Goal: Transaction & Acquisition: Subscribe to service/newsletter

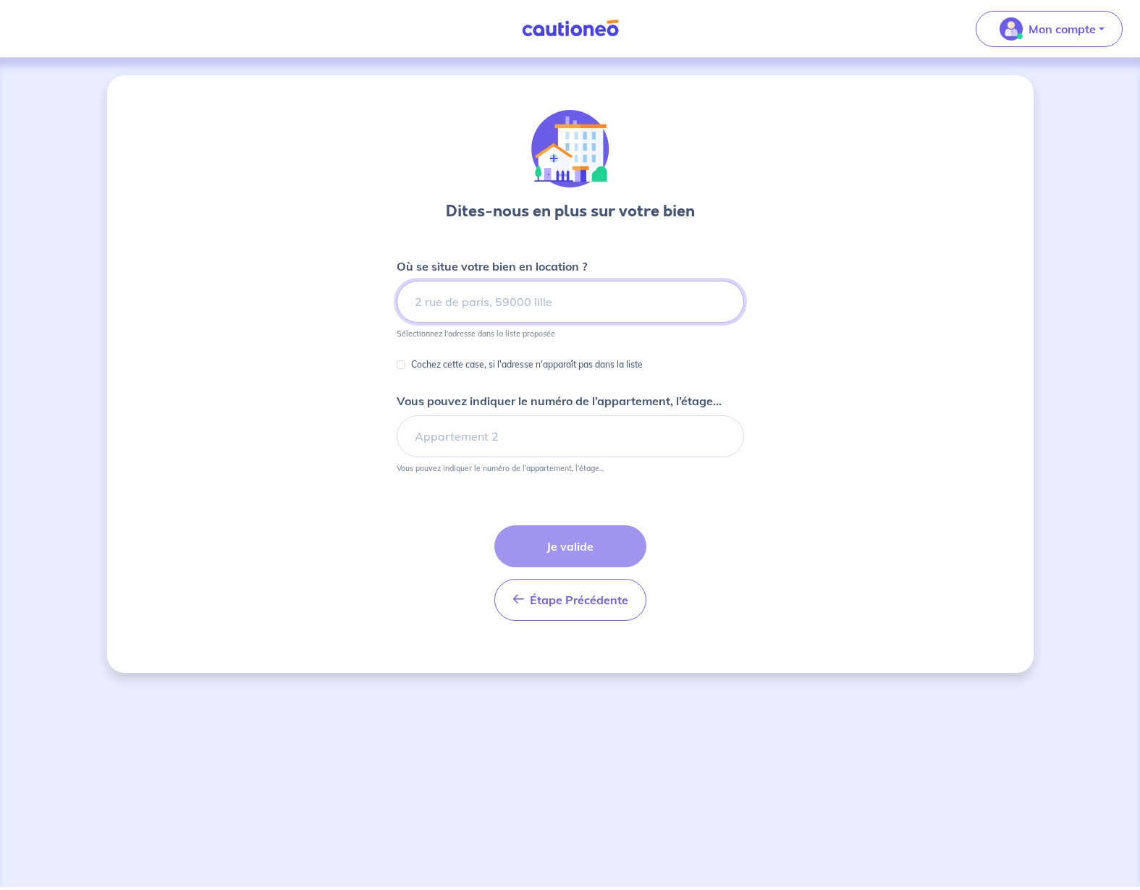
click at [592, 298] on input at bounding box center [570, 302] width 347 height 42
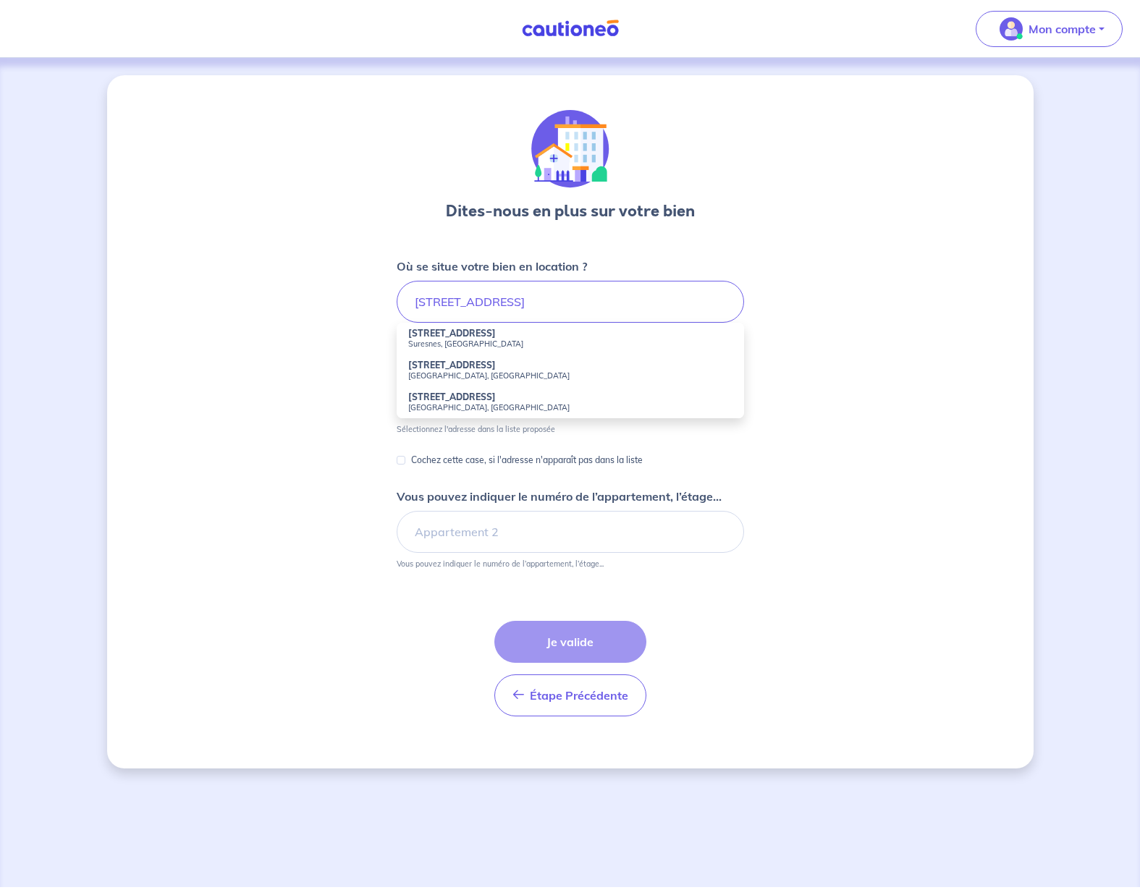
click at [459, 378] on small "Herblay-sur-Seine, France" at bounding box center [570, 375] width 324 height 10
type input "8 Rue du Port aux Vins, Herblay-sur-Seine, France"
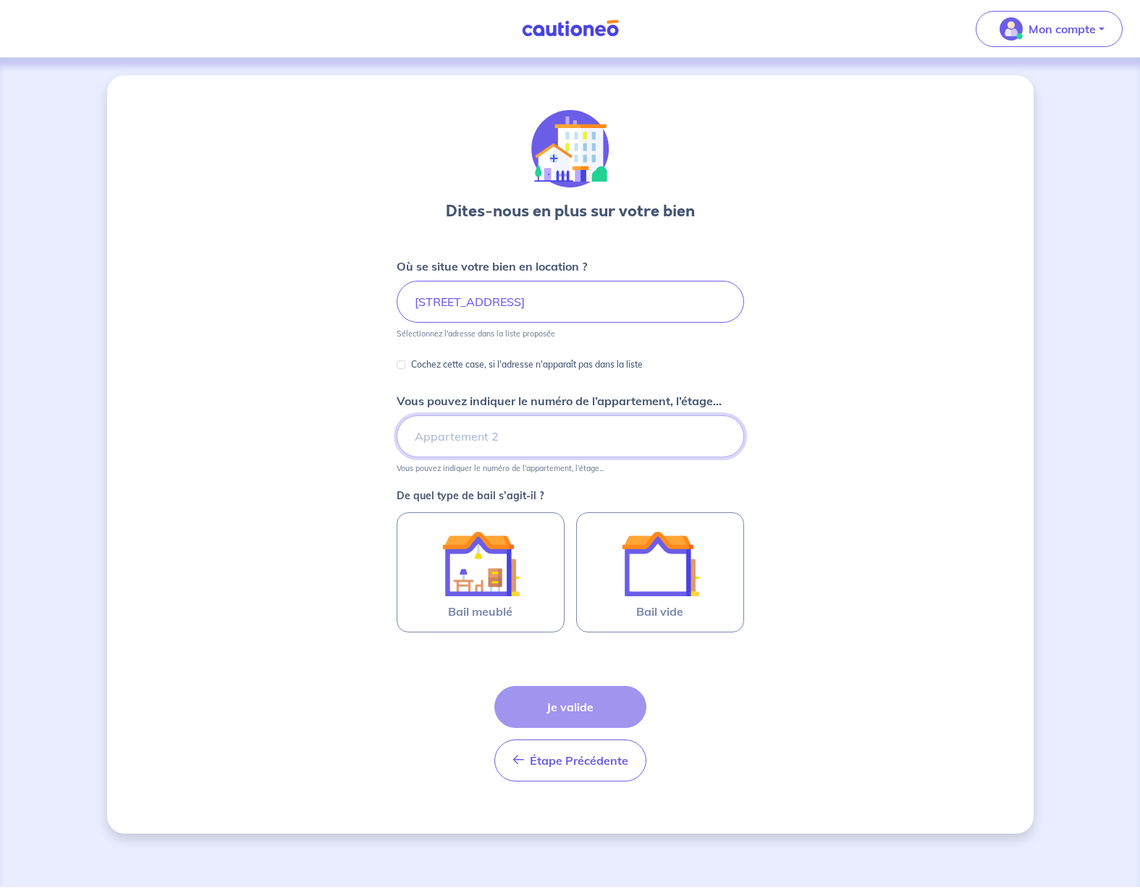
click at [442, 437] on input "Vous pouvez indiquer le numéro de l’appartement, l’étage..." at bounding box center [570, 436] width 347 height 42
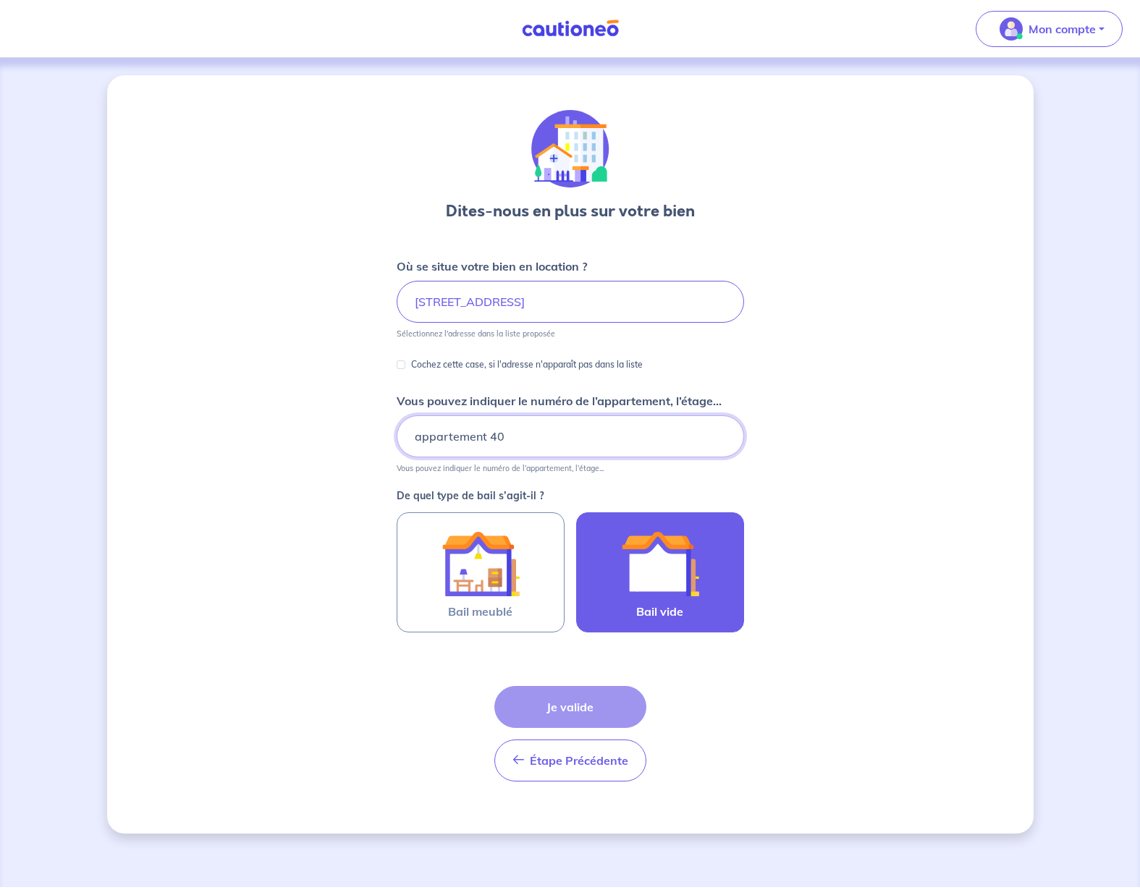
type input "appartement 40"
click at [710, 617] on label "Bail vide" at bounding box center [660, 572] width 168 height 120
click at [0, 0] on input "Bail vide" at bounding box center [0, 0] width 0 height 0
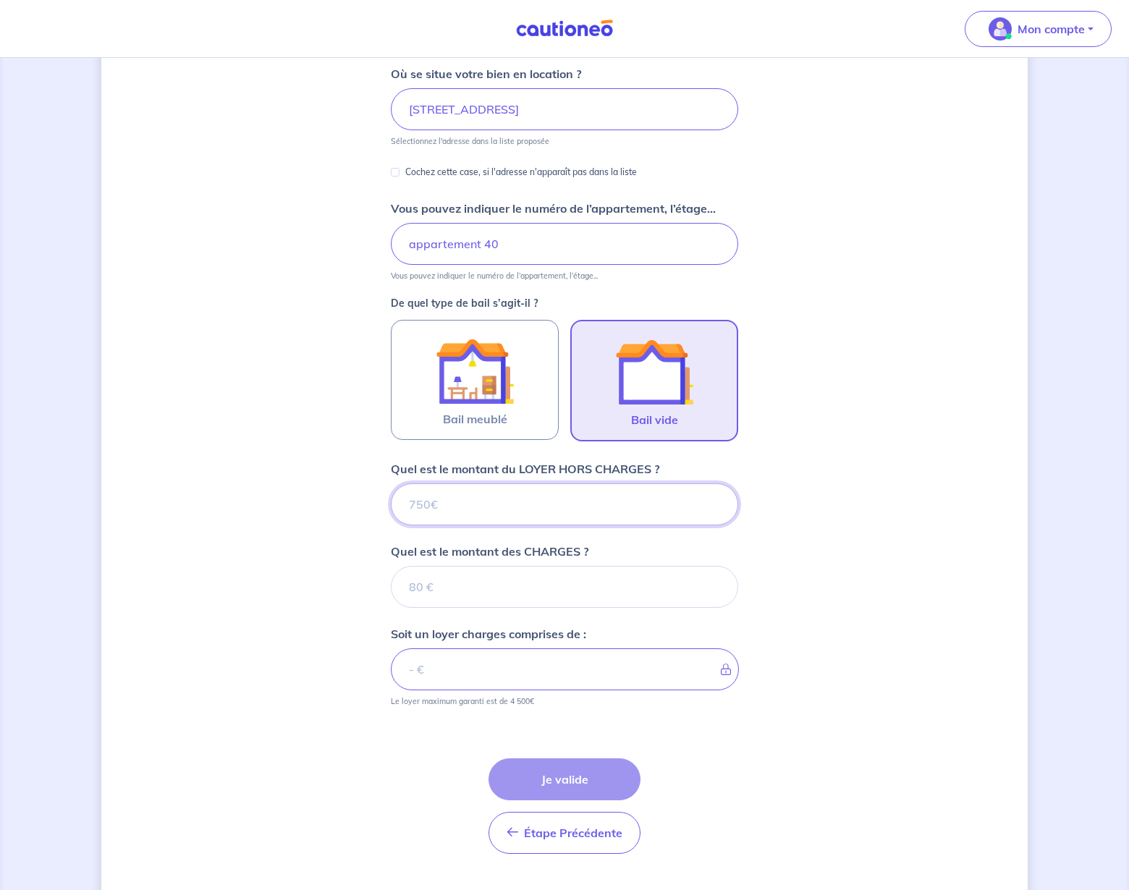
scroll to position [226, 0]
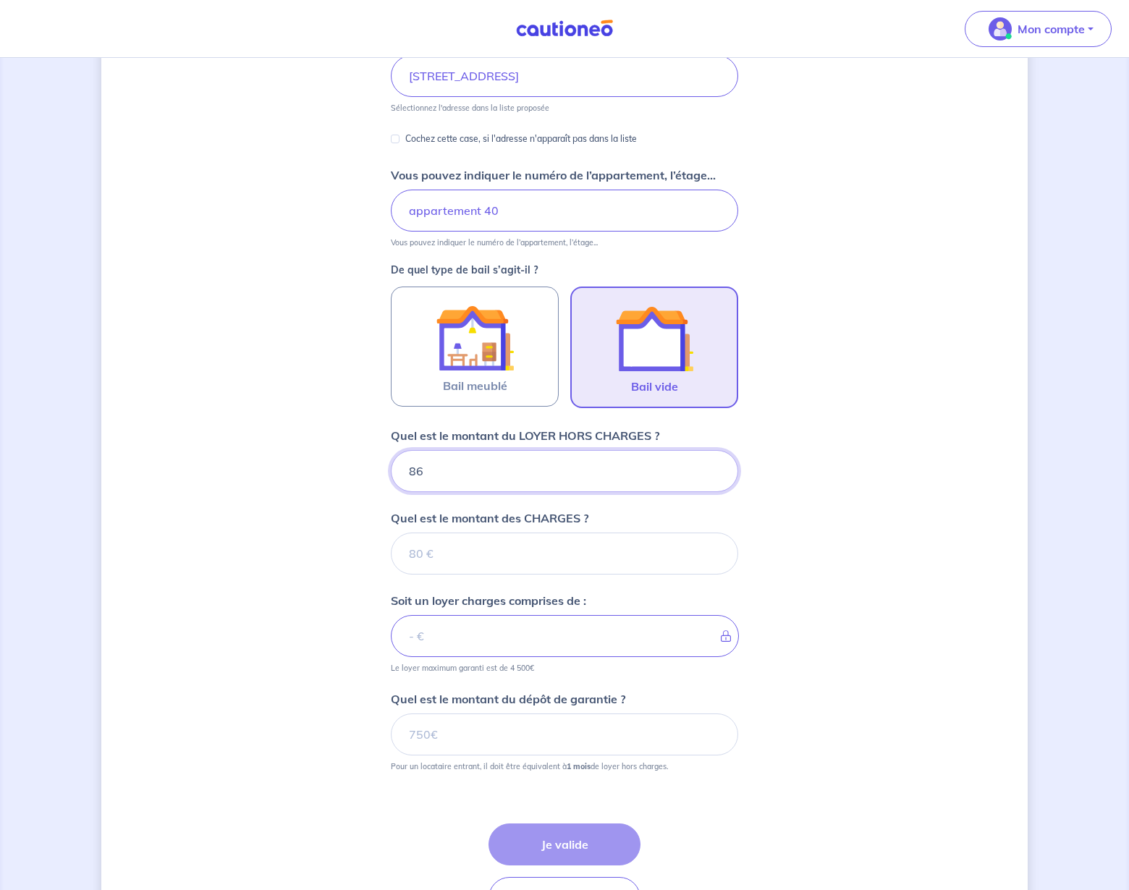
type input "865"
click at [495, 560] on input "Quel est le montant des CHARGES ?" at bounding box center [564, 554] width 347 height 42
type input "50"
type input "915"
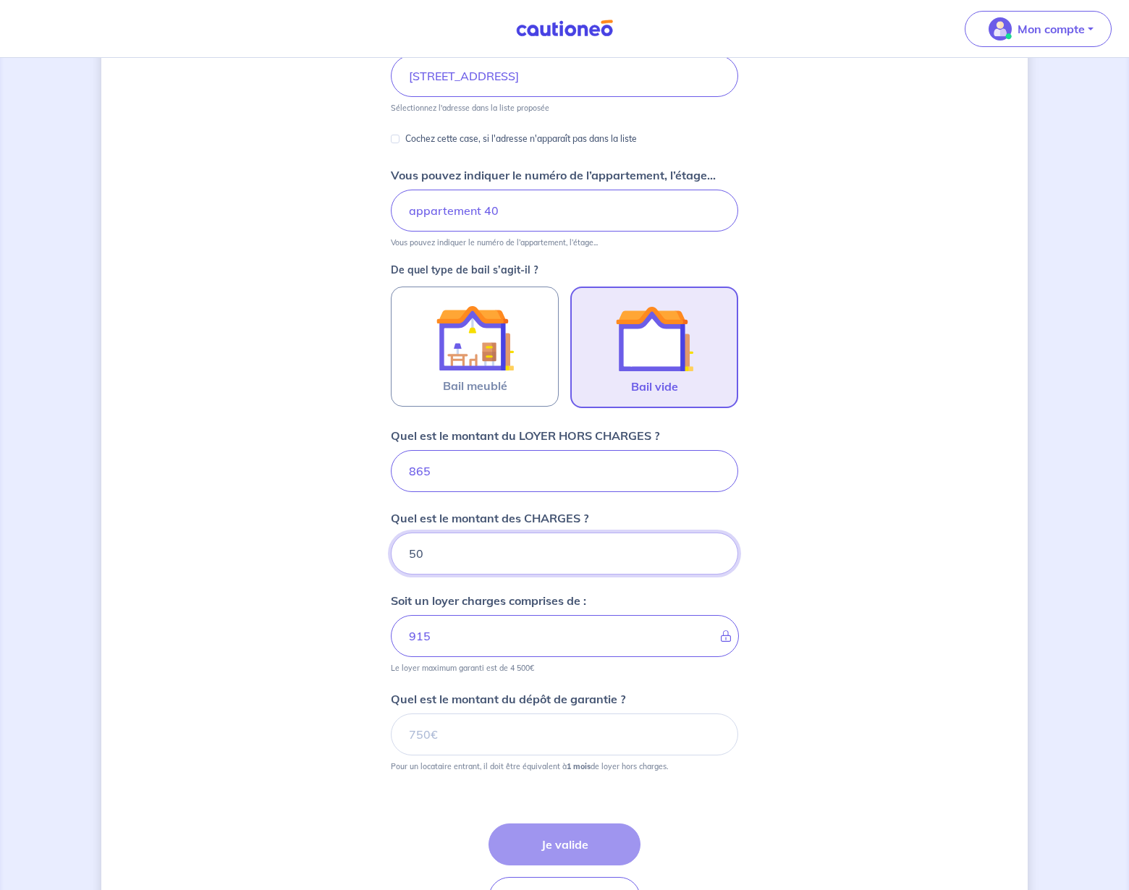
type input "50"
click at [546, 732] on input "Quel est le montant du dépôt de garantie ?" at bounding box center [564, 734] width 347 height 42
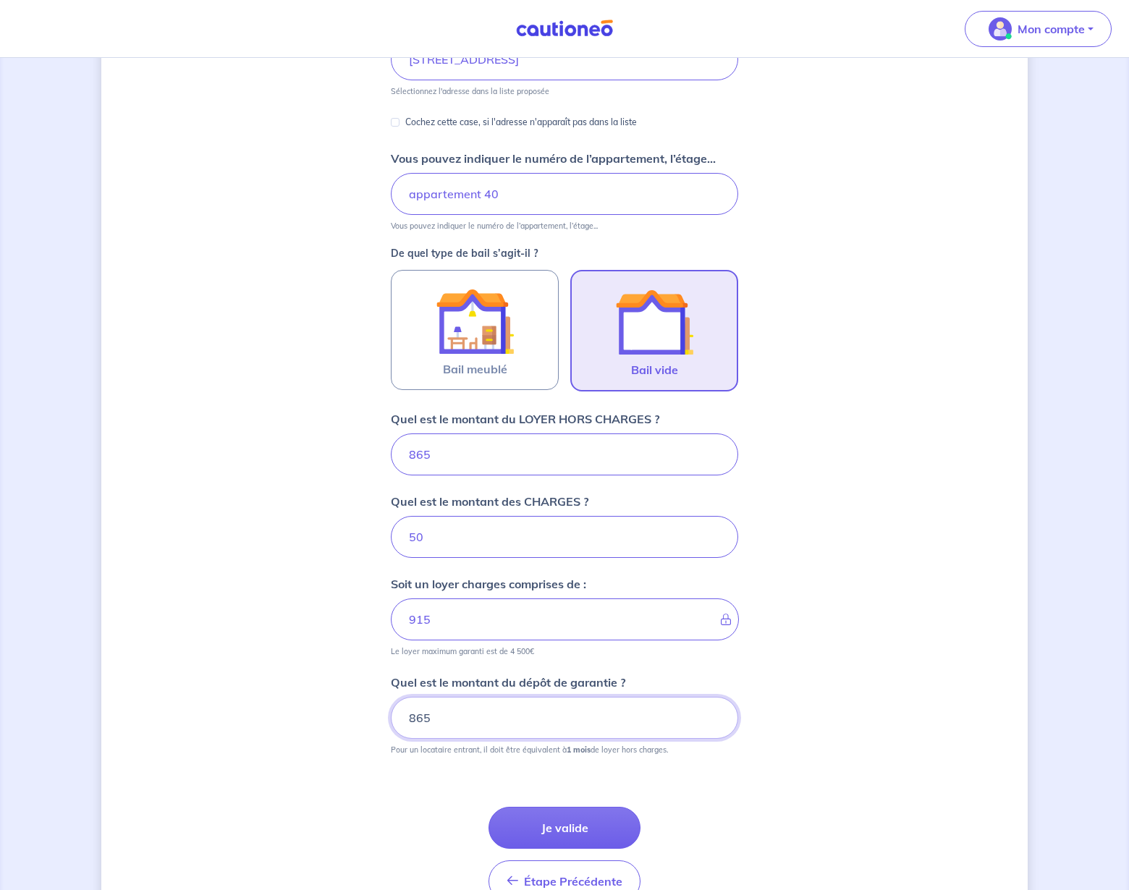
scroll to position [324, 0]
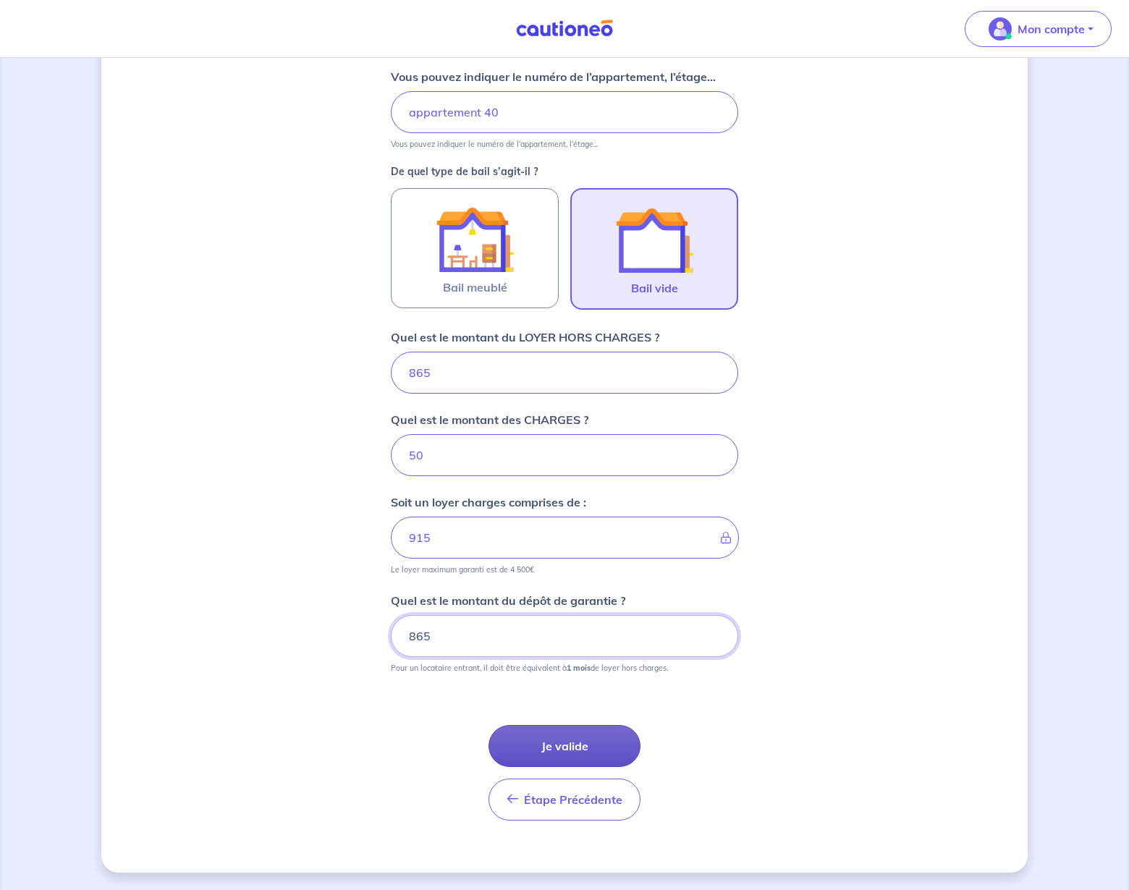
type input "865"
click at [587, 745] on button "Je valide" at bounding box center [564, 746] width 152 height 42
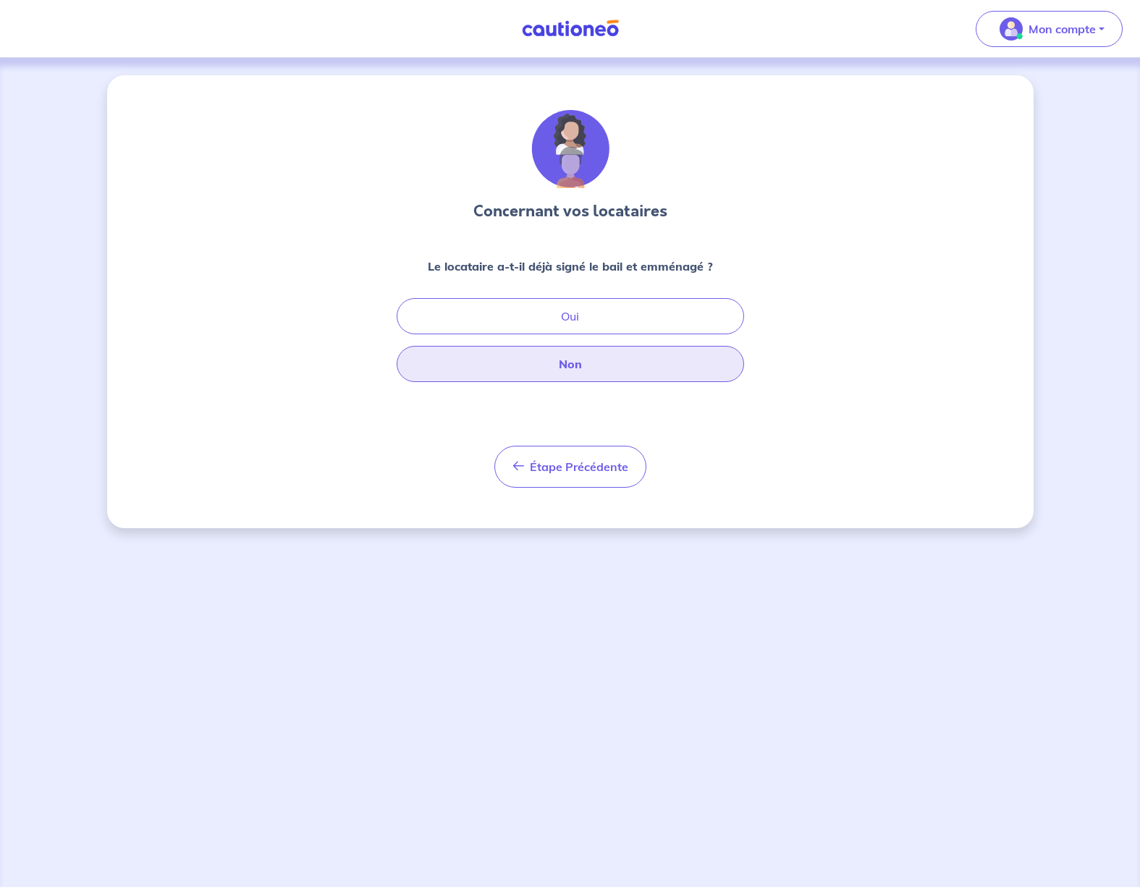
click at [580, 358] on button "Non" at bounding box center [570, 364] width 347 height 36
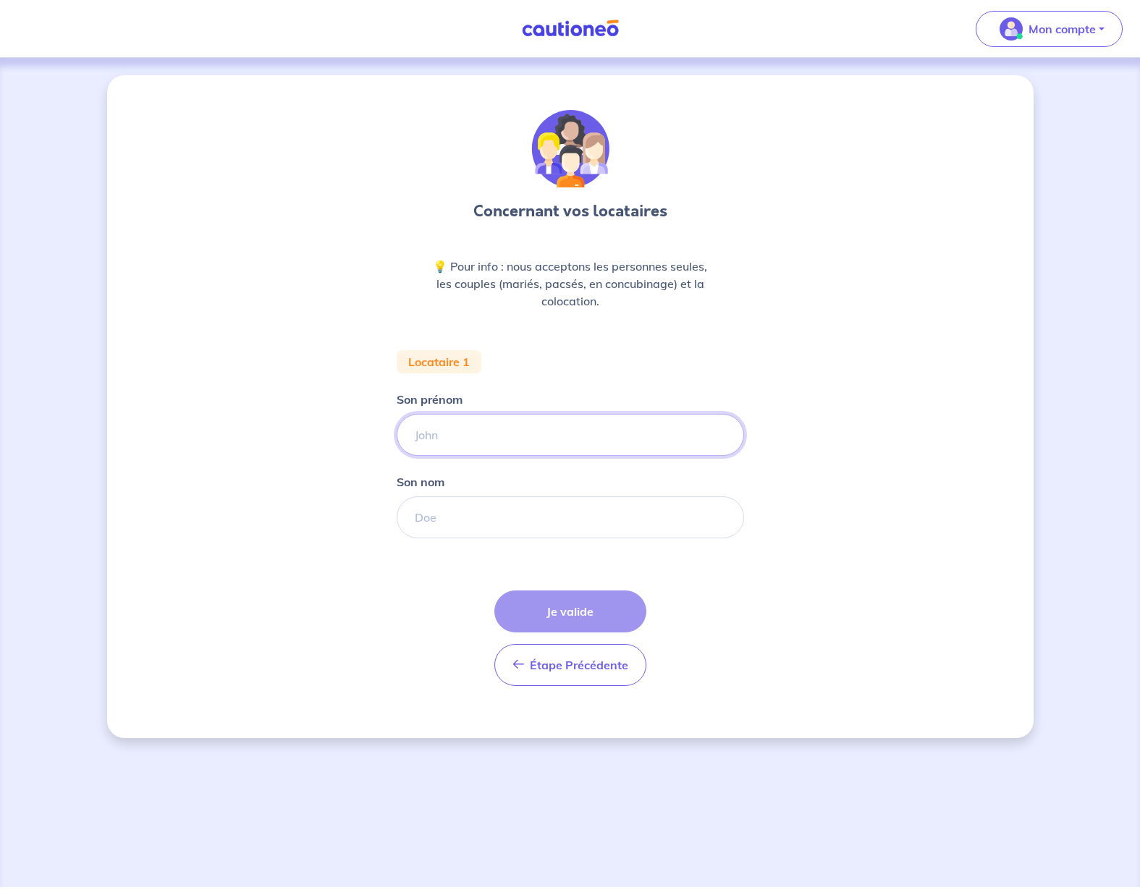
click at [548, 437] on input "Son prénom" at bounding box center [570, 435] width 347 height 42
paste input "-"..$/"
type input "TARFAOUI"
click at [436, 434] on input "TARFAOUI" at bounding box center [570, 435] width 347 height 42
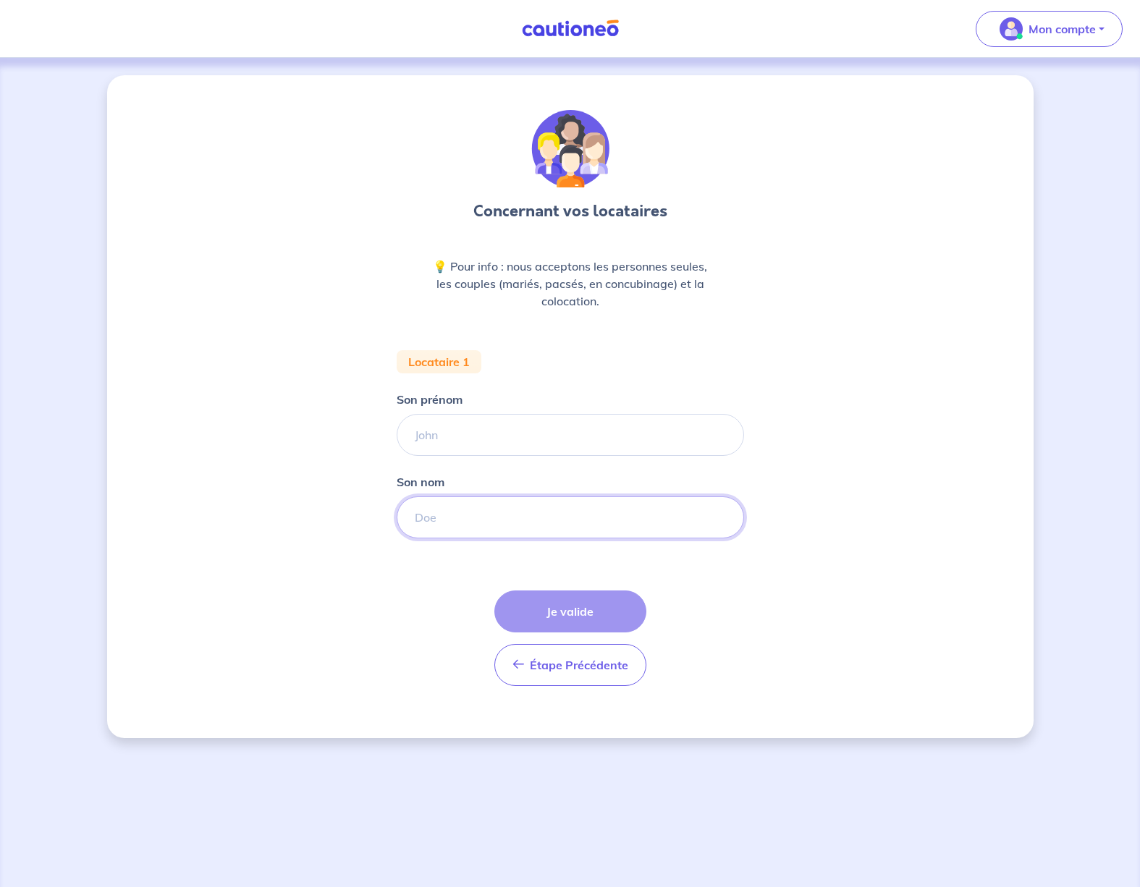
click at [428, 522] on input "Son nom" at bounding box center [570, 517] width 347 height 42
paste input "TARFAOUI"
type input "TARFAOUI"
click at [441, 440] on input "Son prénom" at bounding box center [570, 435] width 347 height 42
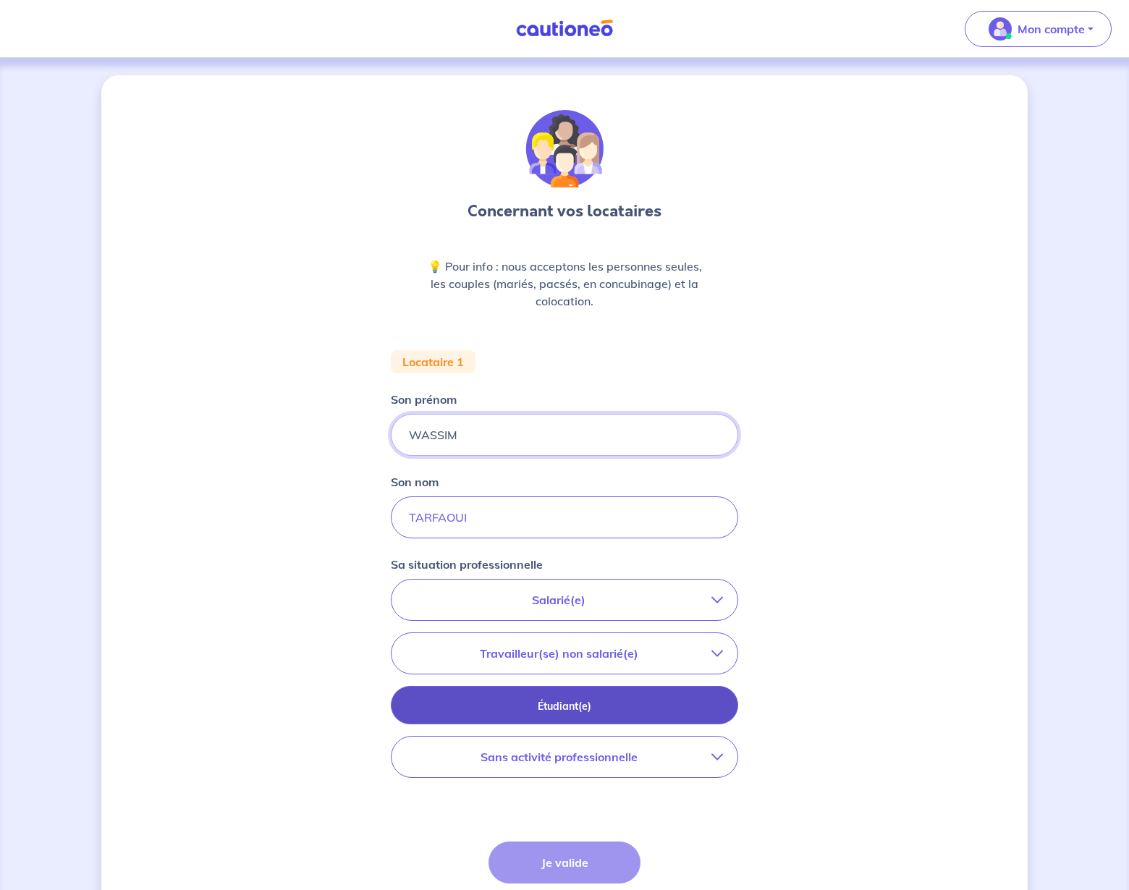
type input "WASSIM"
click at [662, 705] on p "Étudiant(e)" at bounding box center [564, 706] width 311 height 16
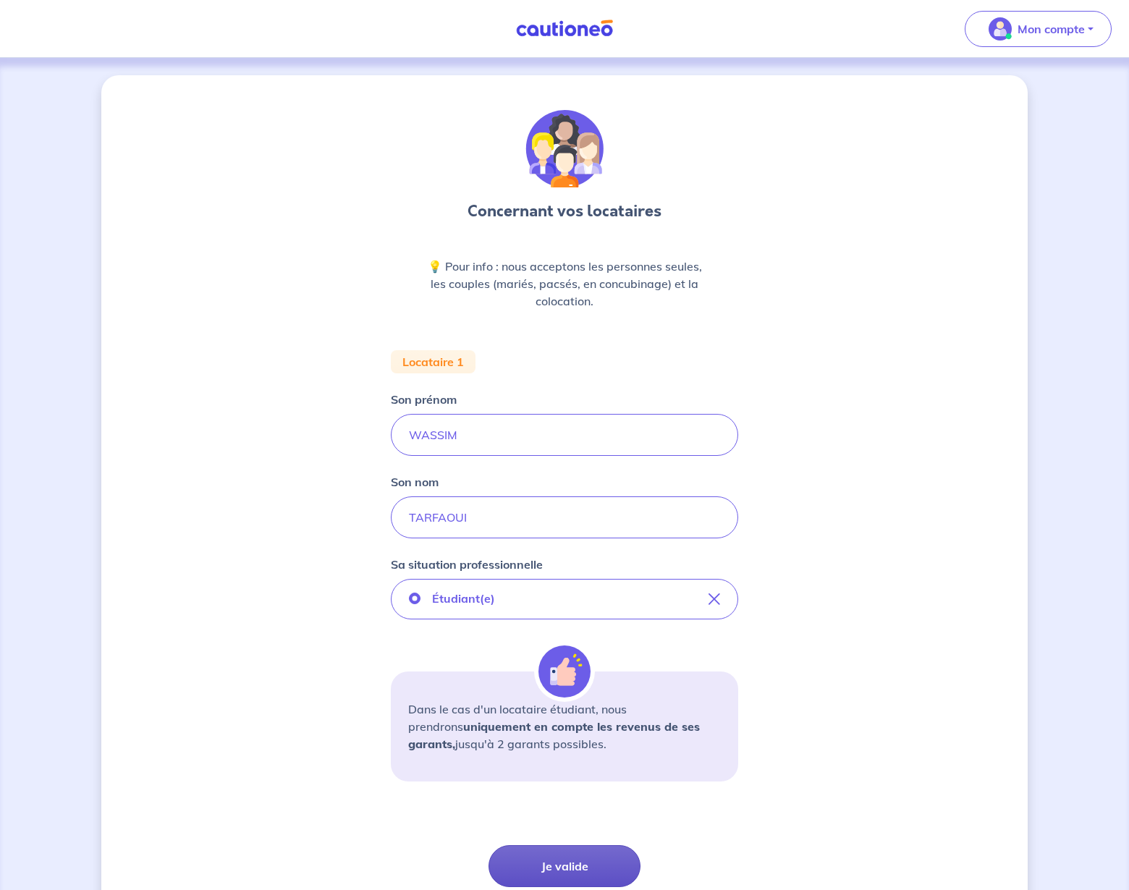
click at [580, 865] on button "Je valide" at bounding box center [564, 866] width 152 height 42
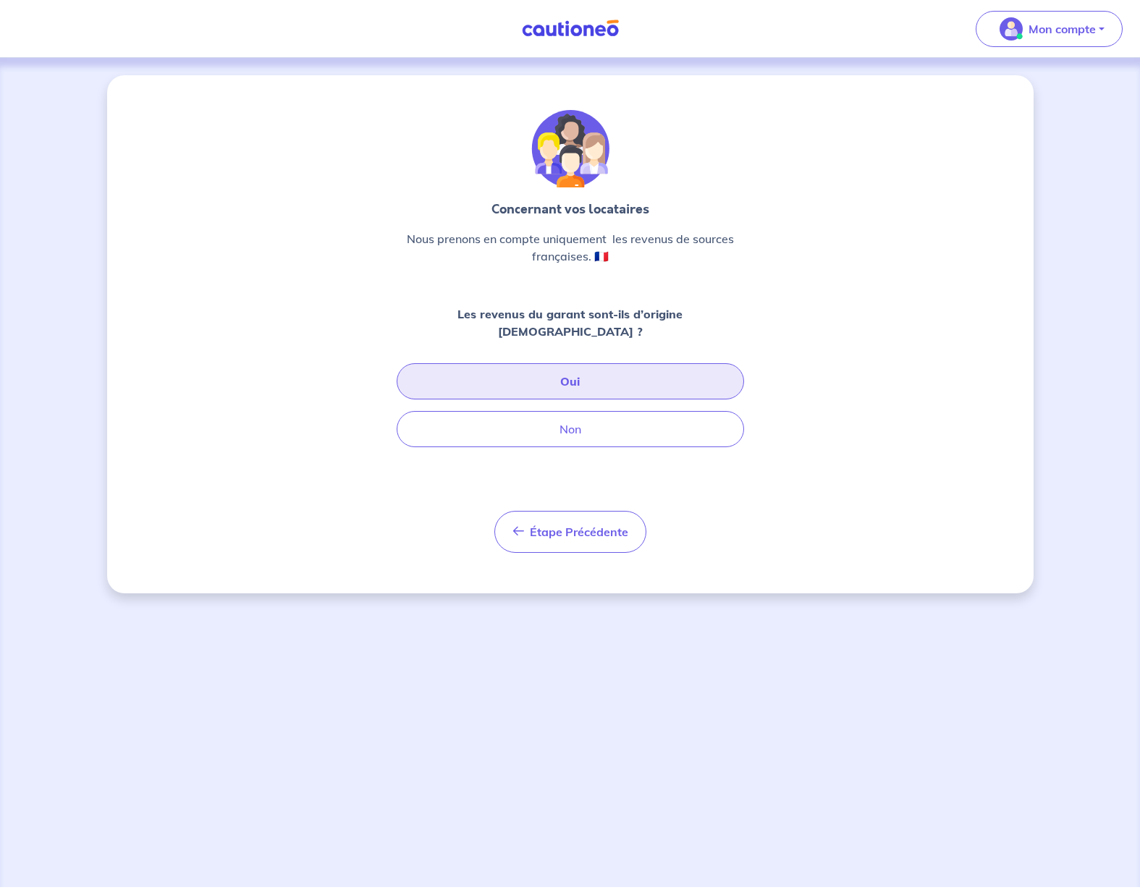
click at [605, 368] on button "Oui" at bounding box center [570, 381] width 347 height 36
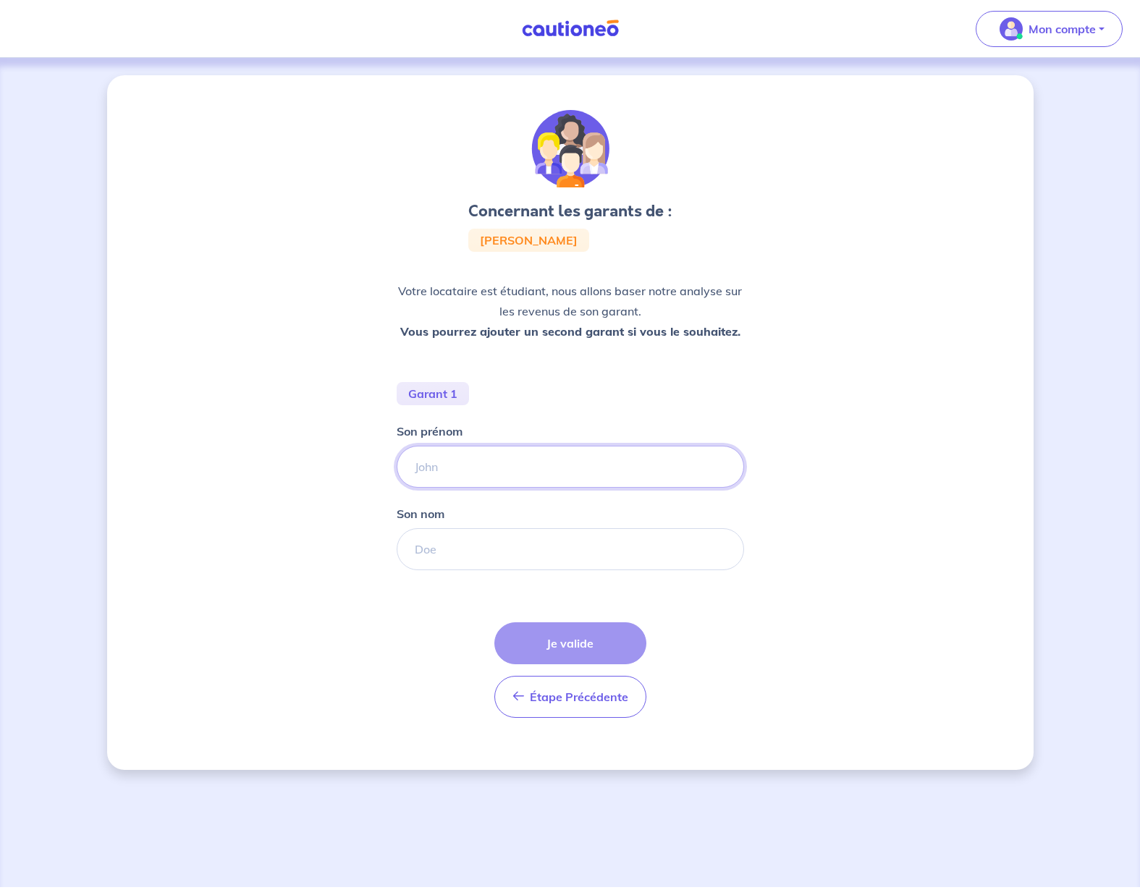
click at [545, 464] on input "Son prénom" at bounding box center [570, 467] width 347 height 42
type input "YAHYA"
click at [606, 550] on input "Son nom" at bounding box center [570, 549] width 347 height 42
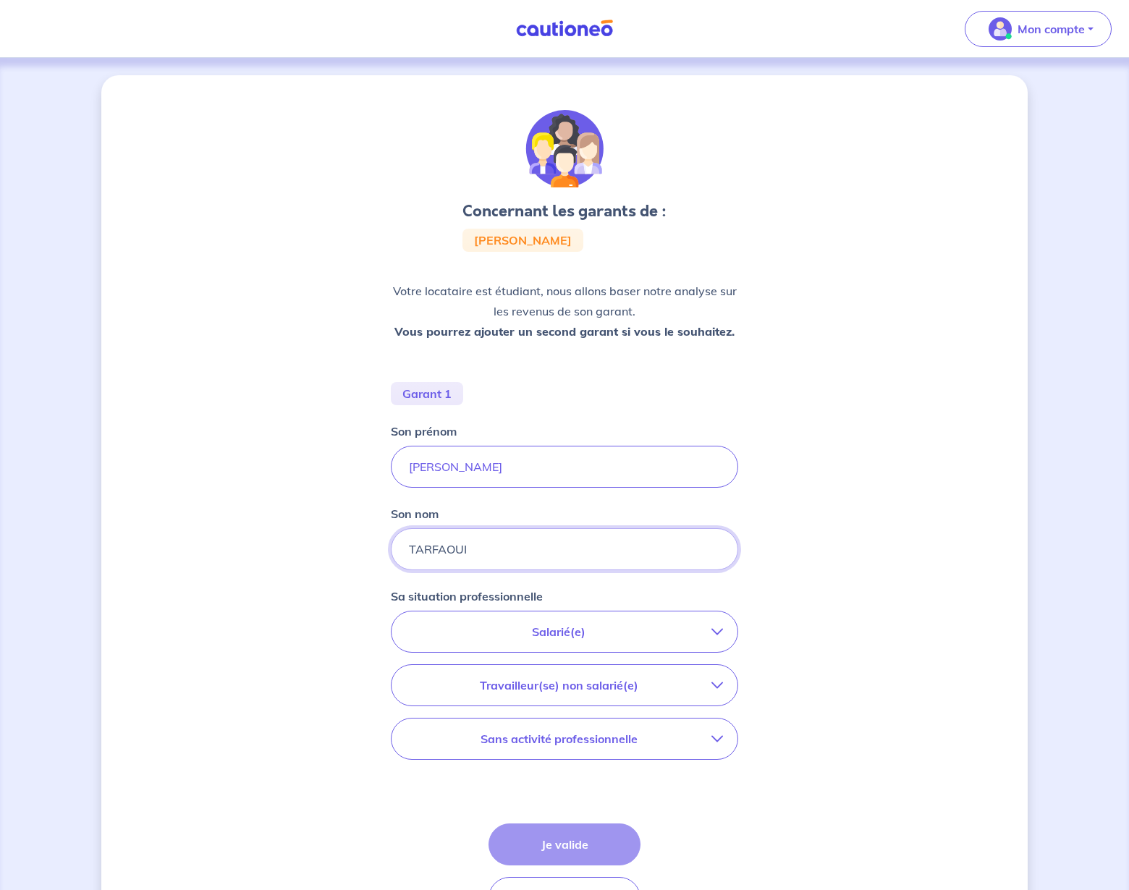
type input "TARFAOUI"
click at [693, 633] on p "Salarié(e)" at bounding box center [558, 631] width 305 height 17
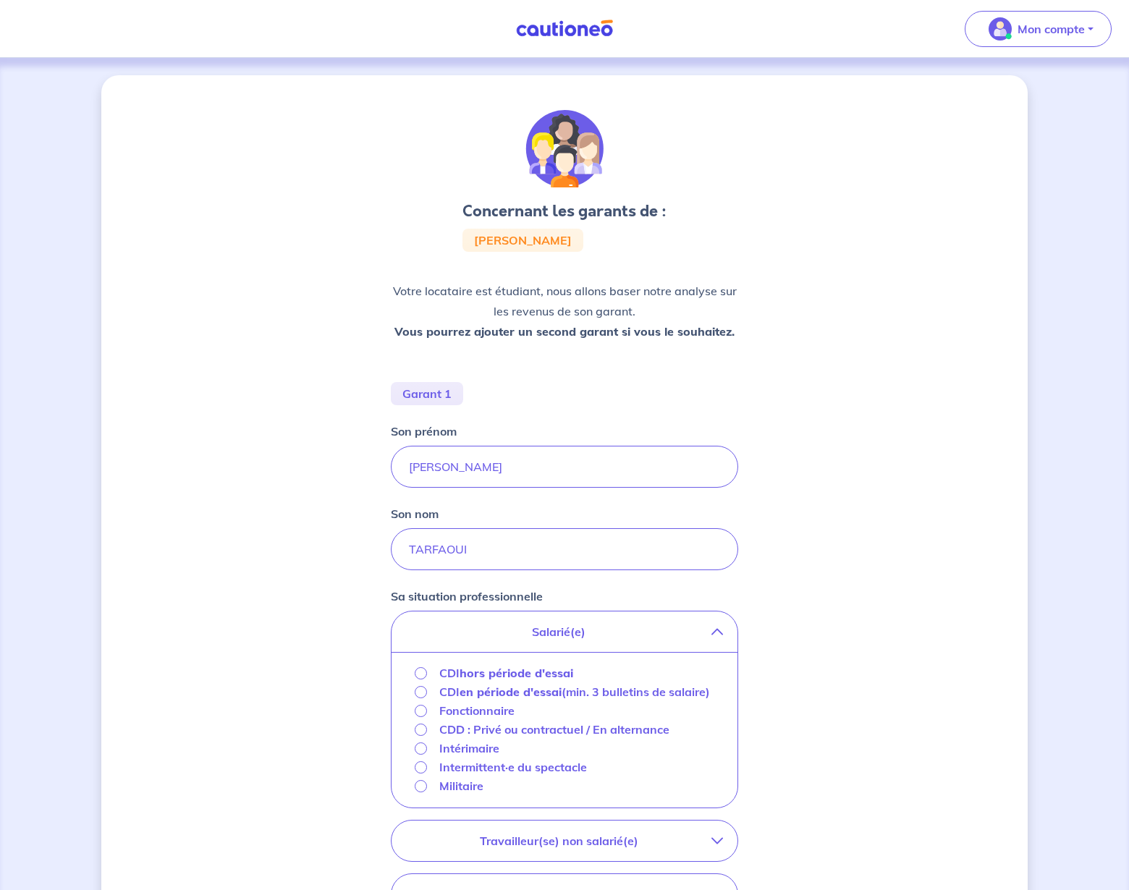
click at [423, 674] on input "CDI hors période d'essai" at bounding box center [421, 673] width 12 height 12
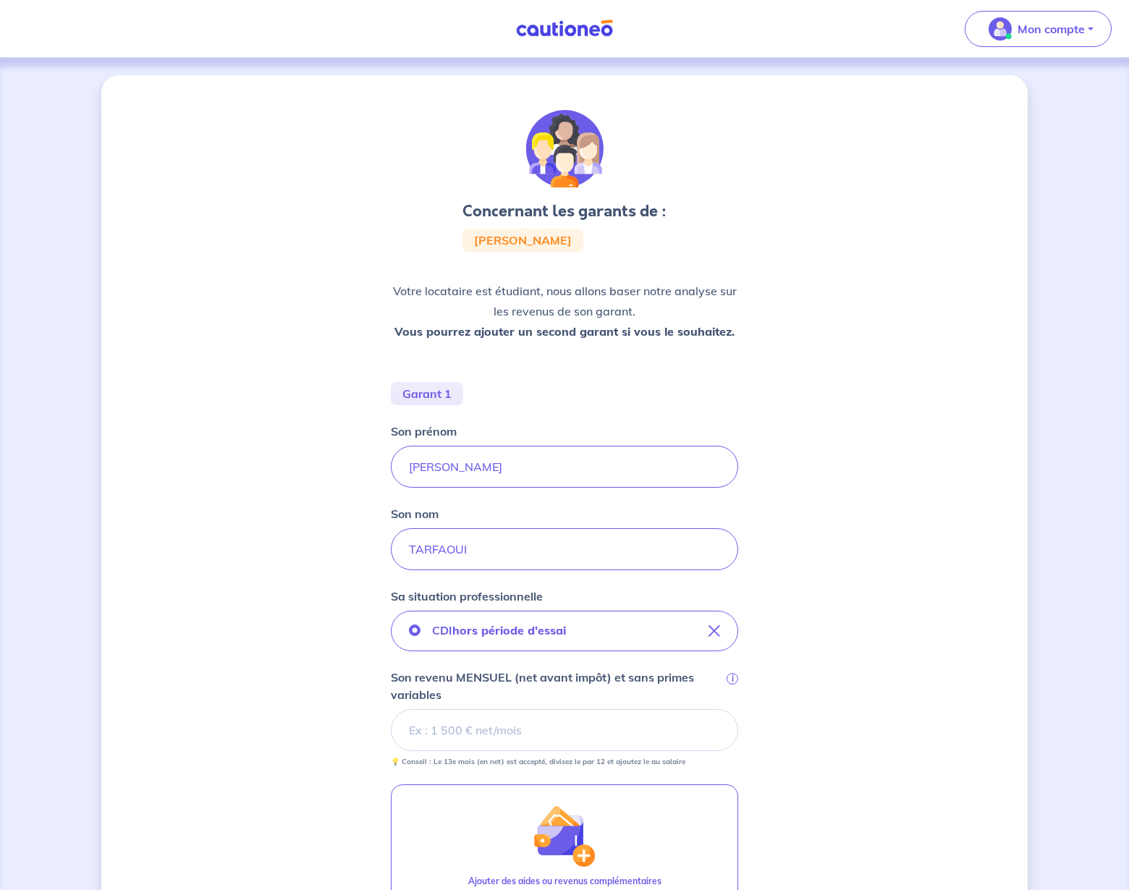
click at [559, 739] on input "Son revenu MENSUEL (net avant impôt) et sans primes variables i" at bounding box center [564, 730] width 347 height 42
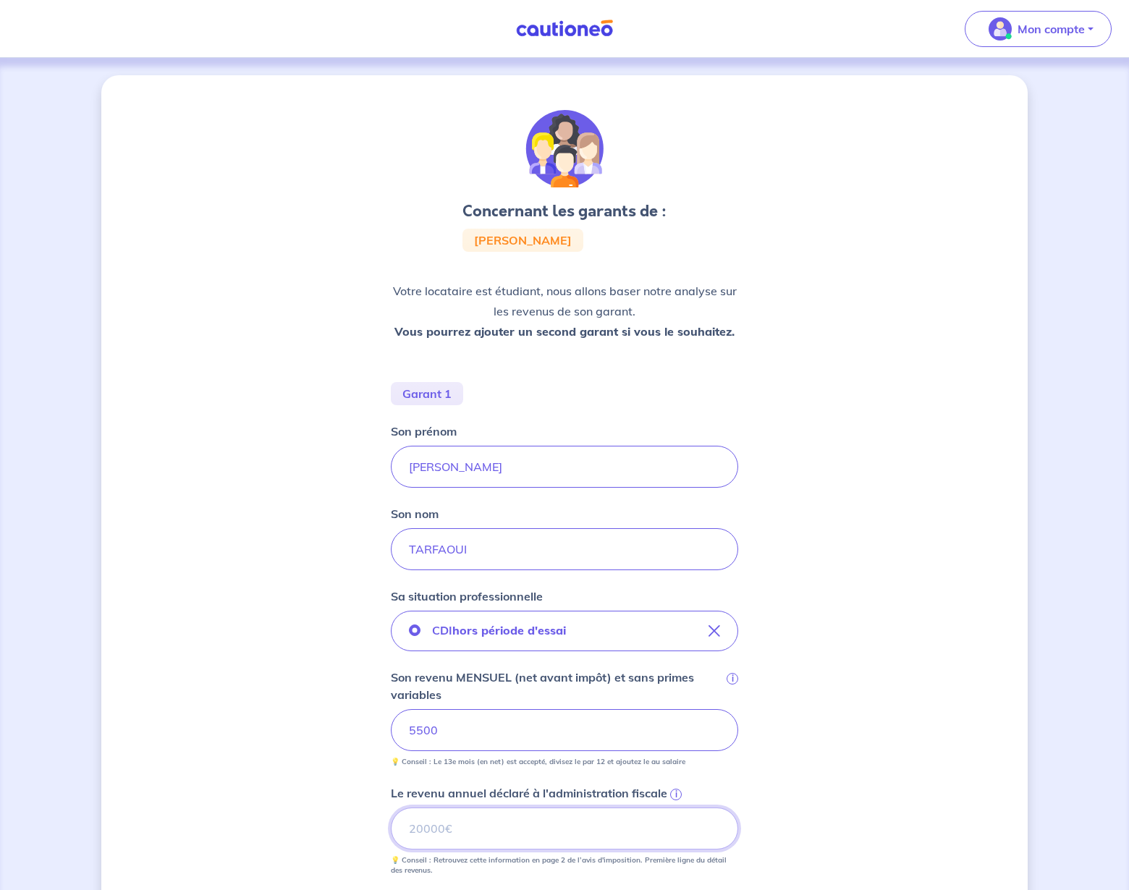
click at [548, 833] on input "Le revenu annuel déclaré à l'administration fiscale i" at bounding box center [564, 829] width 347 height 42
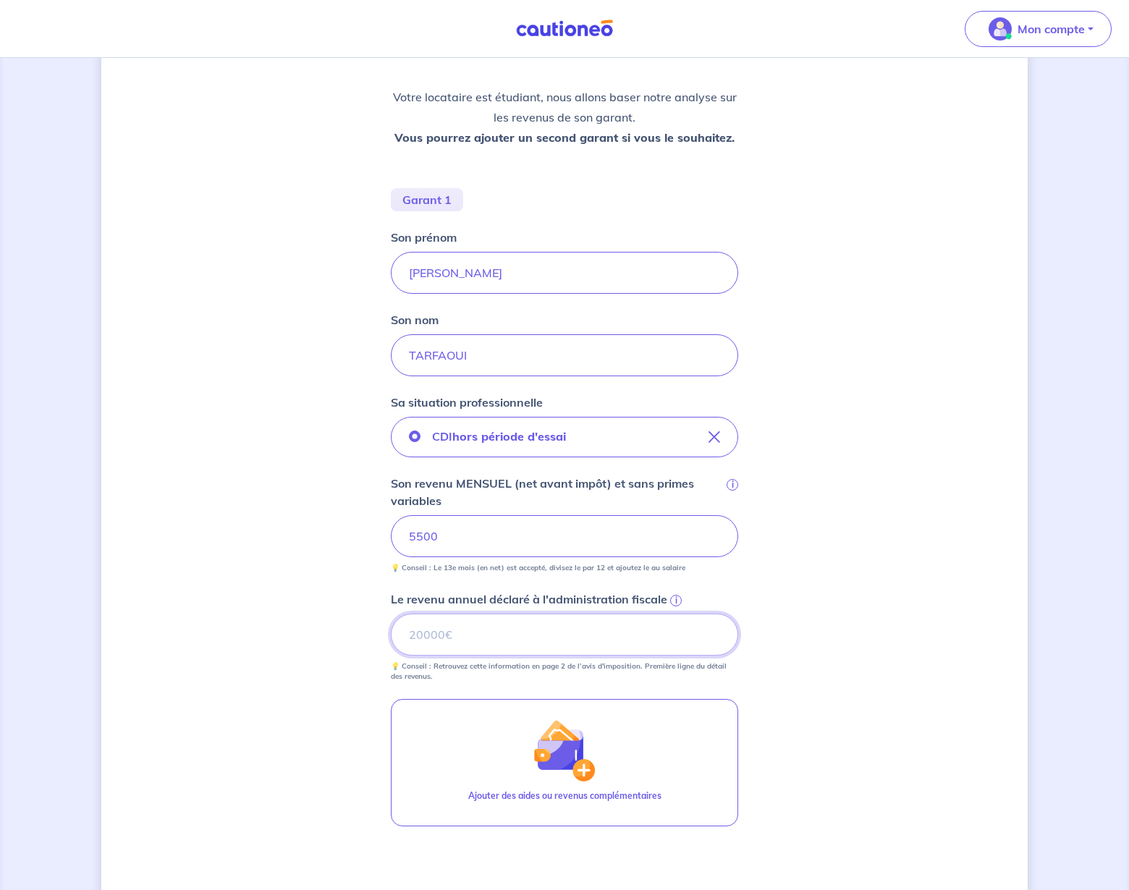
scroll to position [275, 0]
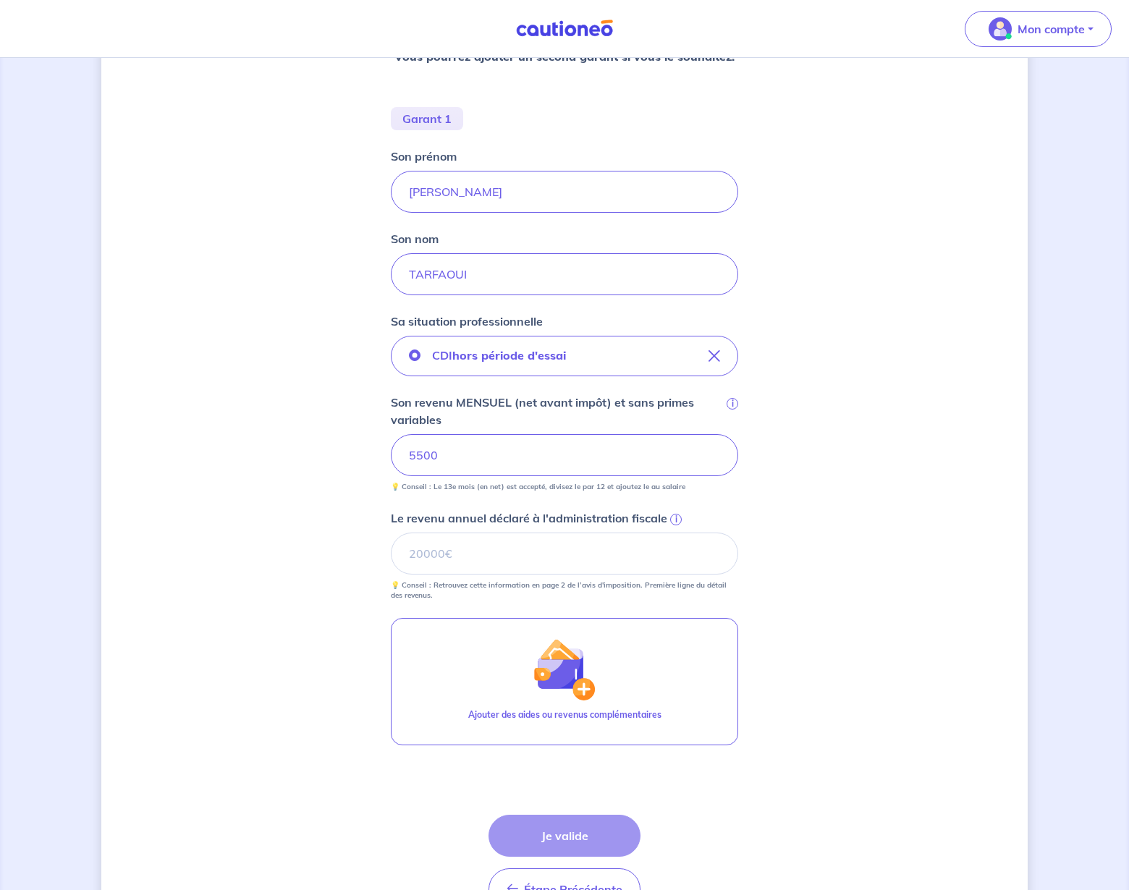
click at [674, 520] on span "i" at bounding box center [676, 520] width 12 height 12
click at [674, 533] on input "Le revenu annuel déclaré à l'administration fiscale i" at bounding box center [564, 554] width 347 height 42
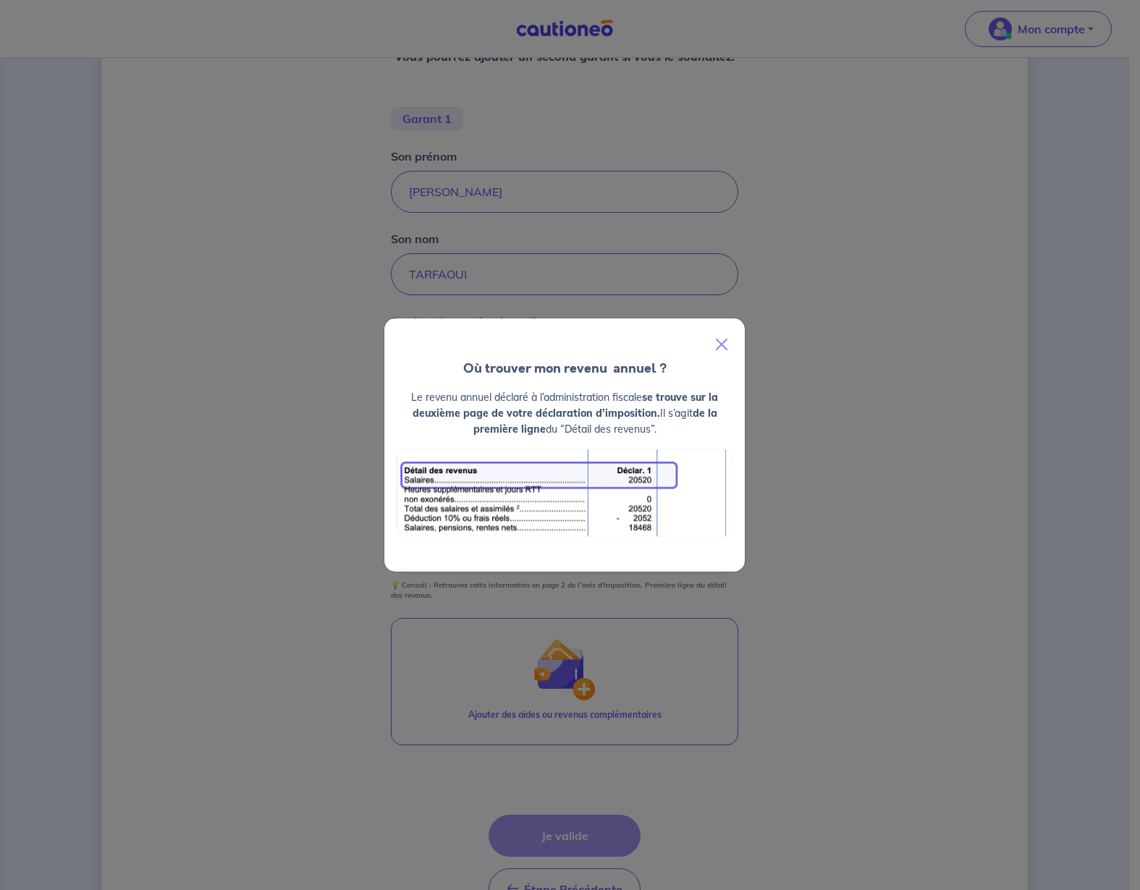
click at [853, 505] on div "Où trouver mon revenu  annuel ? Le revenu annuel déclaré à l’administration fis…" at bounding box center [570, 445] width 1140 height 890
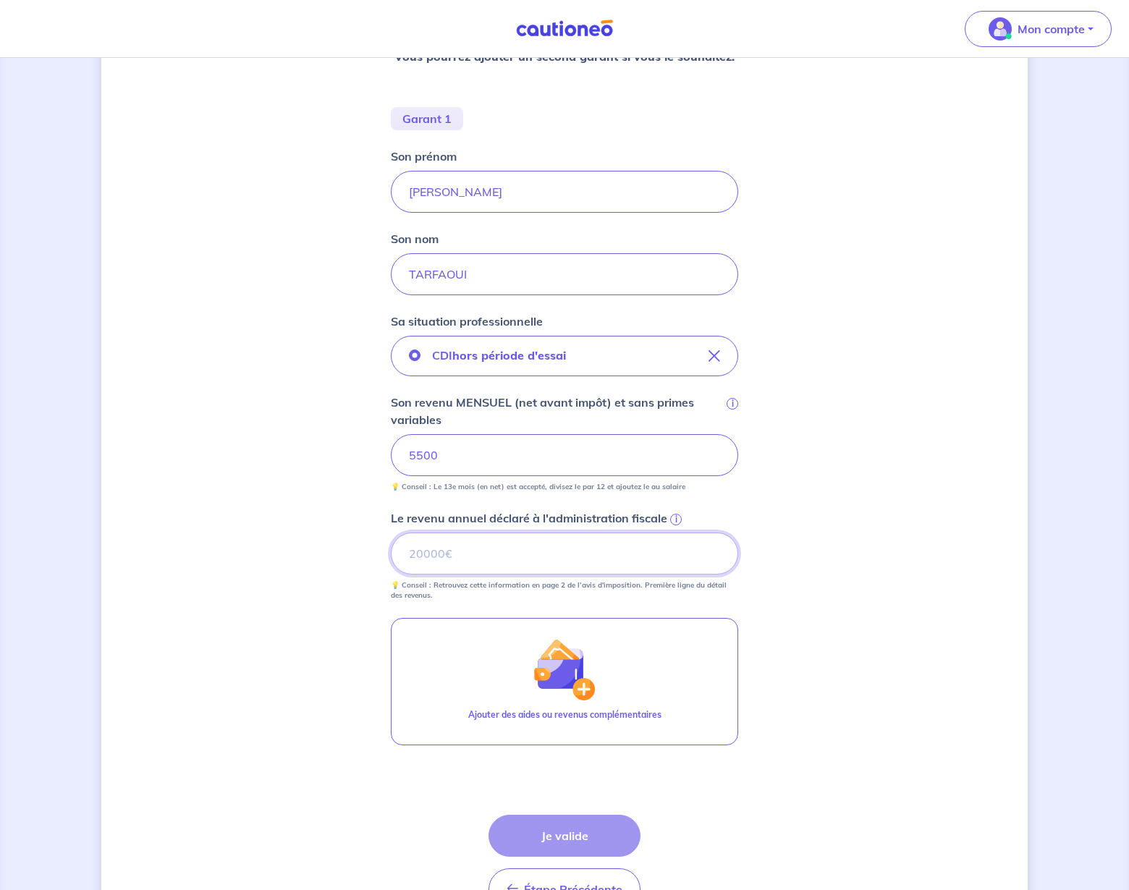
click at [471, 556] on input "Le revenu annuel déclaré à l'administration fiscale i" at bounding box center [564, 554] width 347 height 42
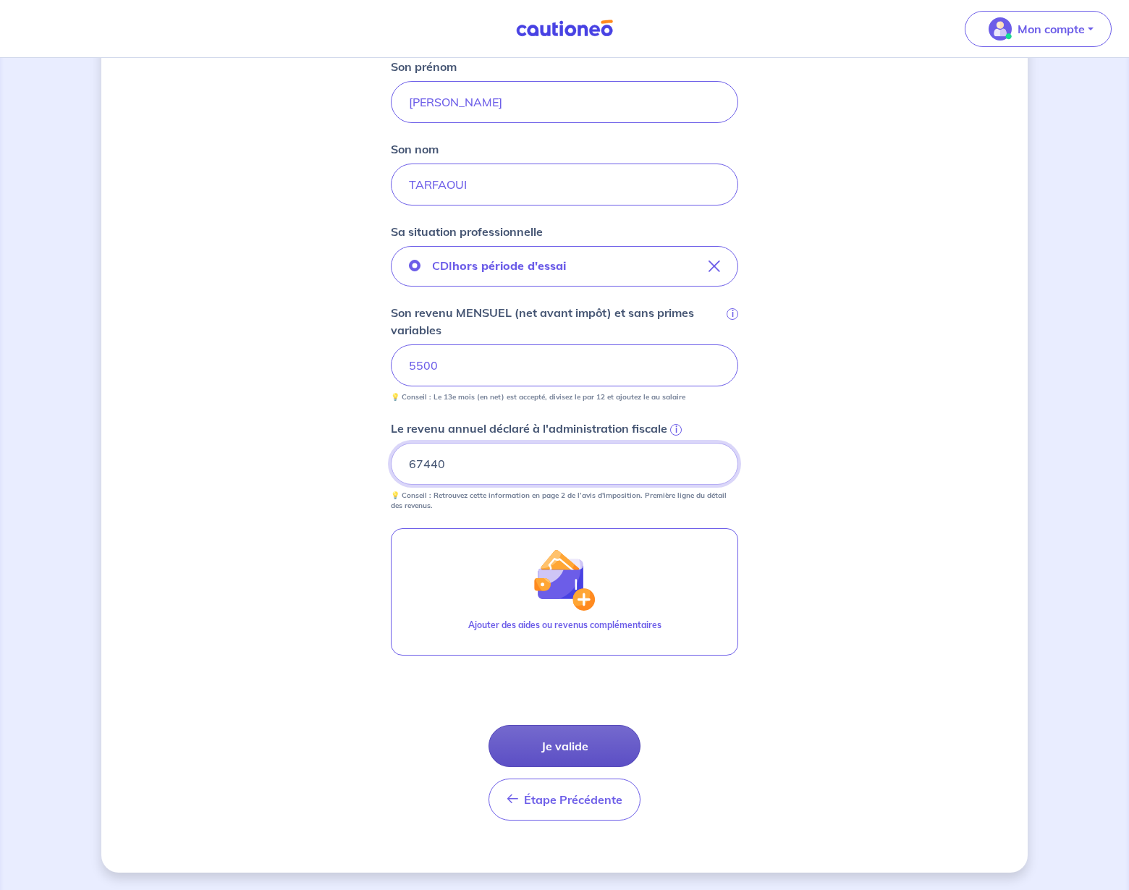
type input "67440"
click at [567, 754] on button "Je valide" at bounding box center [564, 746] width 152 height 42
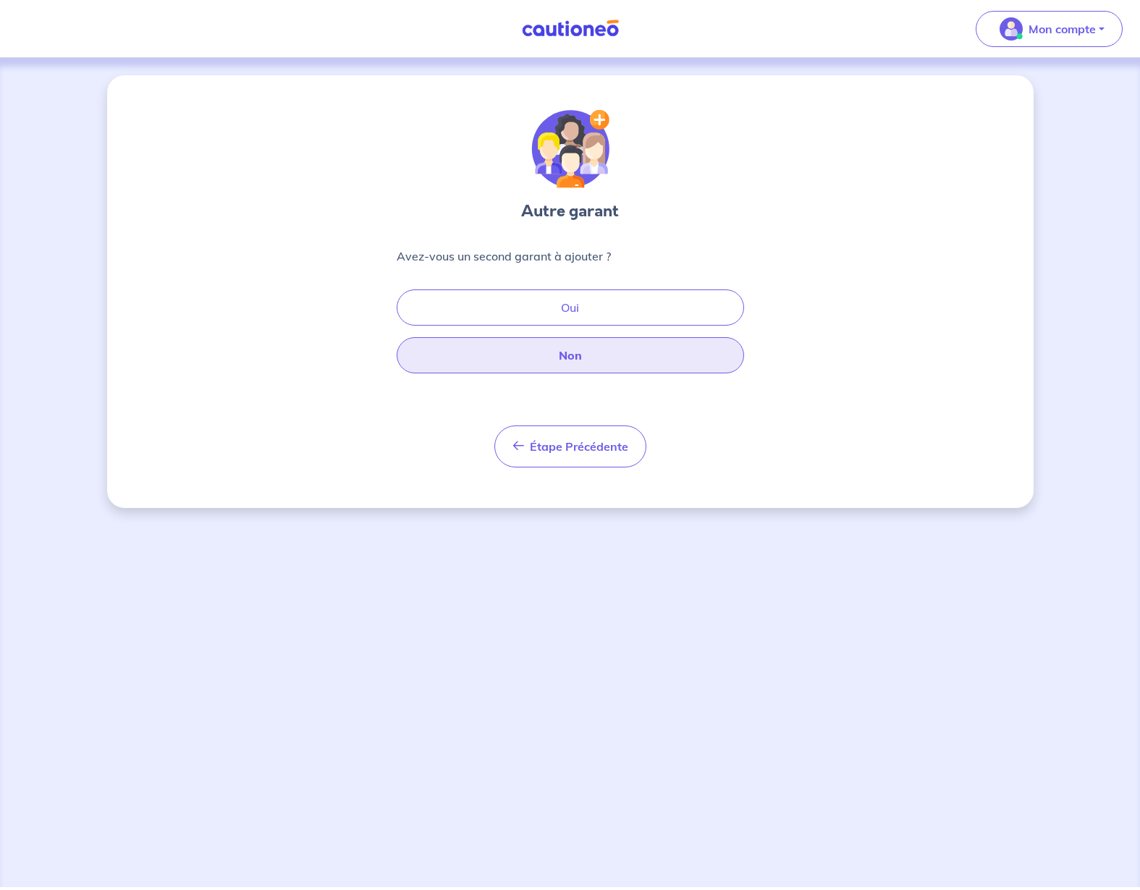
click at [609, 368] on button "Non" at bounding box center [570, 355] width 347 height 36
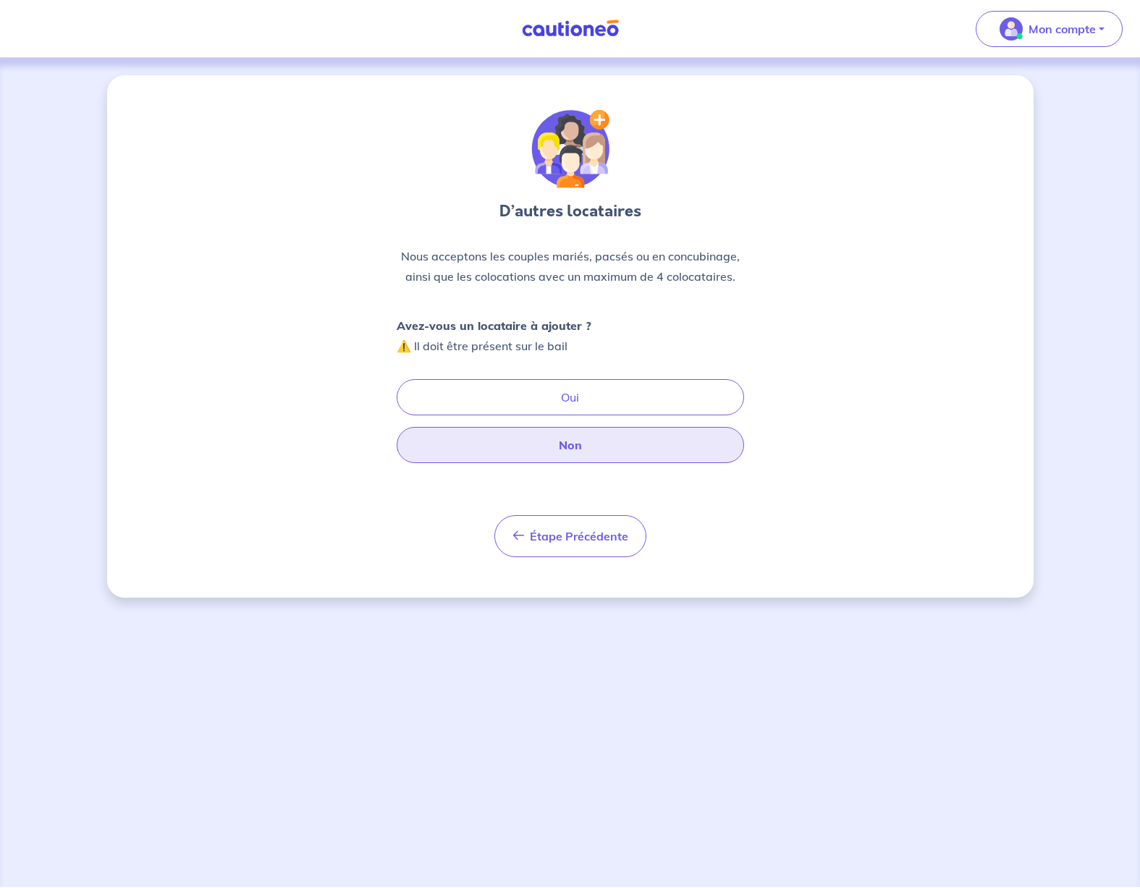
click at [594, 446] on button "Non" at bounding box center [570, 445] width 347 height 36
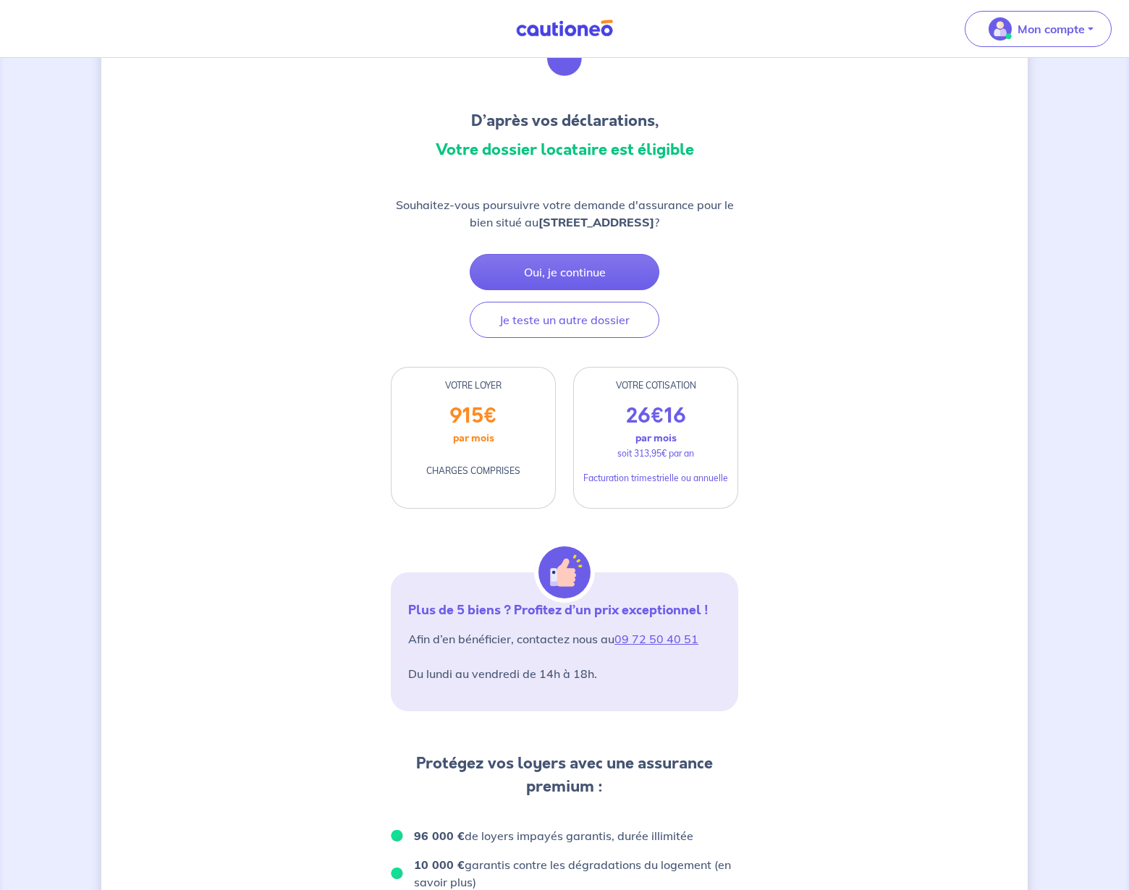
scroll to position [120, 0]
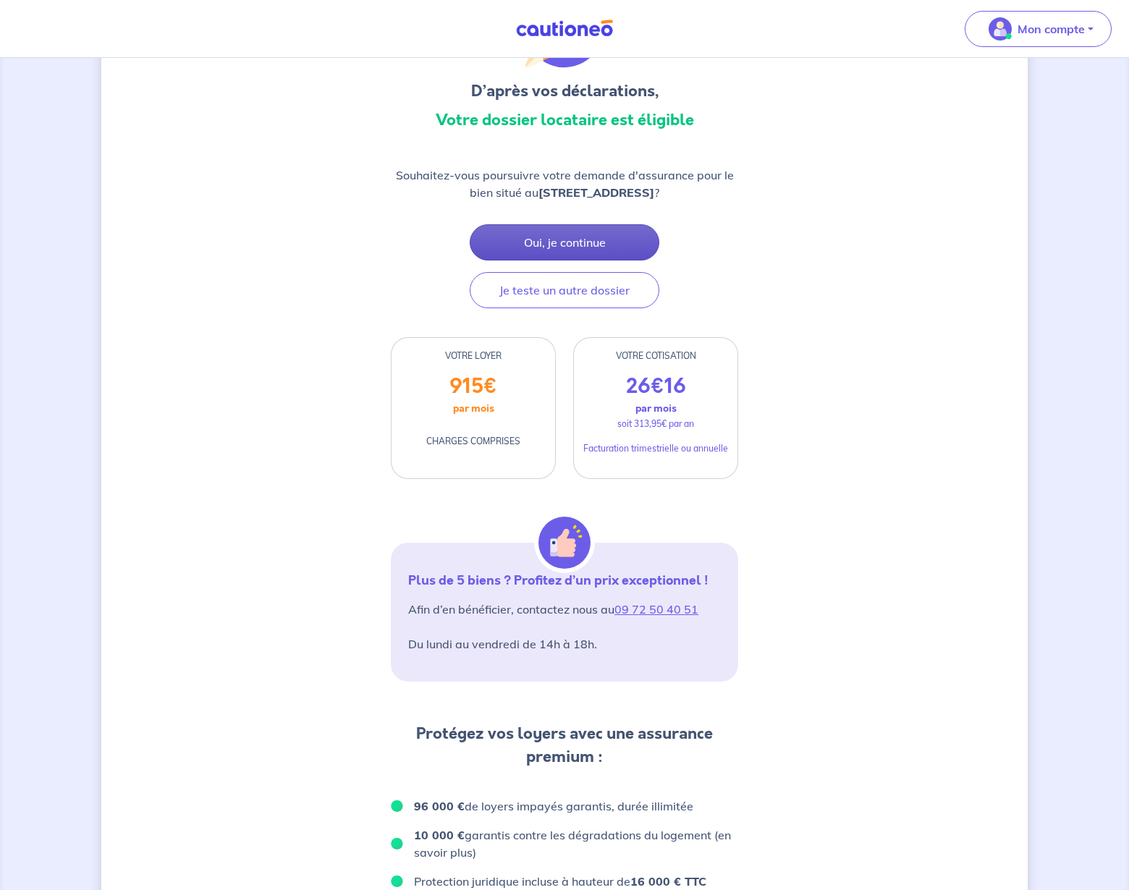
click at [561, 258] on button "Oui, je continue" at bounding box center [565, 242] width 190 height 36
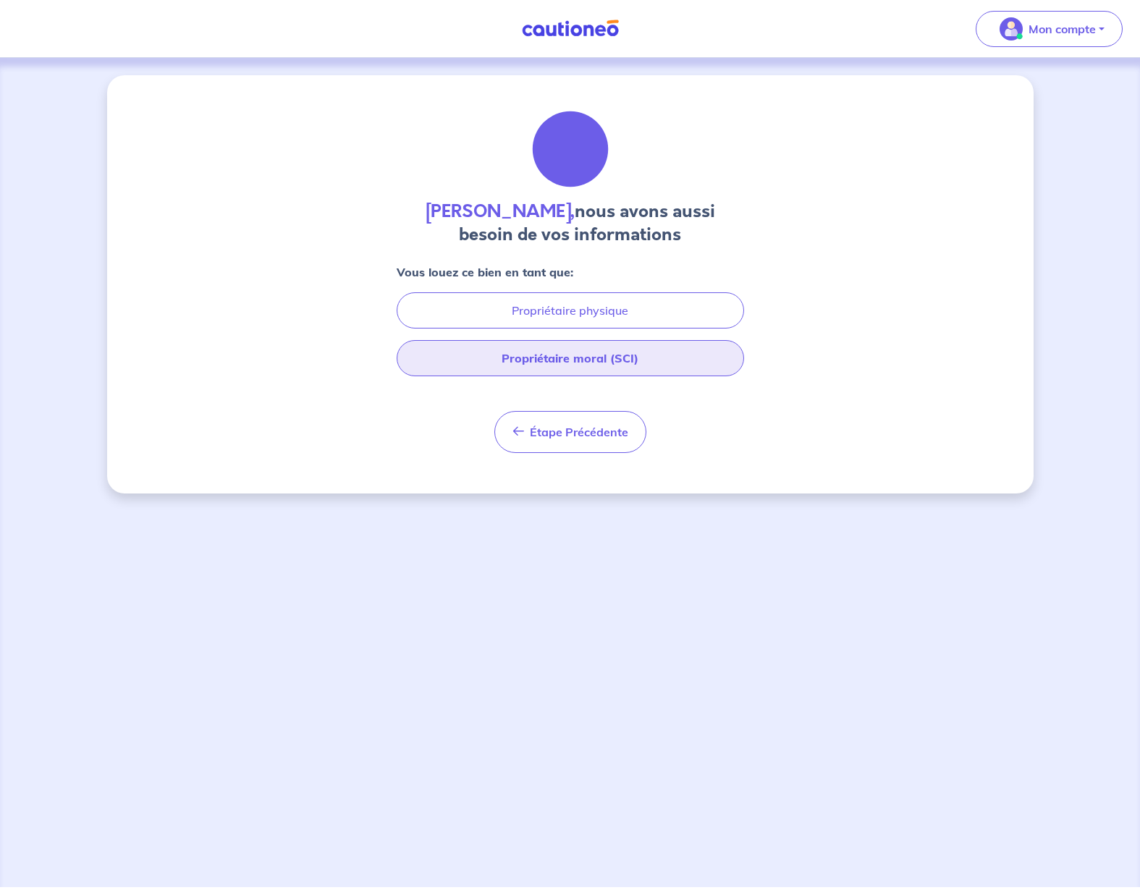
click at [578, 355] on button "Propriétaire moral (SCI)" at bounding box center [570, 358] width 347 height 36
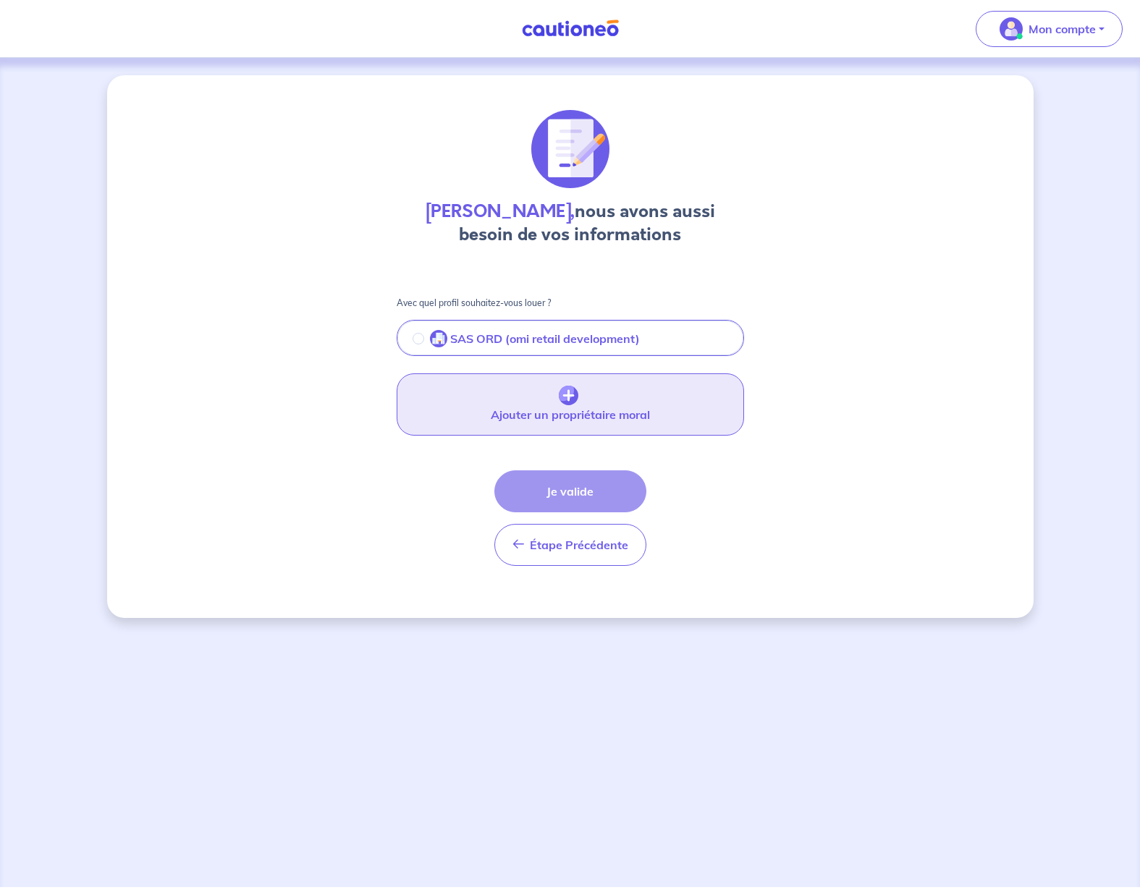
click at [566, 393] on img "button" at bounding box center [569, 396] width 20 height 20
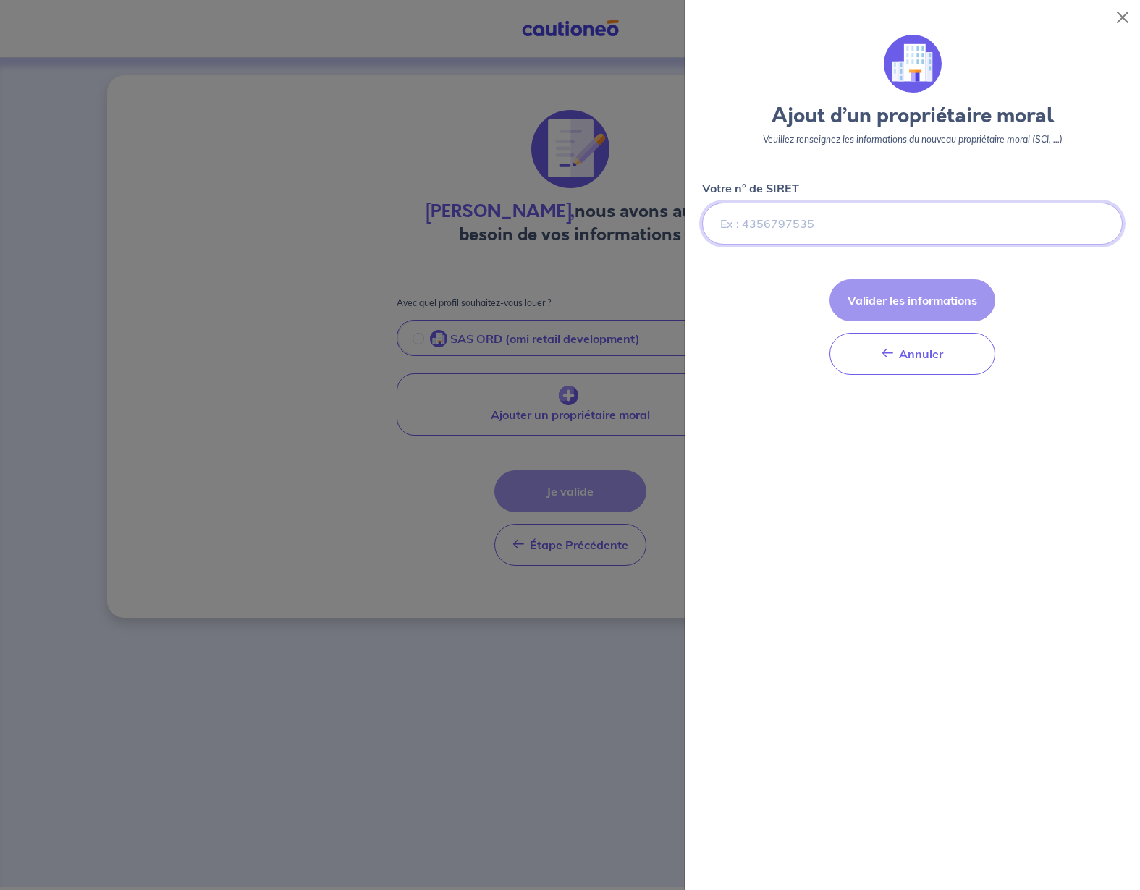
click at [765, 221] on input "Votre n° de SIRET" at bounding box center [912, 224] width 420 height 42
paste input "851 587 055"
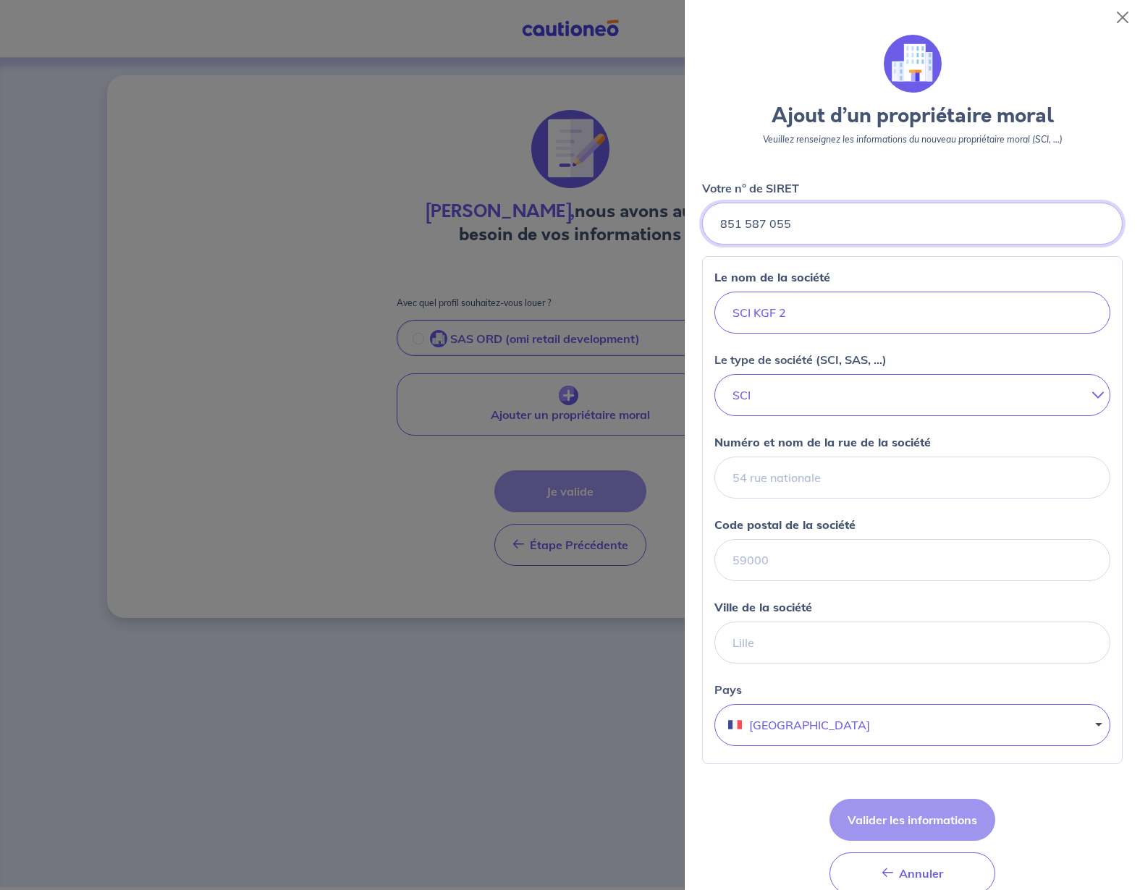
type input "851 587 055"
type input "23 rue du val"
type input "95220"
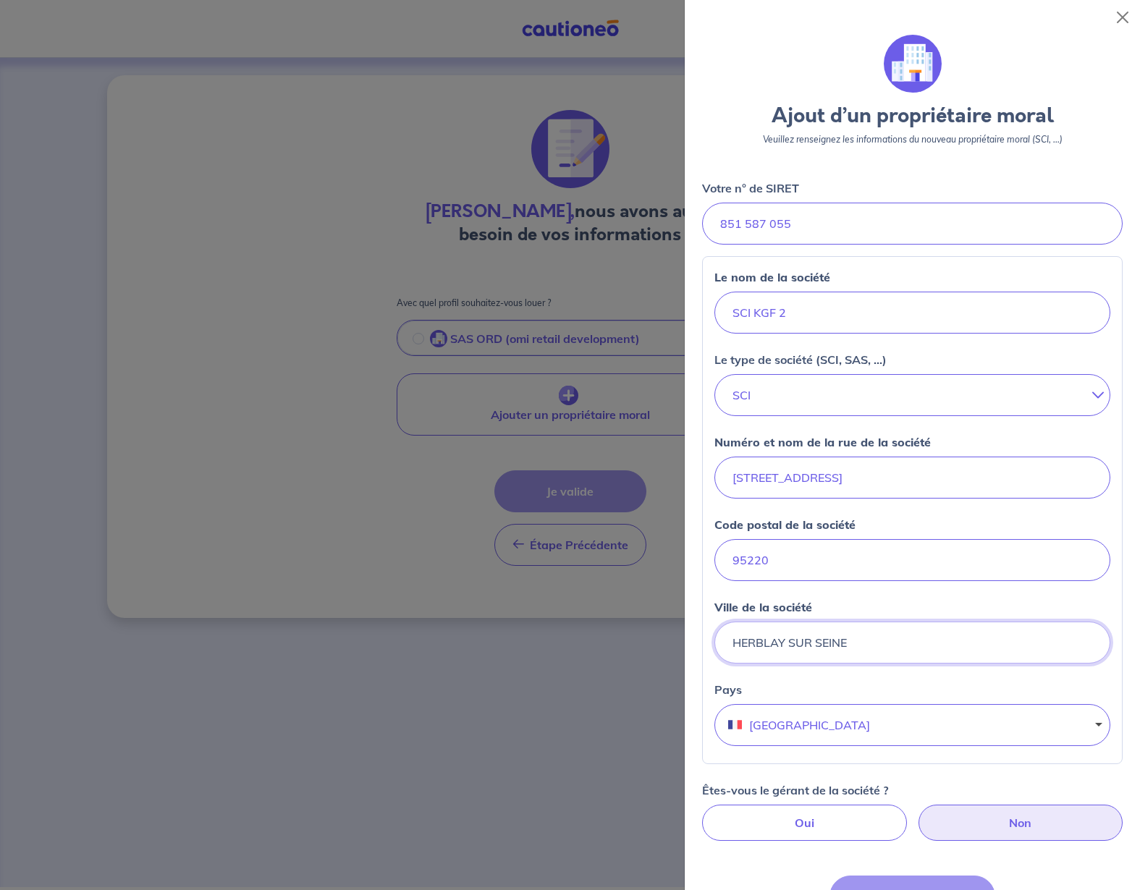
type input "HERBLAY SUR SEINE"
click at [991, 814] on label "Non" at bounding box center [1020, 823] width 205 height 36
click at [917, 814] on input "Non" at bounding box center [911, 809] width 9 height 9
radio input "true"
select select "FR"
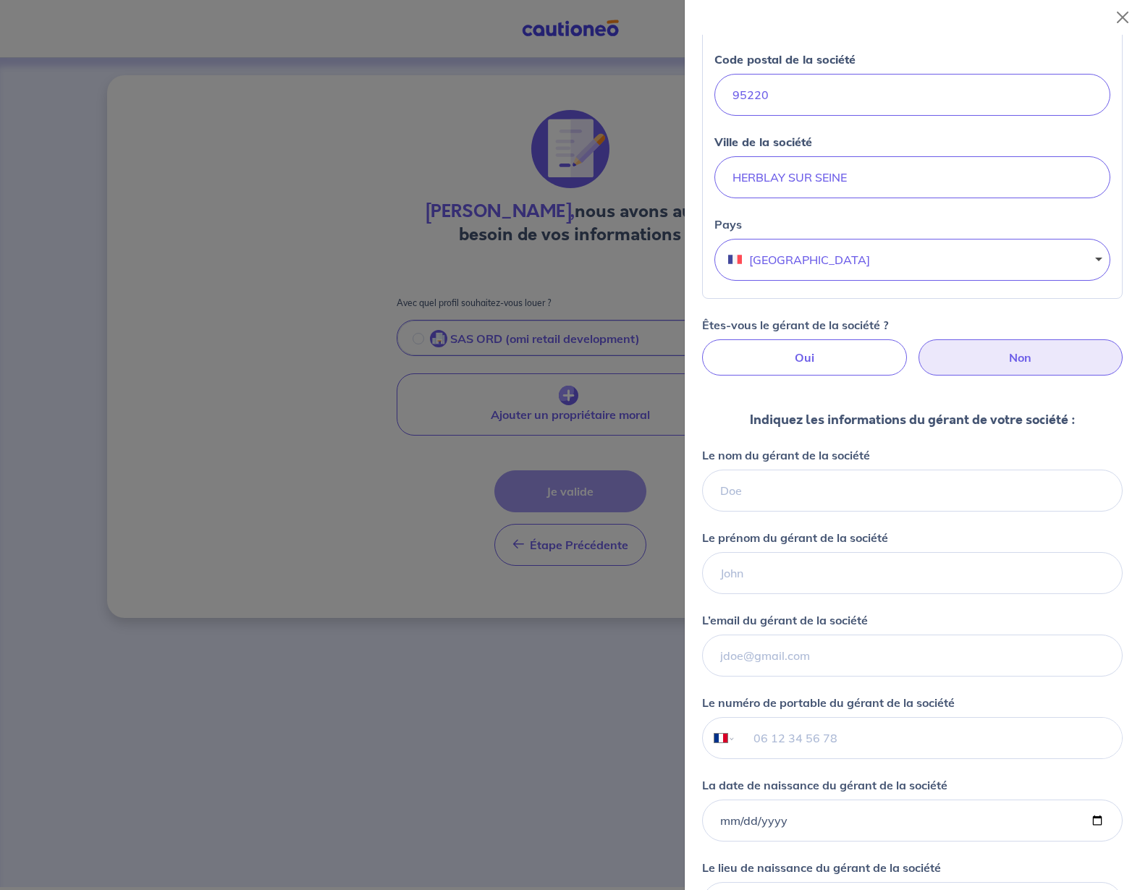
scroll to position [468, 0]
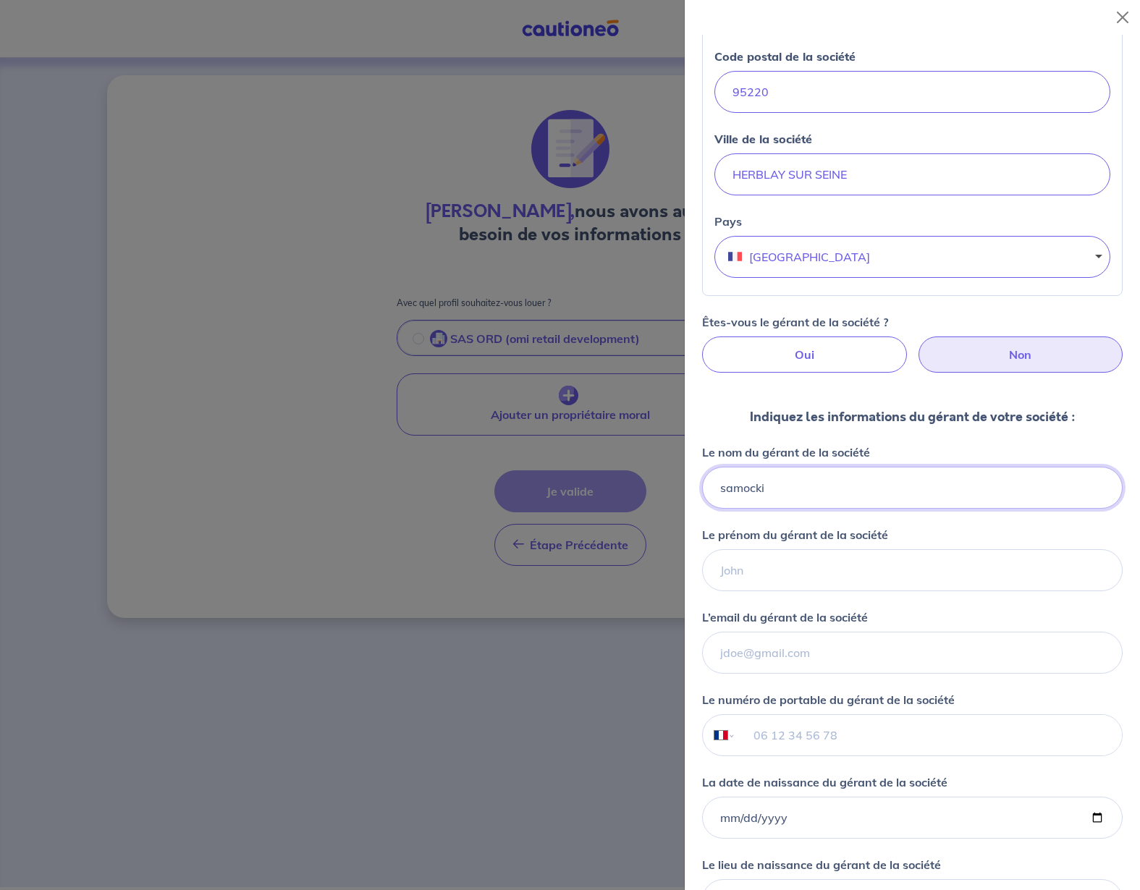
type input "samocki"
type input "Grégory"
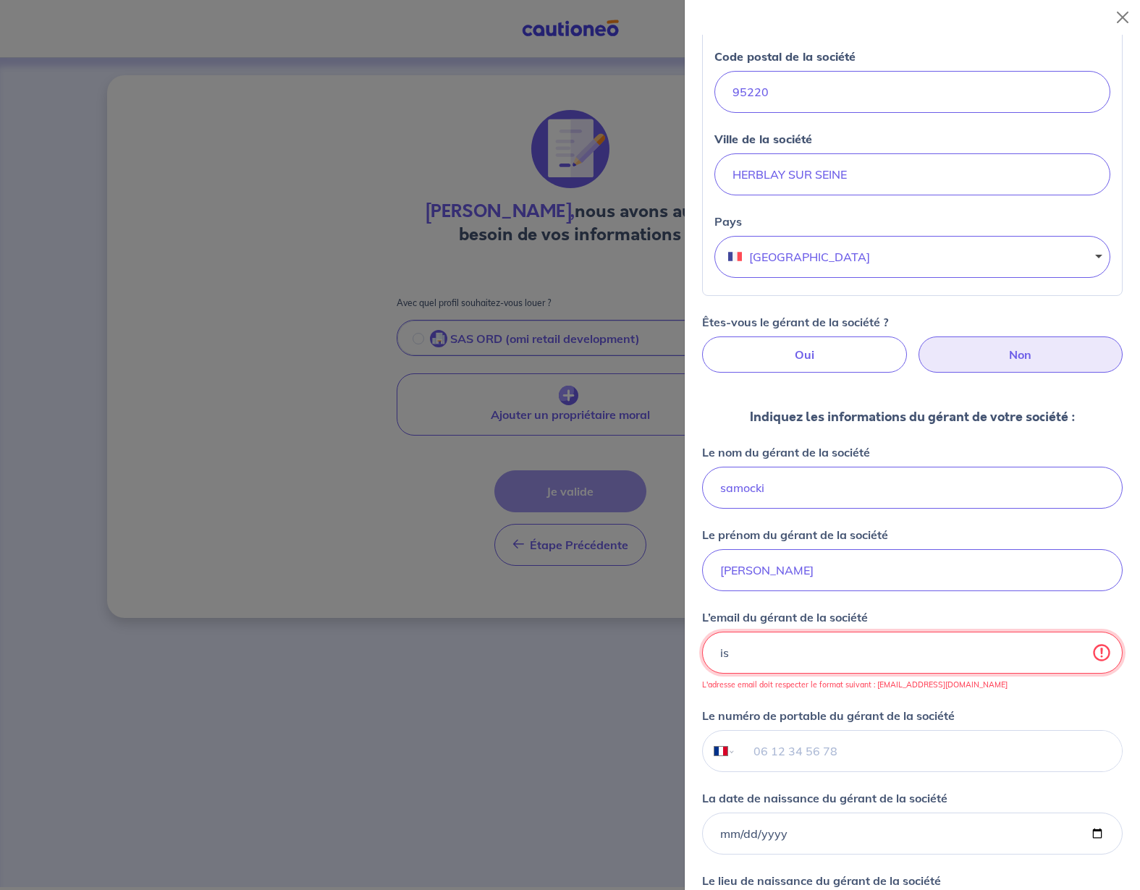
type input "i"
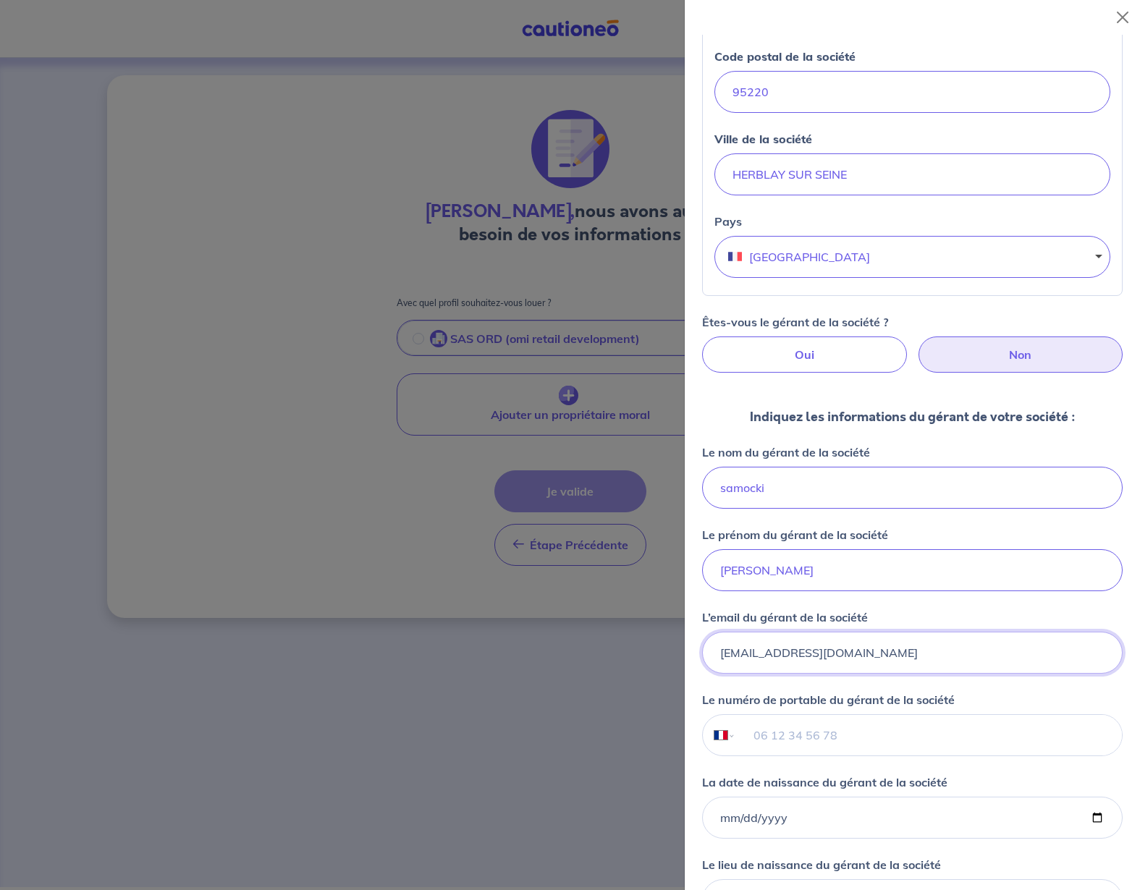
type input "occduveau@gmail.com"
click at [851, 734] on input "tel" at bounding box center [929, 735] width 386 height 41
type input "06 81 18 13 89"
click at [900, 811] on input "La date de naissance du gérant de la société" at bounding box center [912, 818] width 420 height 42
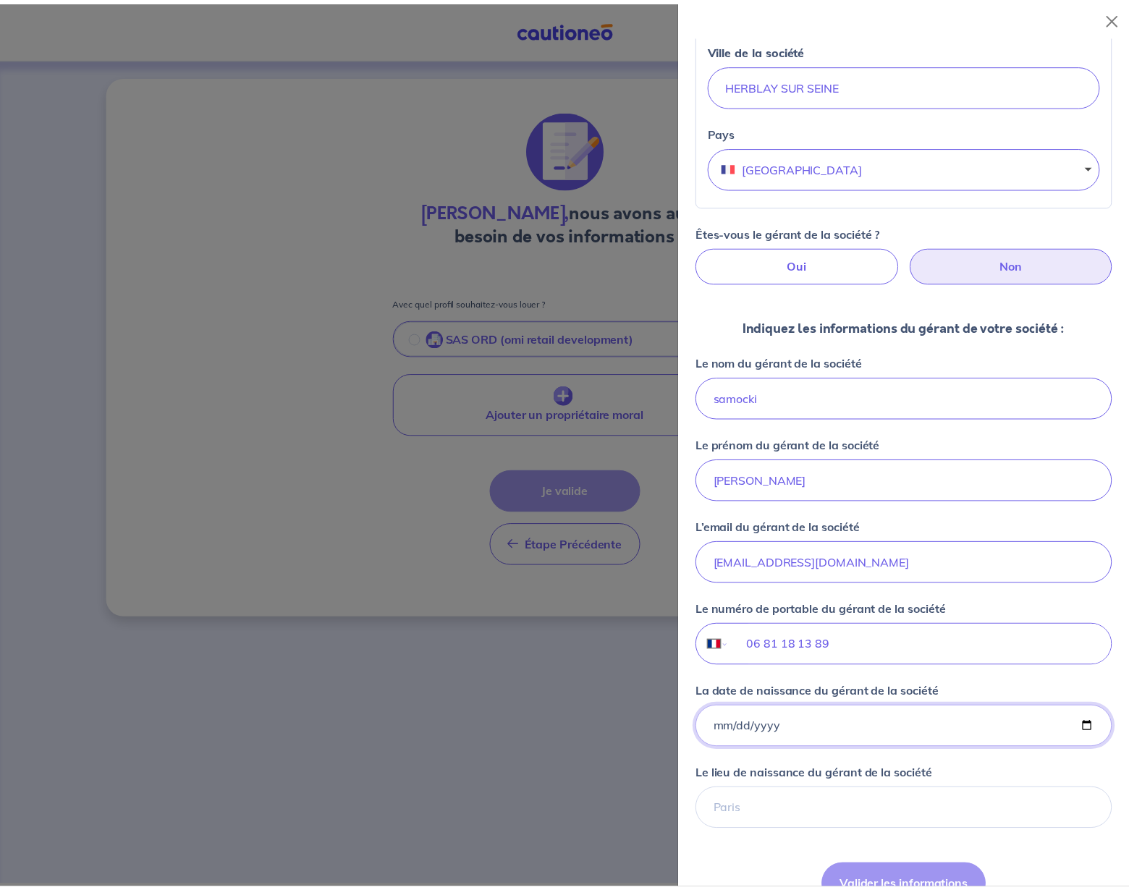
scroll to position [757, 0]
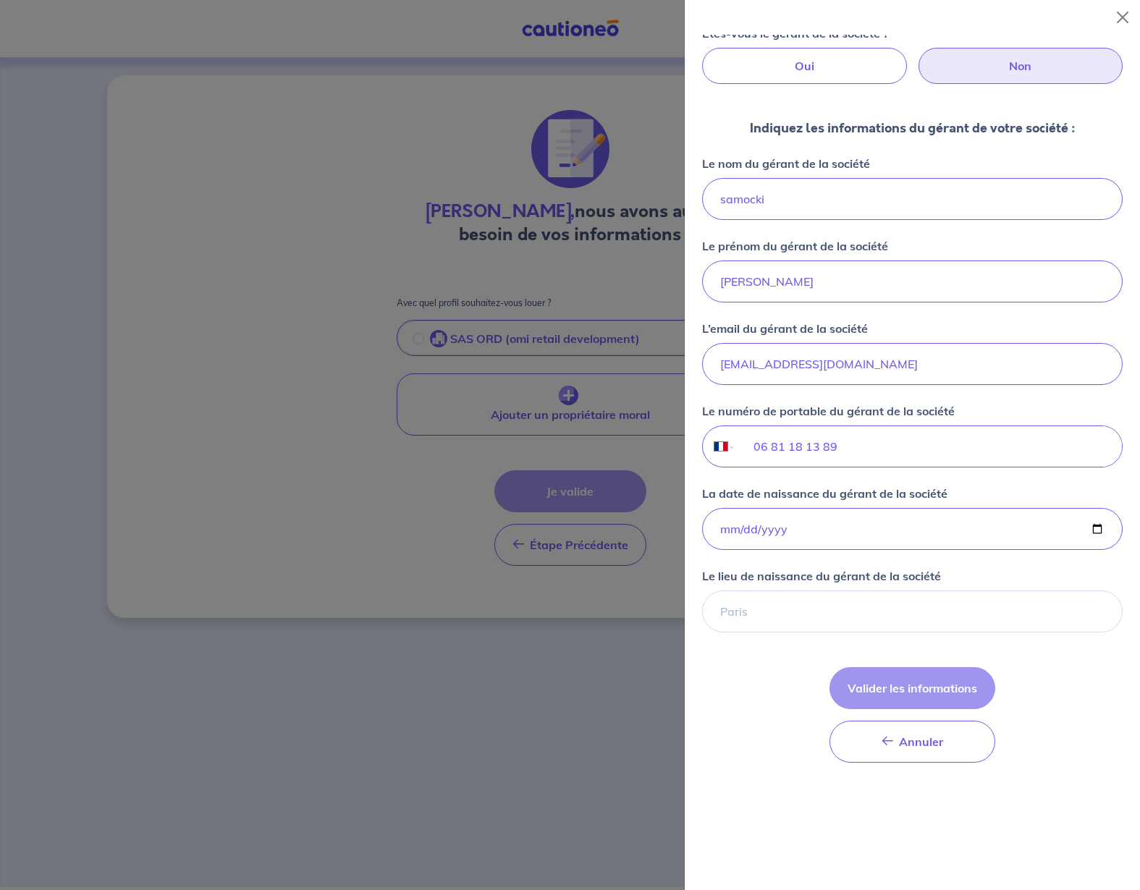
type input "1982-12-22"
paste input "Przemysl"
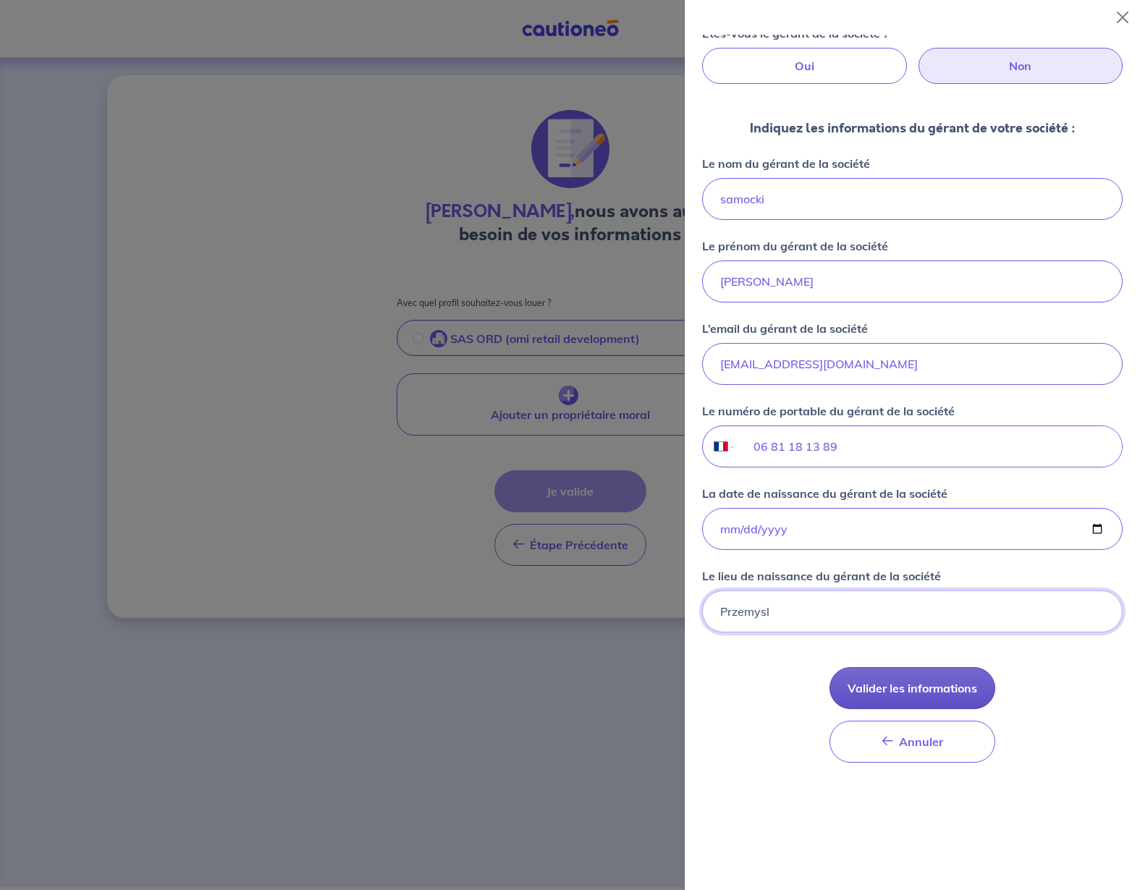
type input "Przemysl"
click at [912, 687] on button "Valider les informations" at bounding box center [912, 688] width 166 height 42
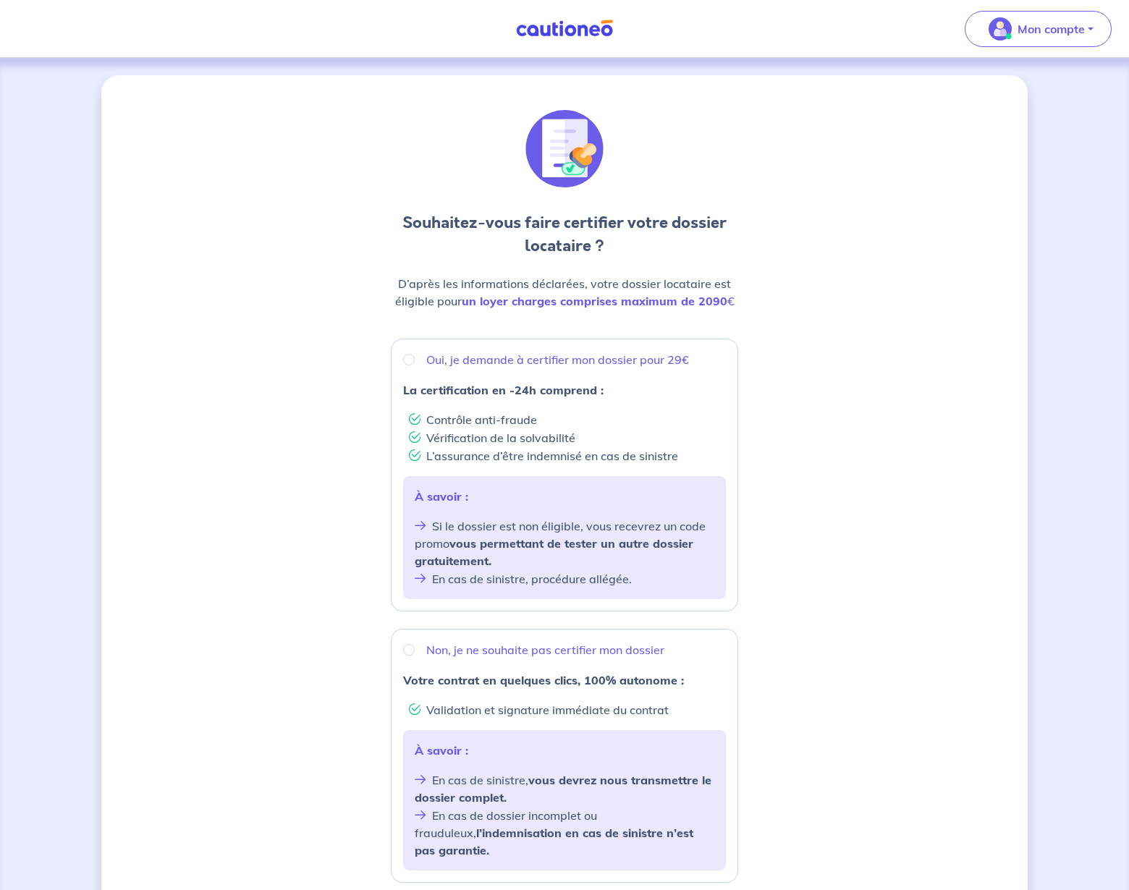
click at [889, 559] on div "Souhaitez-vous faire certifier votre dossier locataire ? D’après les informatio…" at bounding box center [564, 578] width 926 height 1007
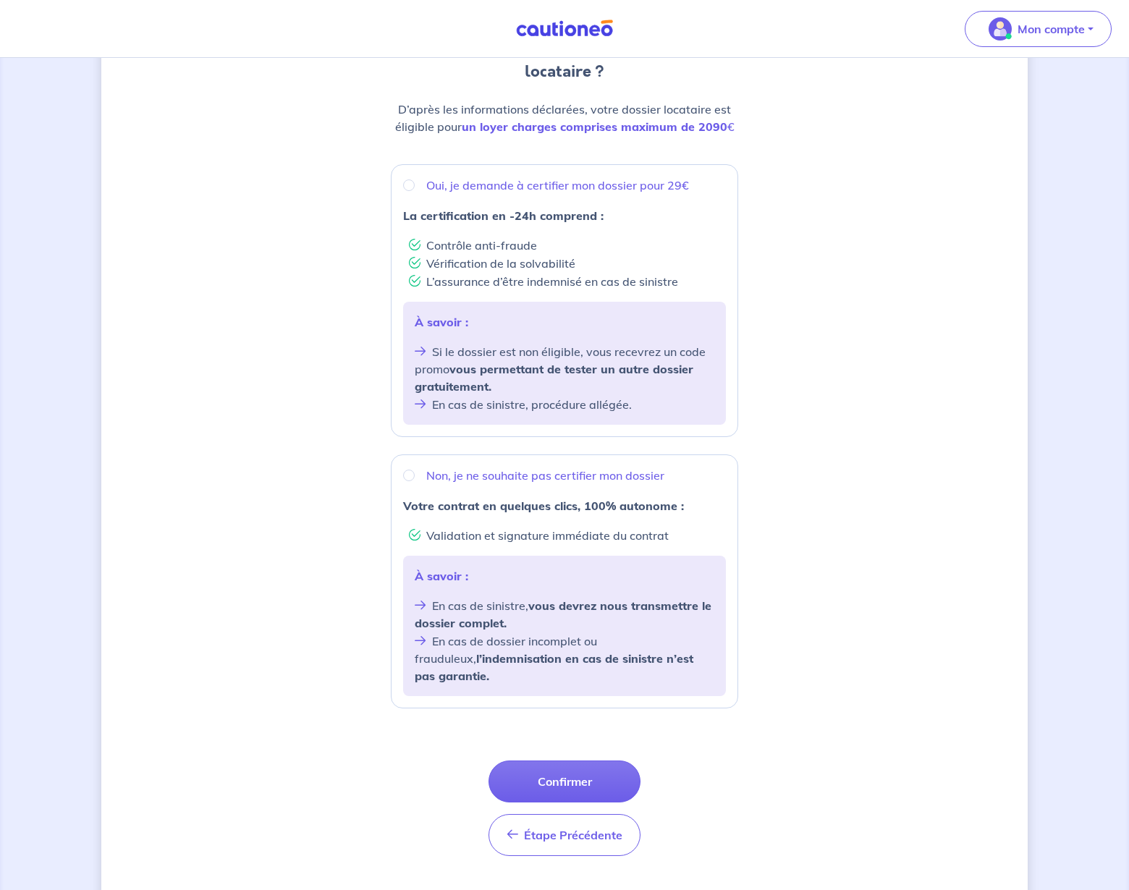
scroll to position [145, 0]
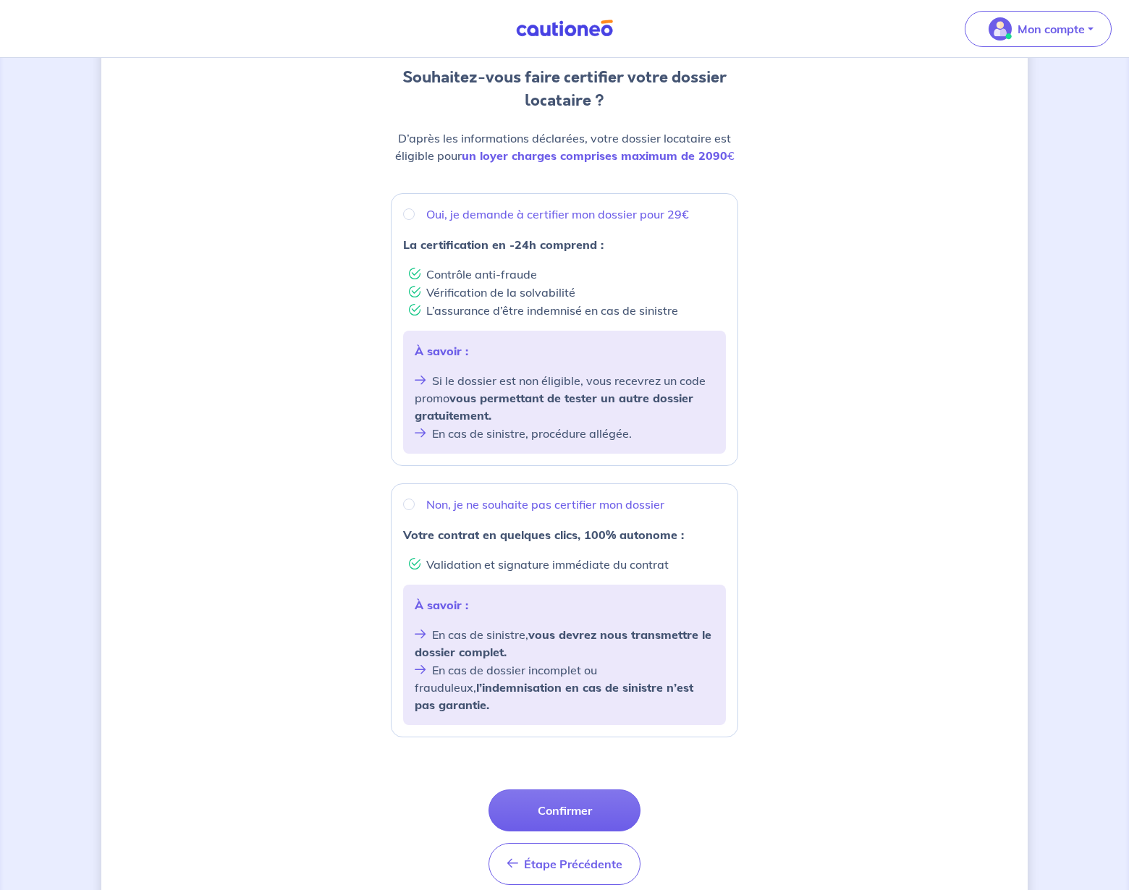
click at [407, 215] on input "Oui, je demande à certifier mon dossier pour 29€" at bounding box center [409, 214] width 12 height 12
radio input "true"
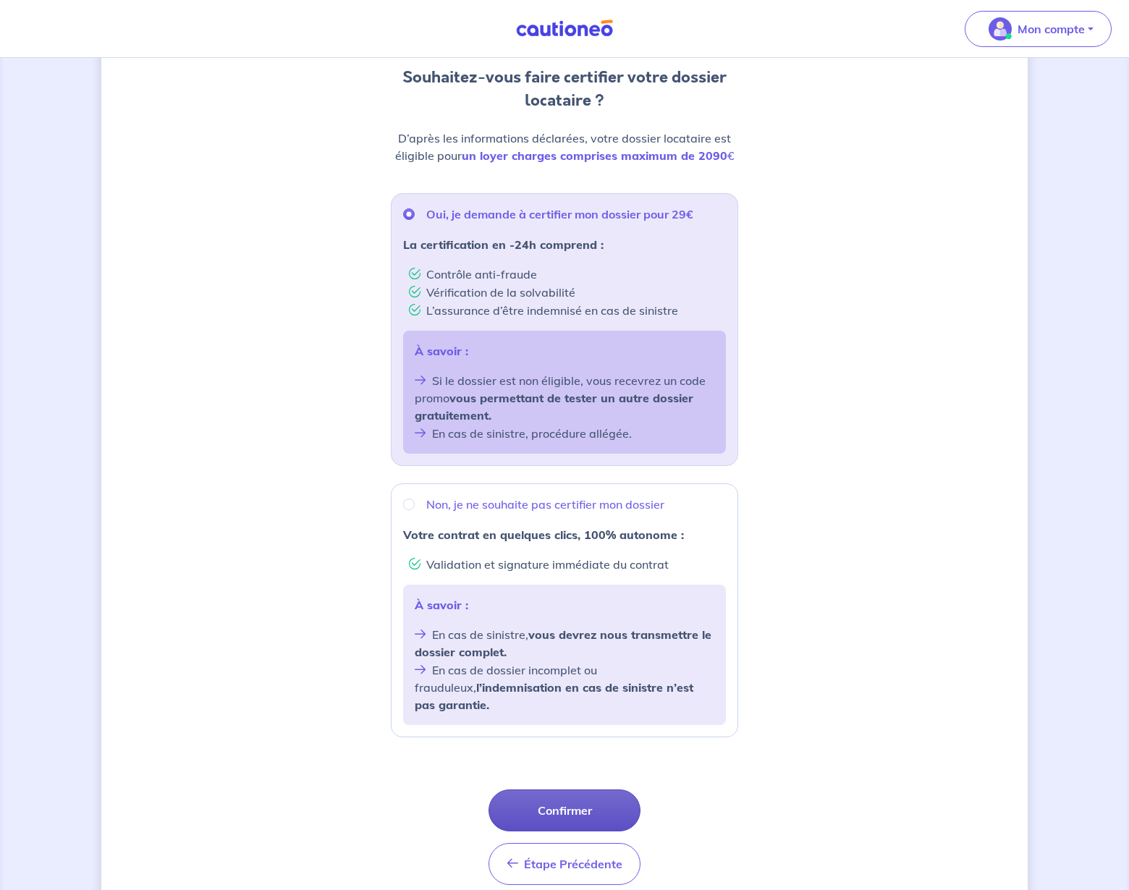
click at [574, 801] on button "Confirmer" at bounding box center [564, 810] width 152 height 42
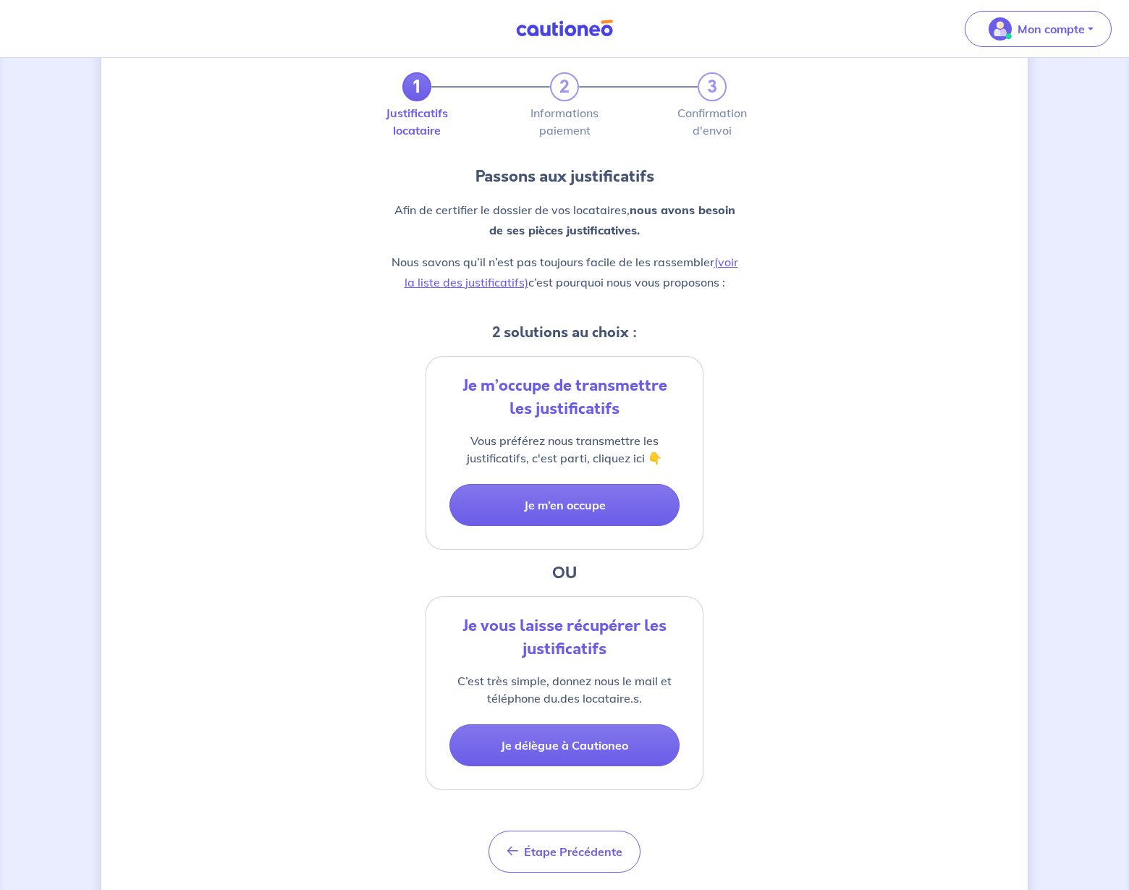
scroll to position [90, 0]
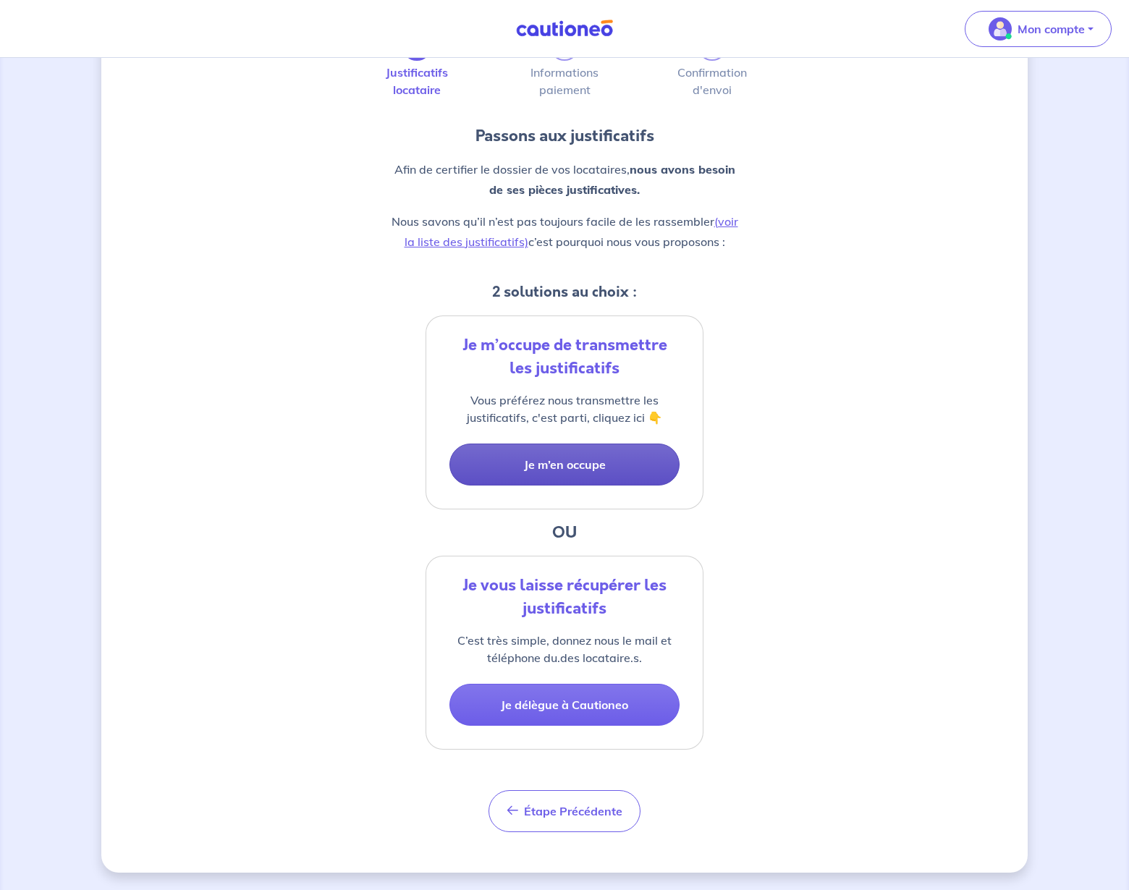
click at [555, 467] on button "Je m’en occupe" at bounding box center [564, 465] width 230 height 42
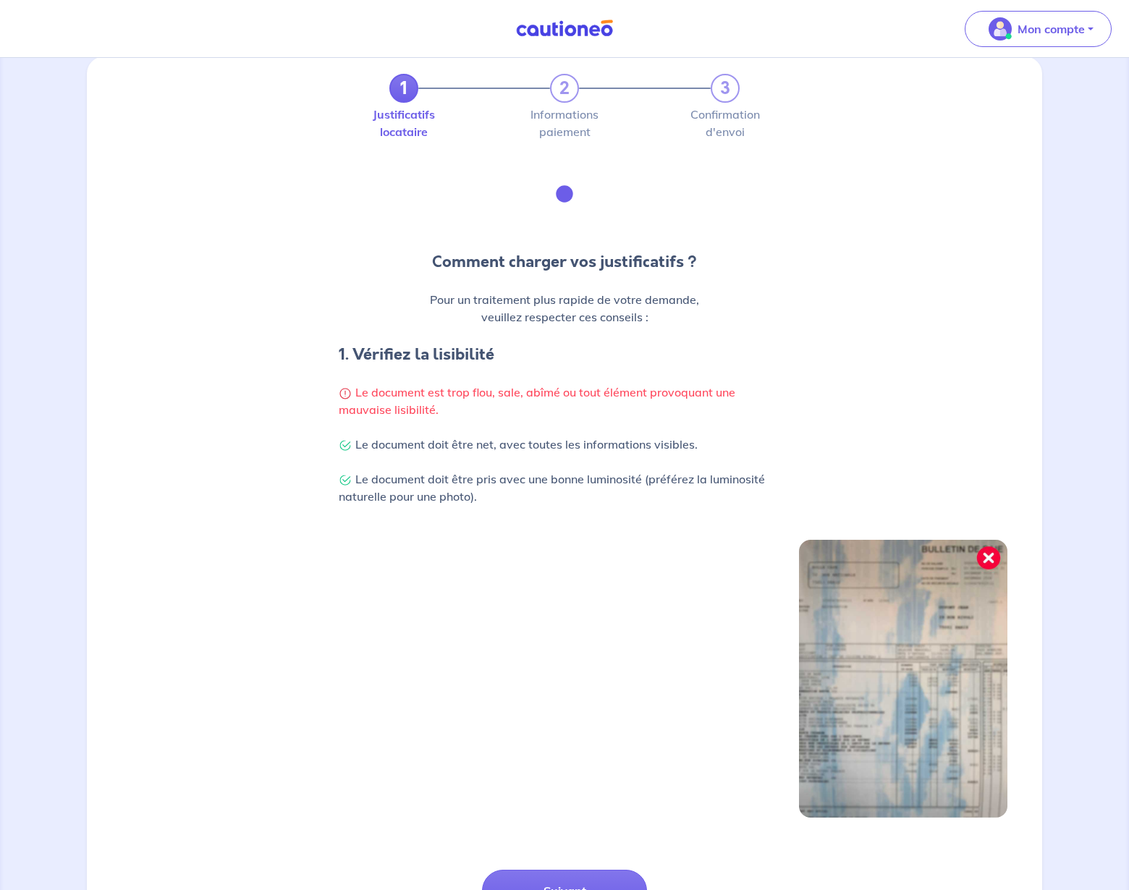
scroll to position [146, 0]
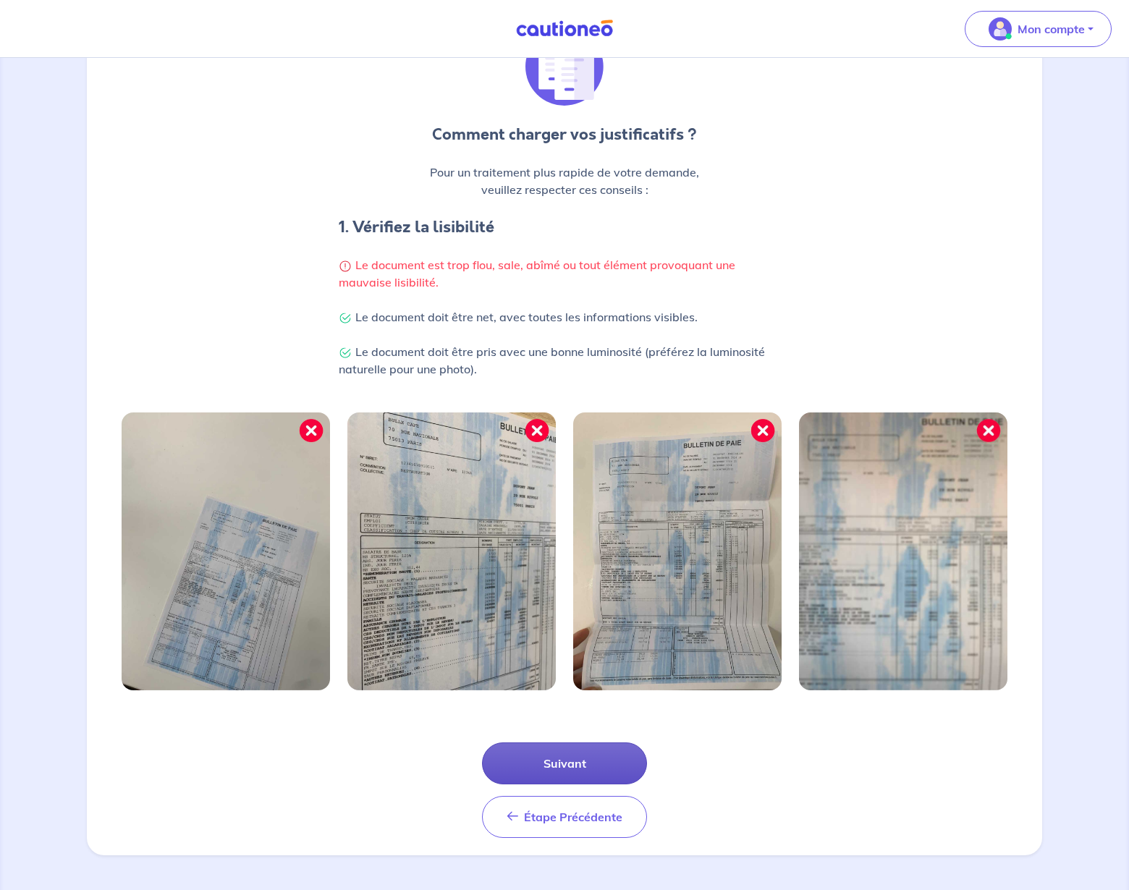
click at [585, 768] on button "Suivant" at bounding box center [564, 763] width 165 height 42
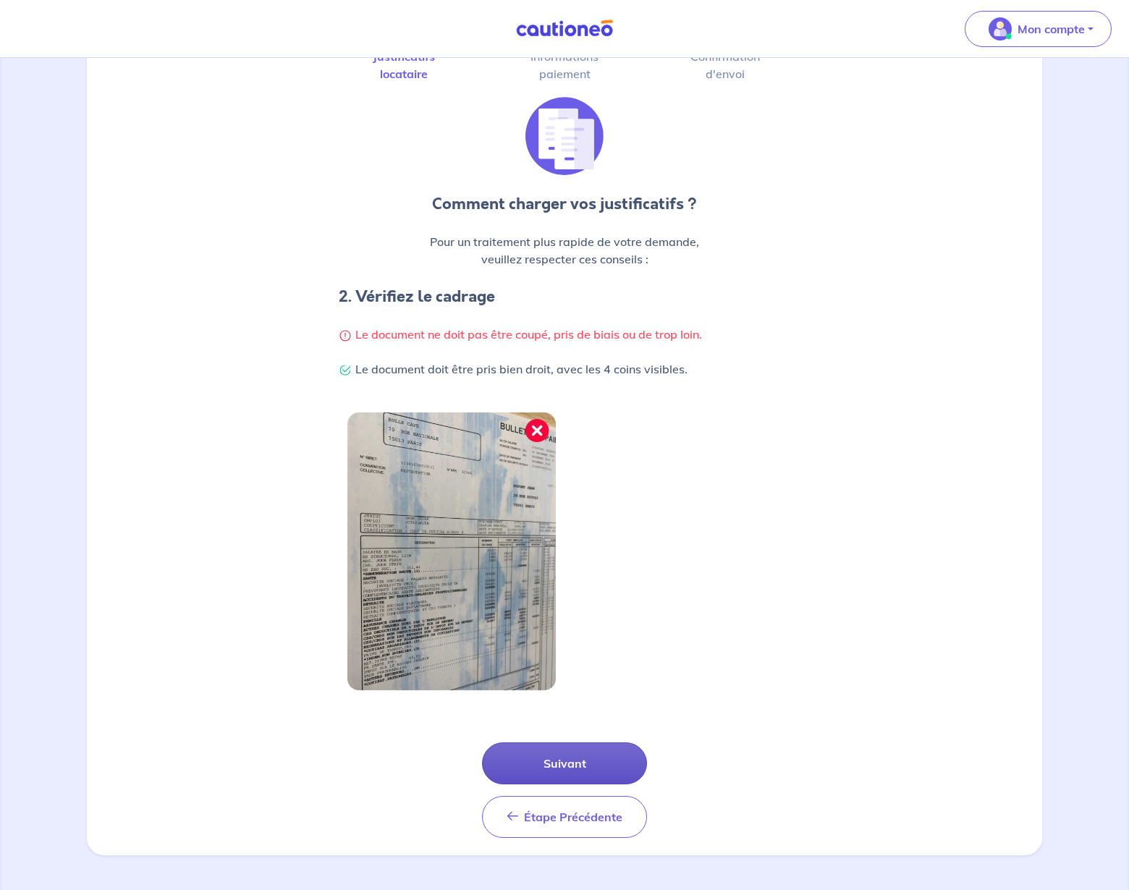
scroll to position [0, 0]
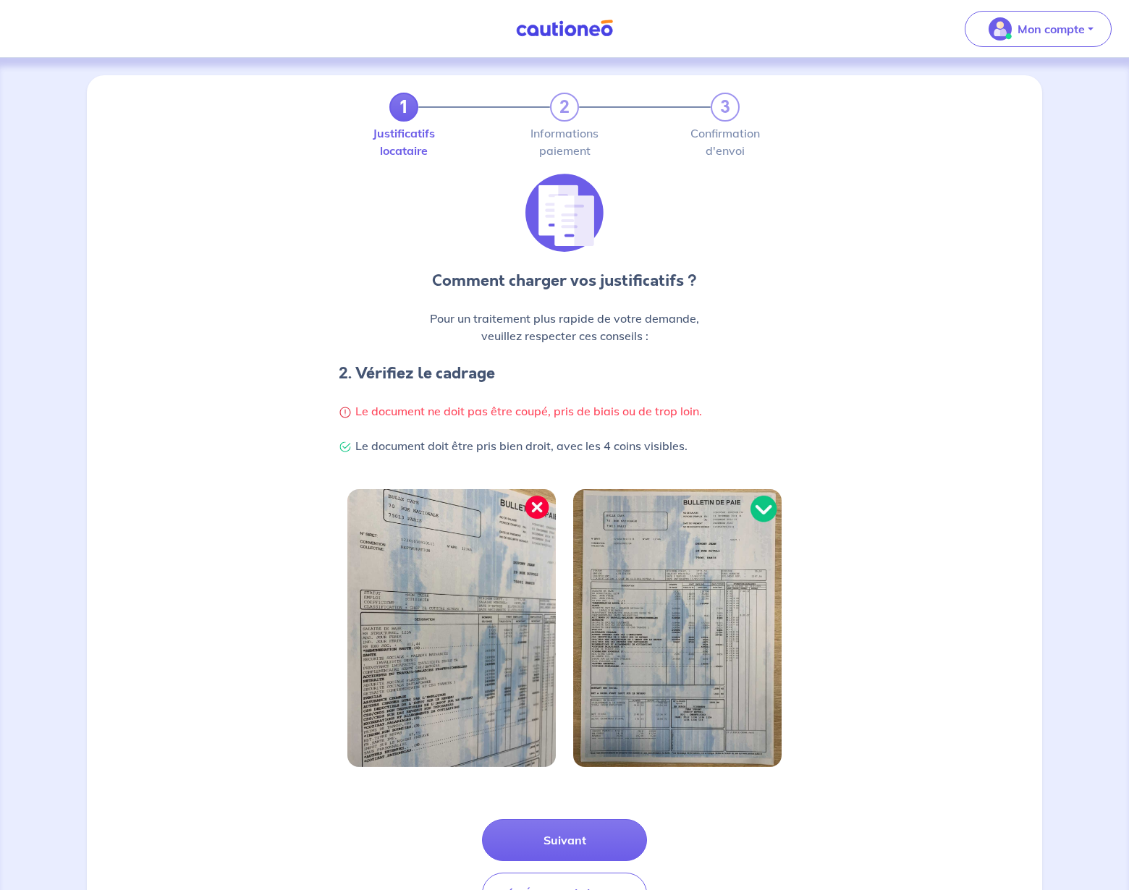
click at [909, 326] on div "Comment charger vos justificatifs ? Pour un traitement plus rapide de votre dem…" at bounding box center [565, 323] width 938 height 298
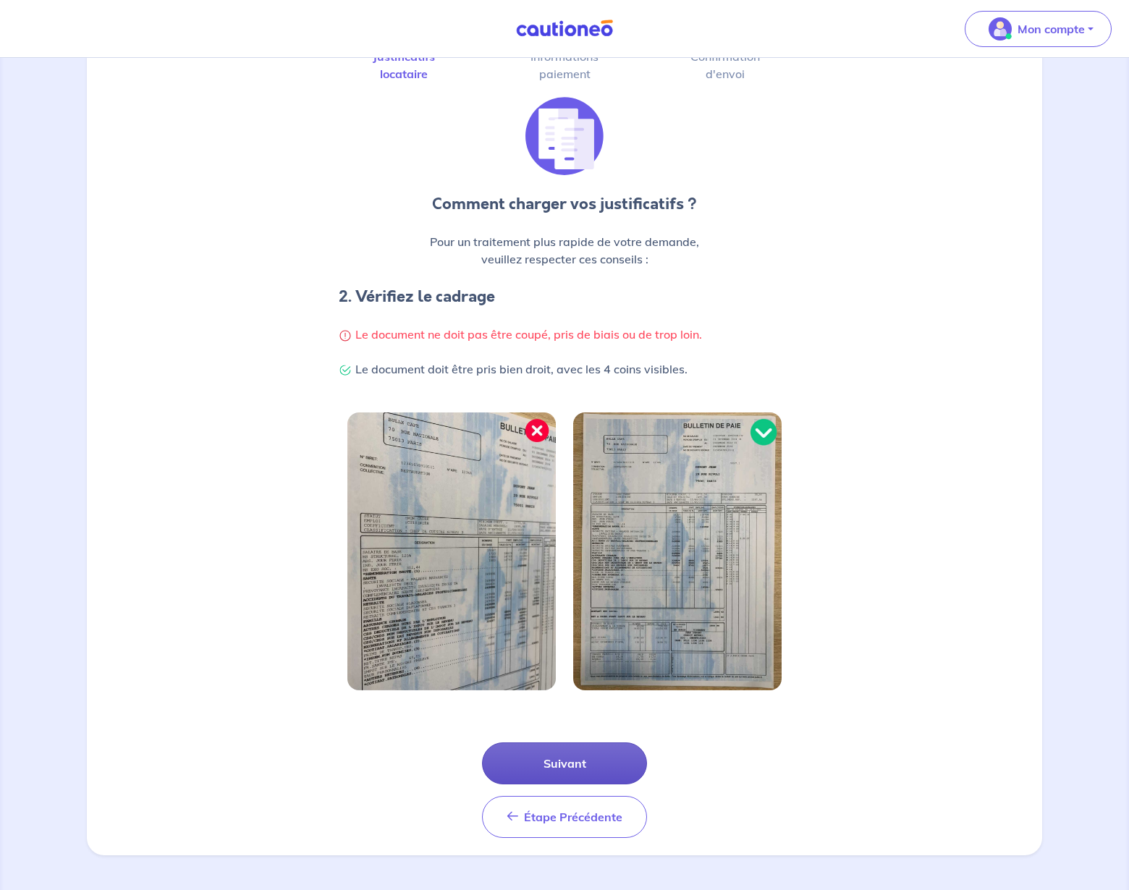
click at [582, 761] on button "Suivant" at bounding box center [564, 763] width 165 height 42
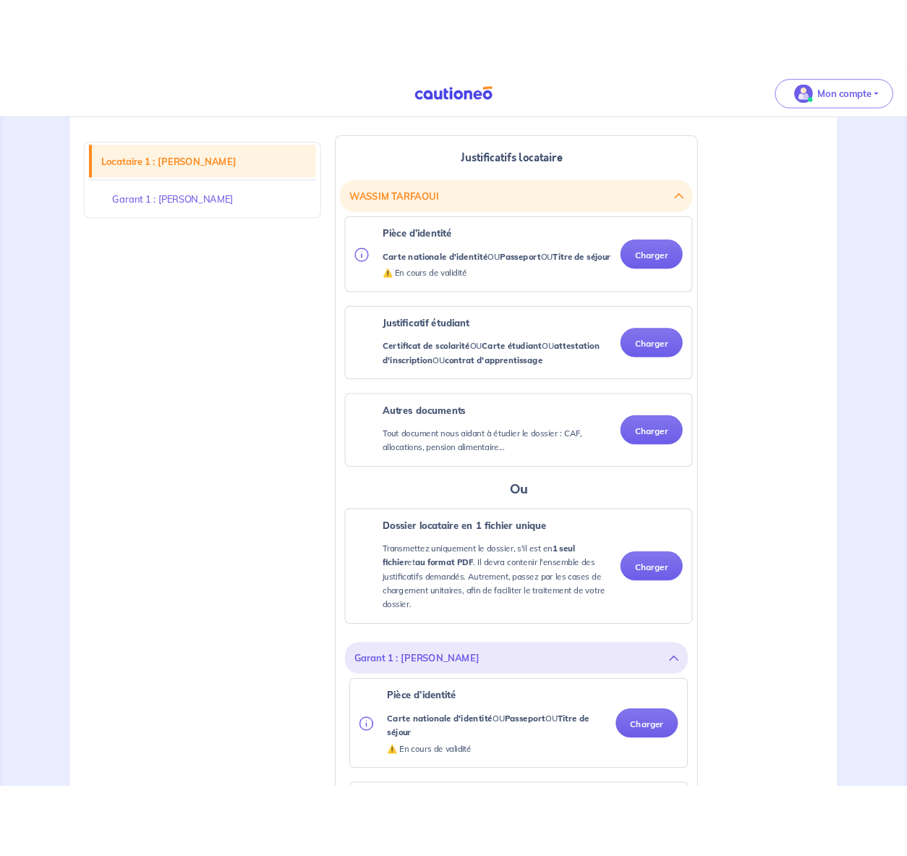
scroll to position [292, 0]
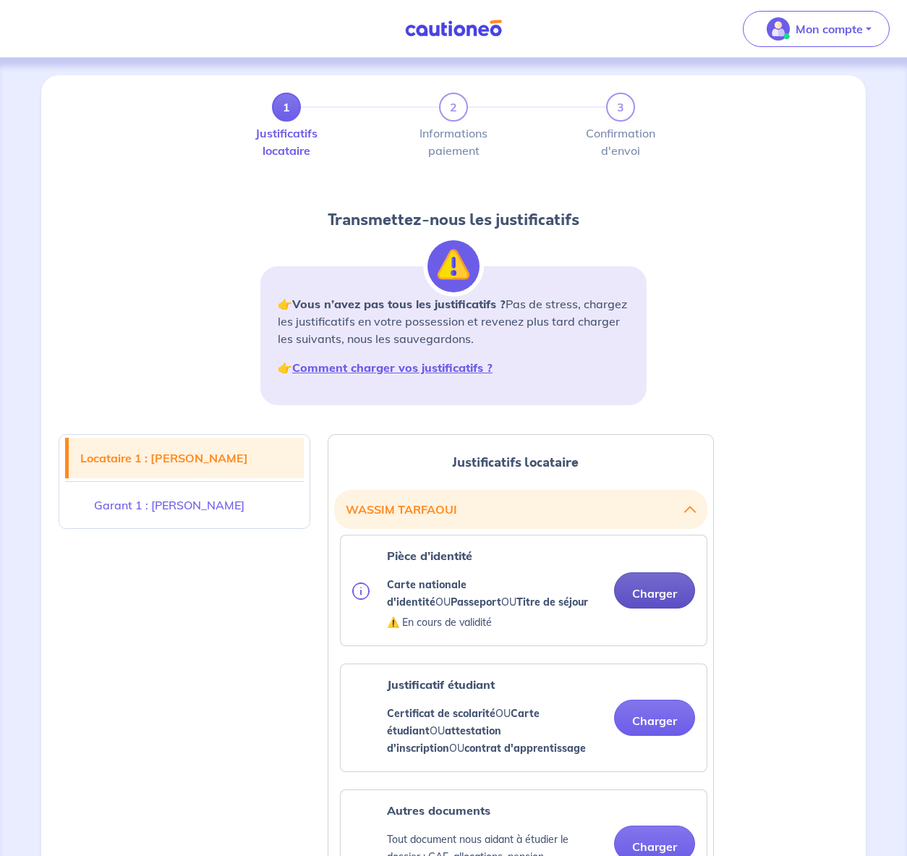
click at [675, 590] on button "Charger" at bounding box center [654, 590] width 81 height 36
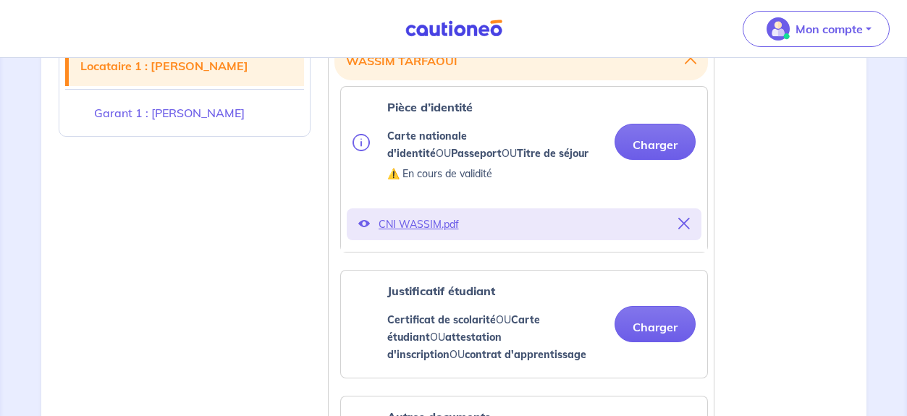
scroll to position [527, 0]
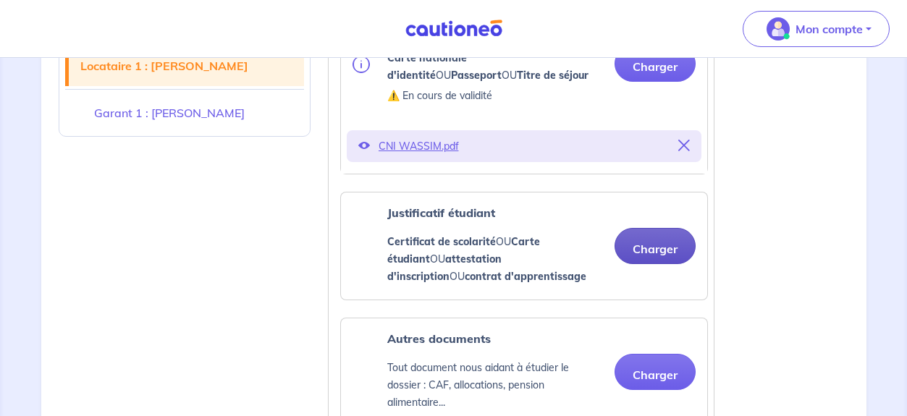
click at [661, 247] on button "Charger" at bounding box center [654, 246] width 81 height 36
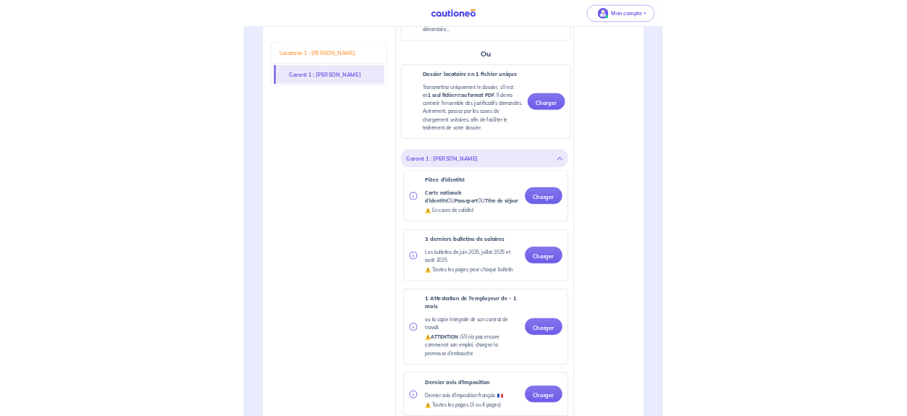
scroll to position [1033, 0]
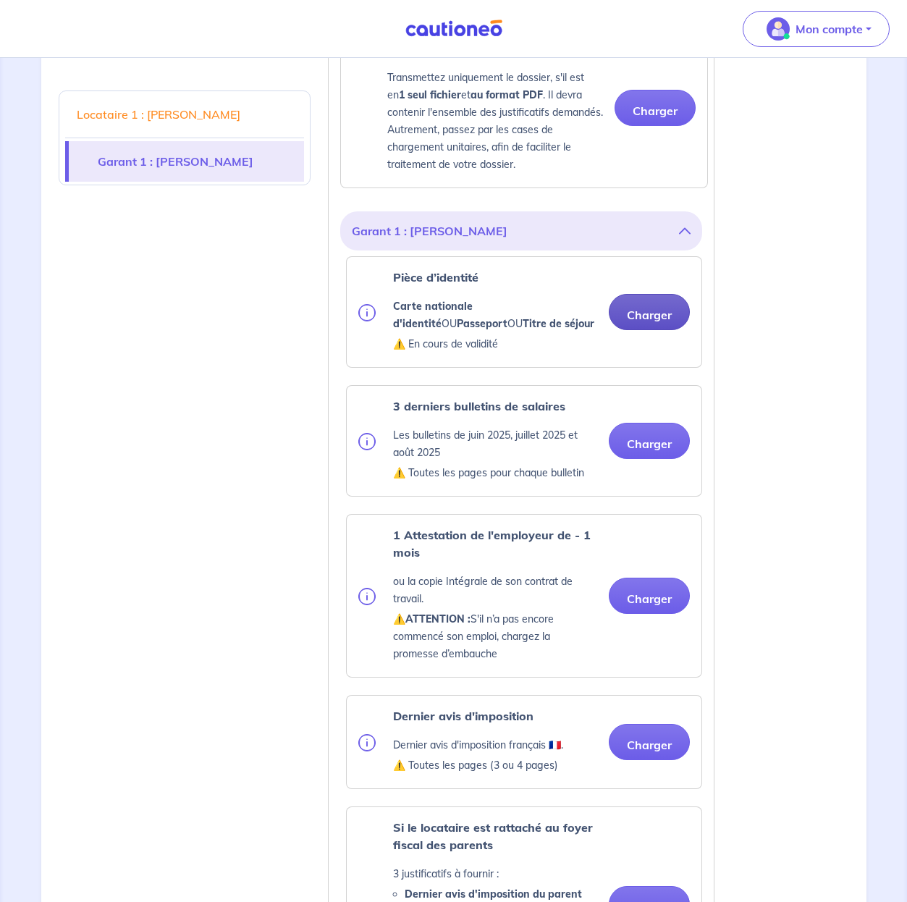
click at [661, 311] on button "Charger" at bounding box center [649, 312] width 81 height 36
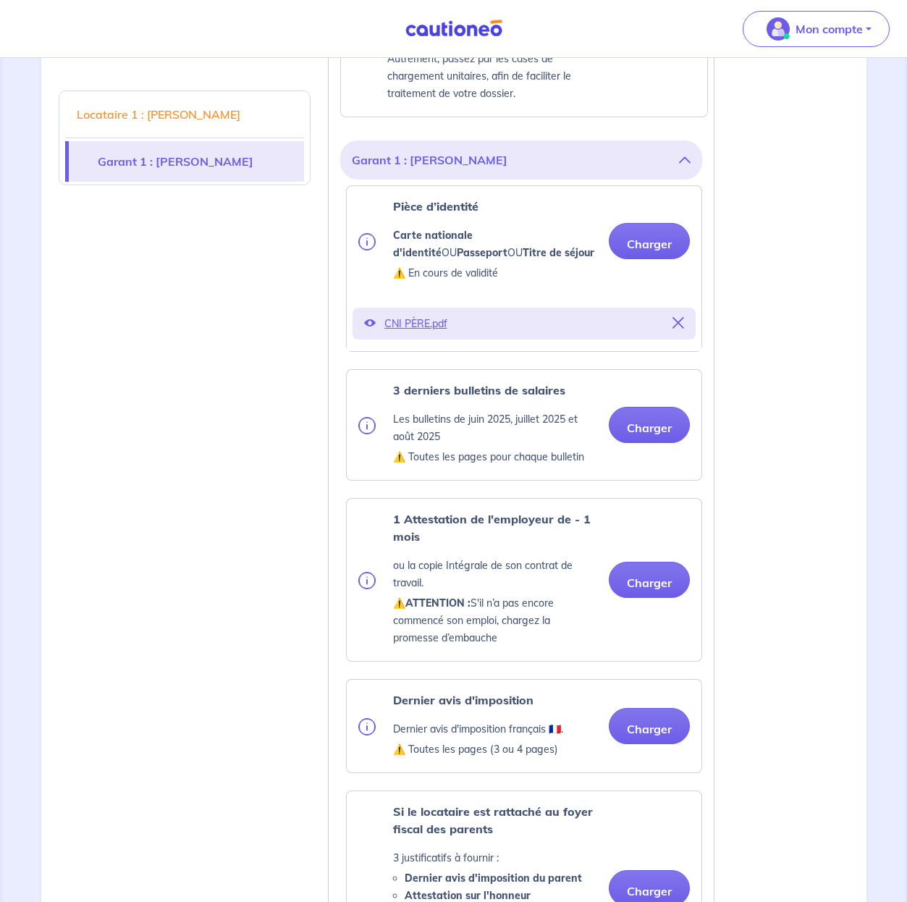
scroll to position [1318, 0]
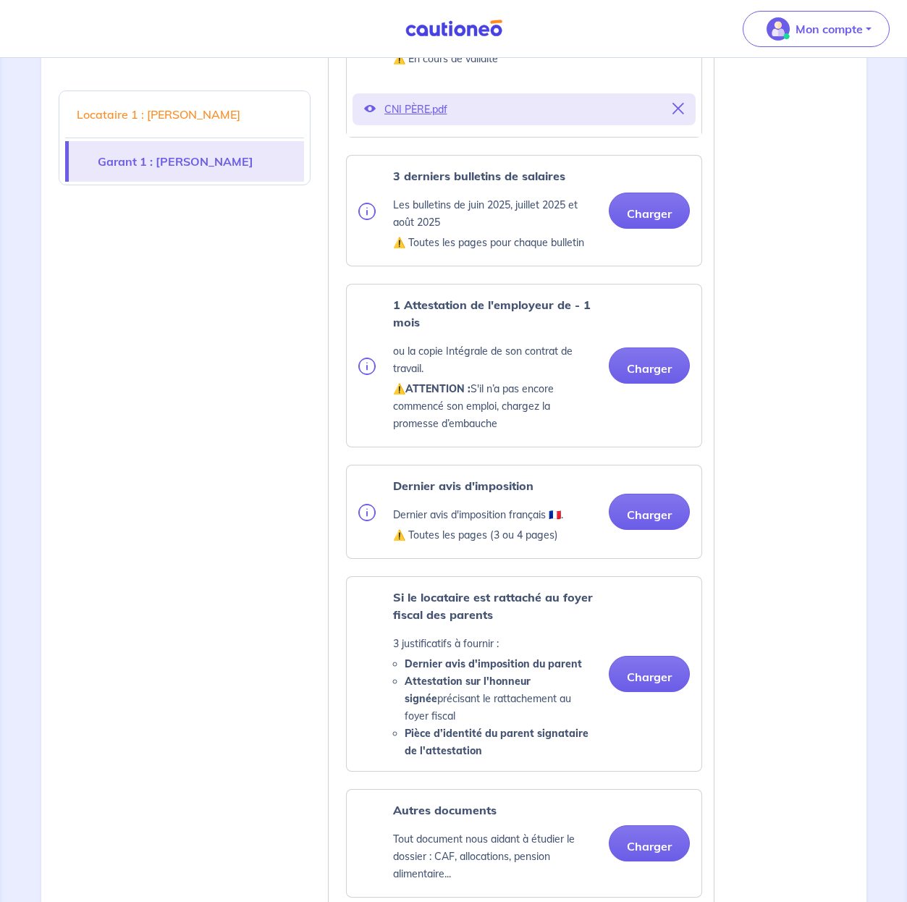
click at [643, 211] on button "Charger" at bounding box center [649, 210] width 81 height 36
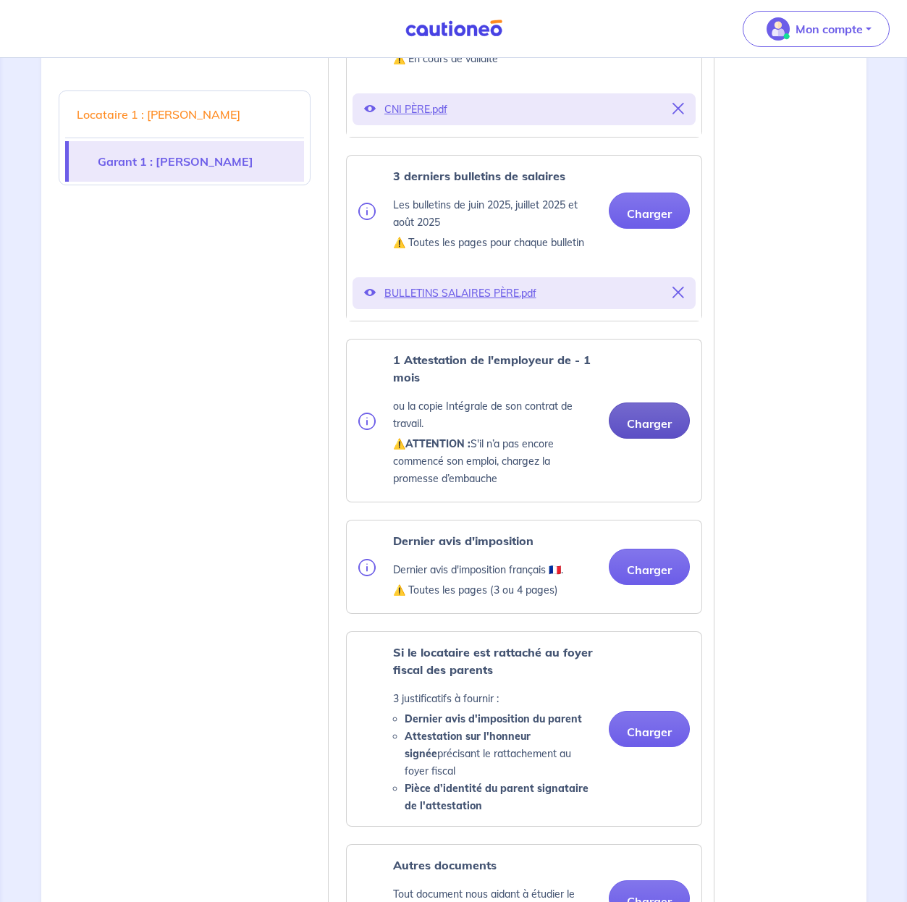
click at [644, 426] on button "Charger" at bounding box center [649, 420] width 81 height 36
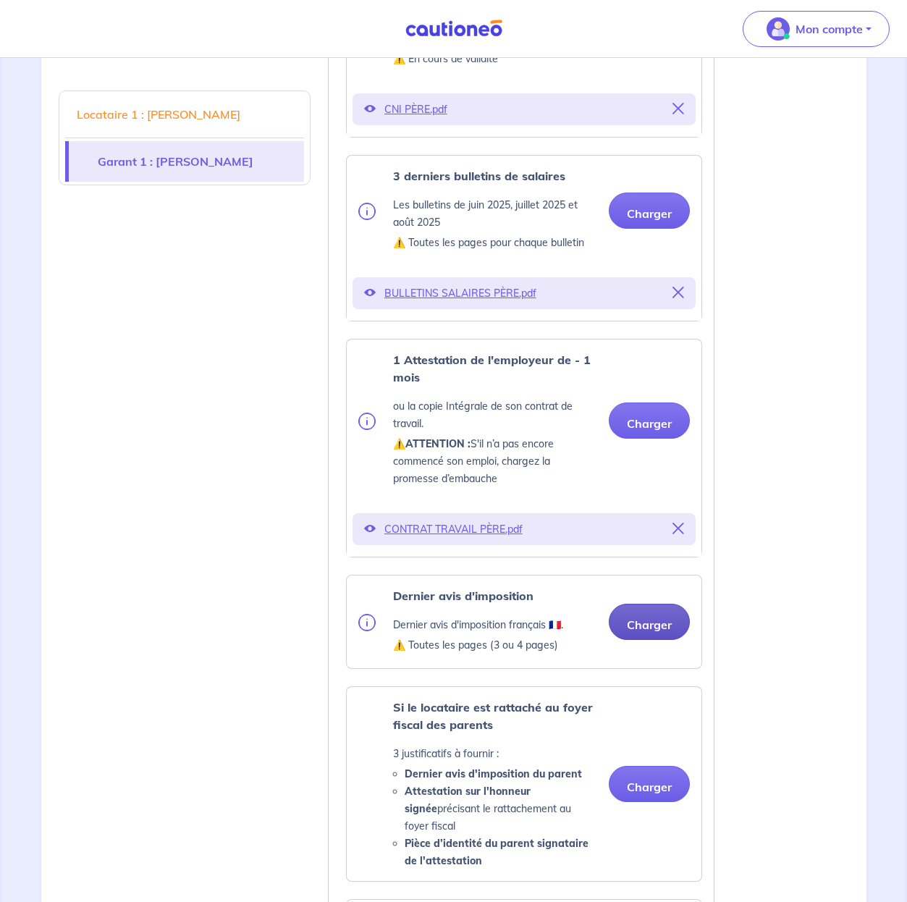
click at [640, 623] on button "Charger" at bounding box center [649, 621] width 81 height 36
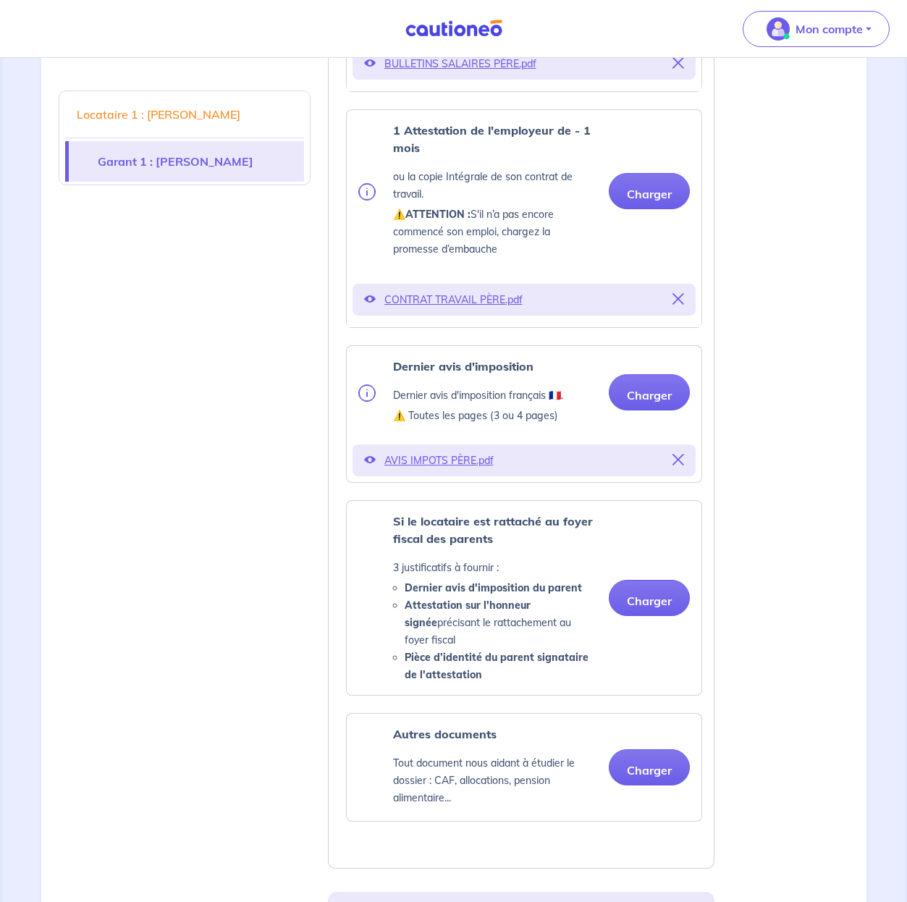
scroll to position [1550, 0]
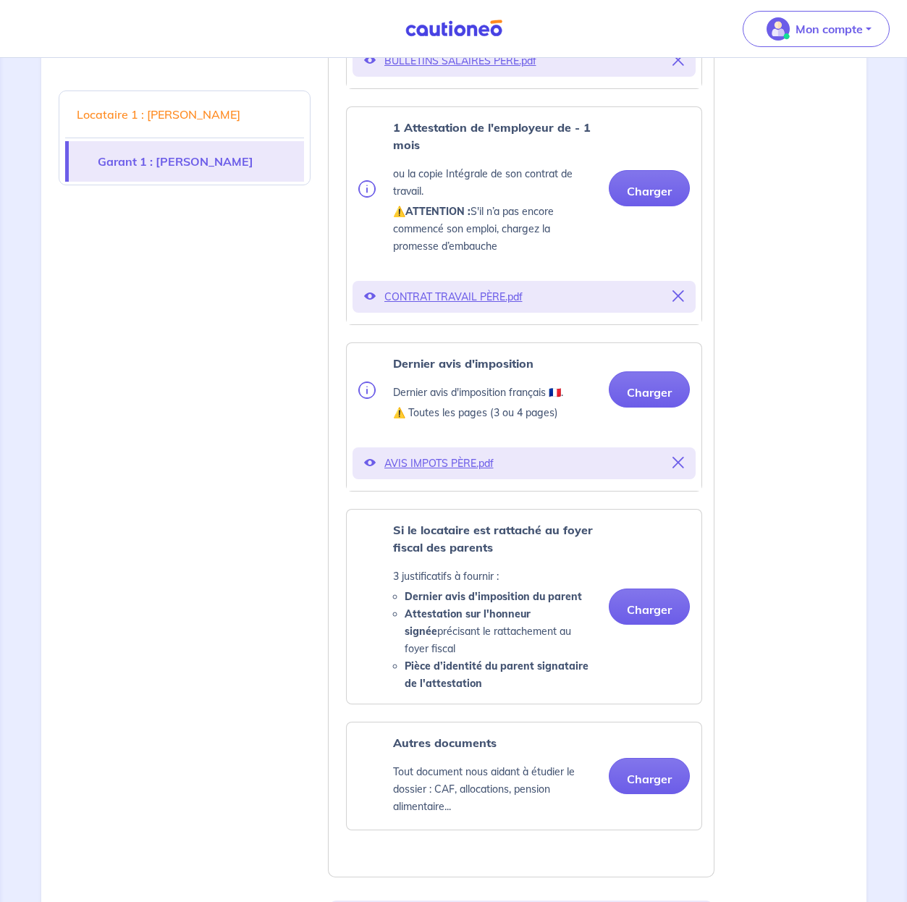
click at [650, 605] on button "Charger" at bounding box center [649, 606] width 81 height 36
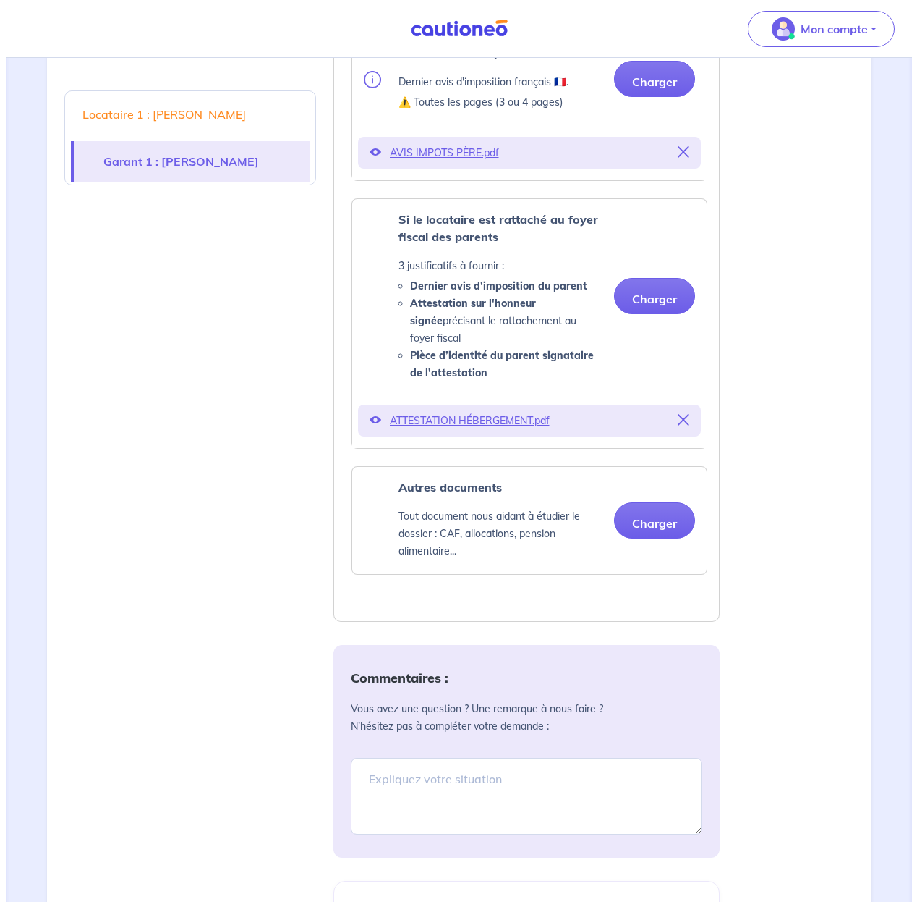
scroll to position [2145, 0]
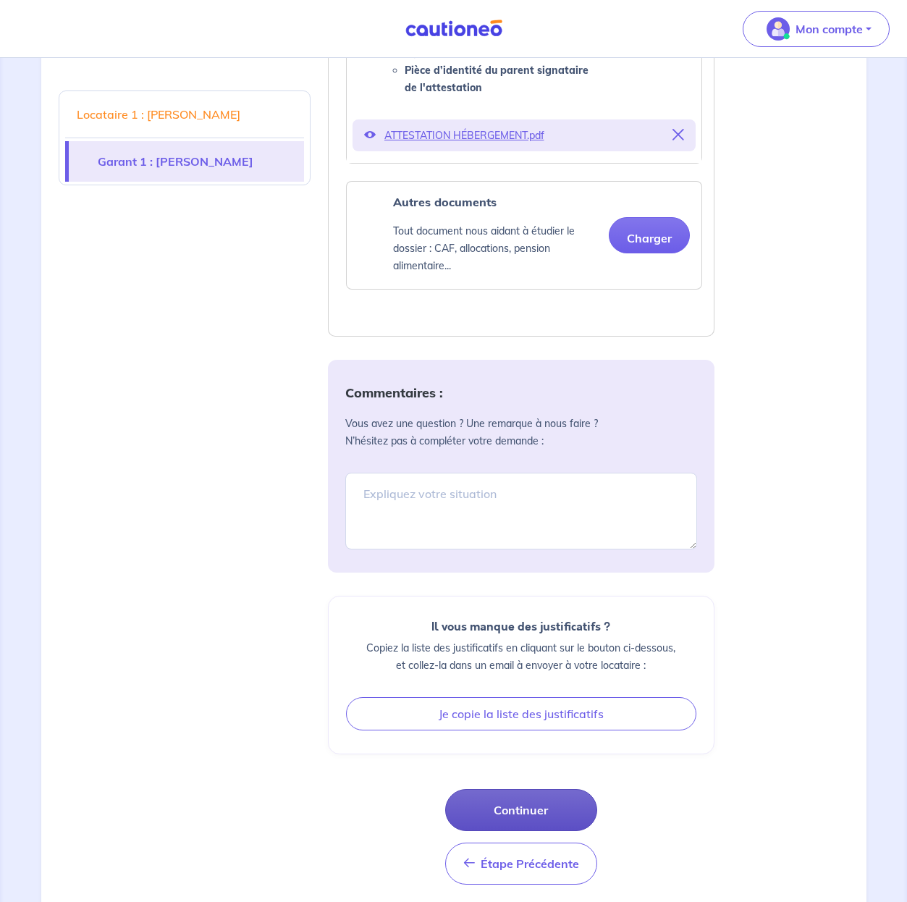
click at [521, 792] on button "Continuer" at bounding box center [521, 810] width 152 height 42
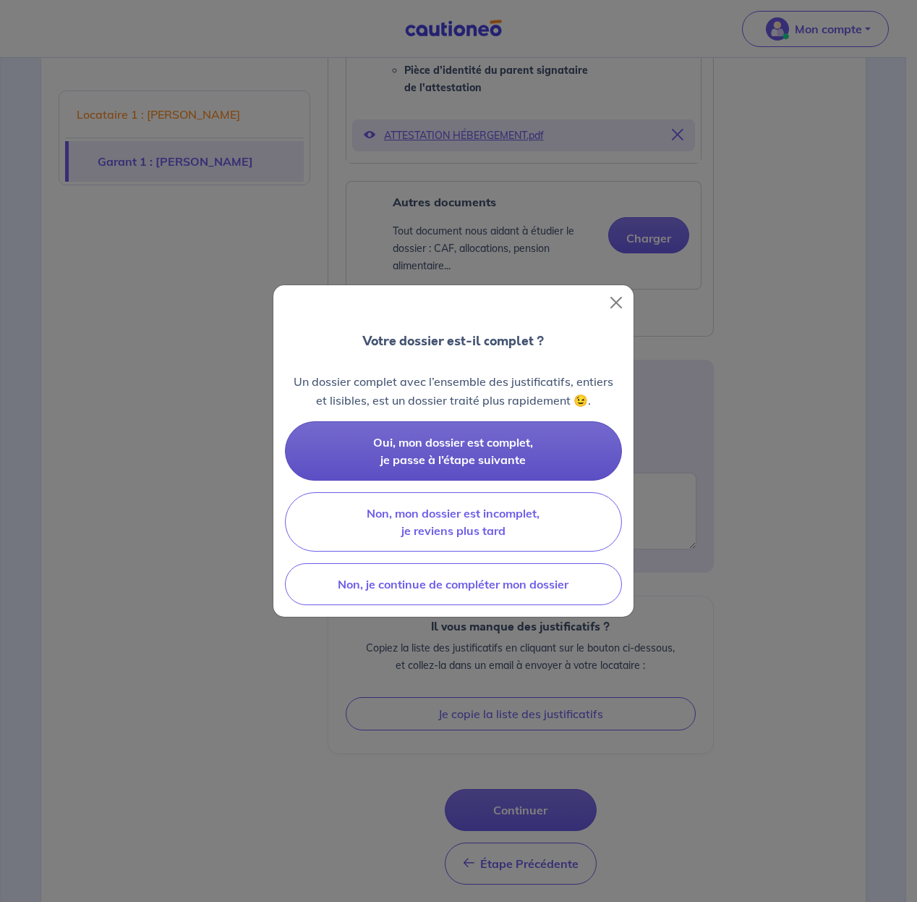
click at [515, 455] on span "Oui, mon dossier est complet, je passe à l’étape suivante" at bounding box center [453, 451] width 160 height 32
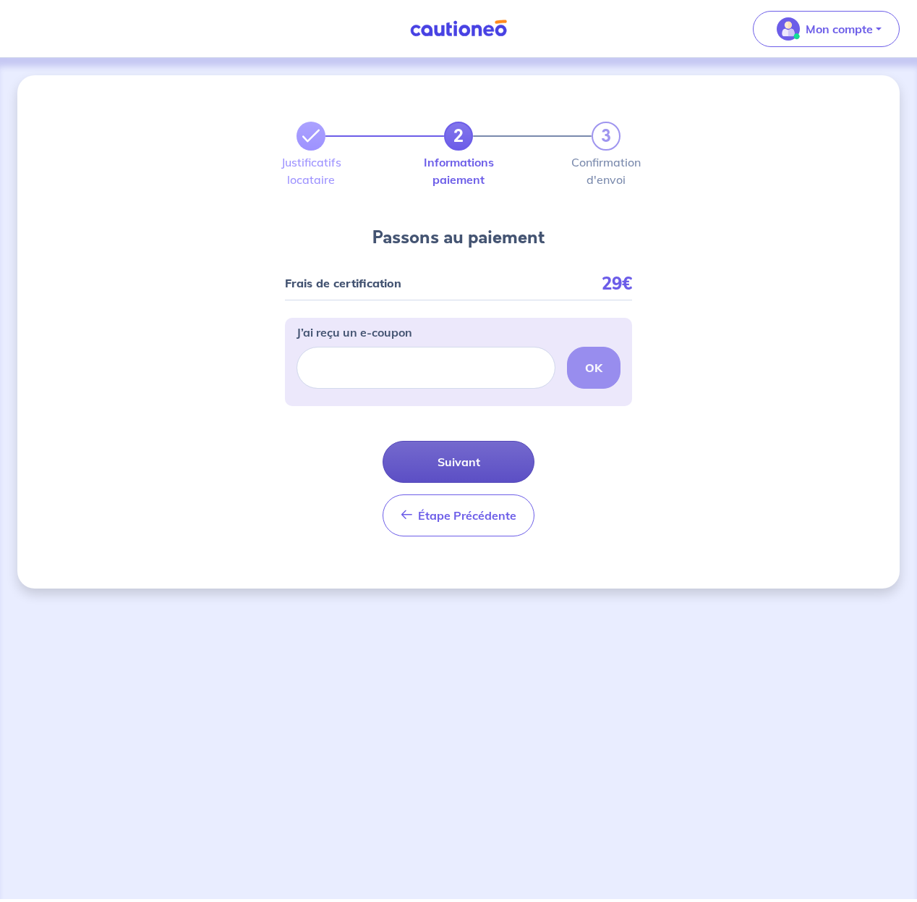
click at [491, 459] on button "Suivant" at bounding box center [459, 462] width 152 height 42
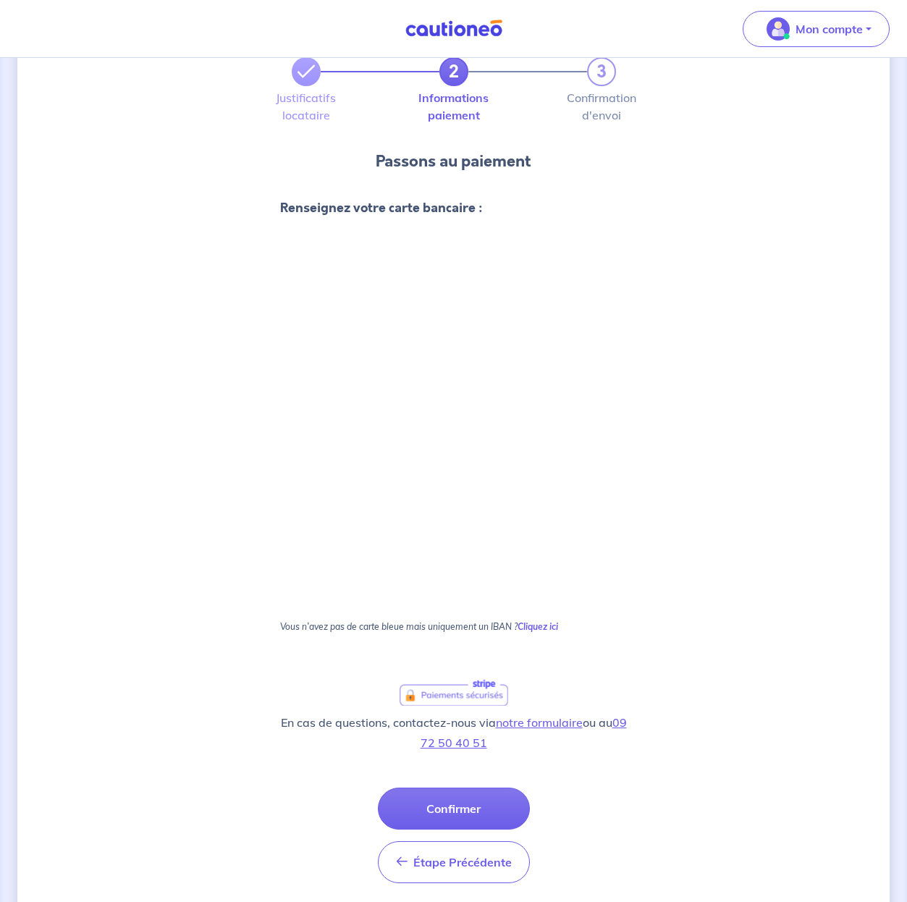
scroll to position [103, 0]
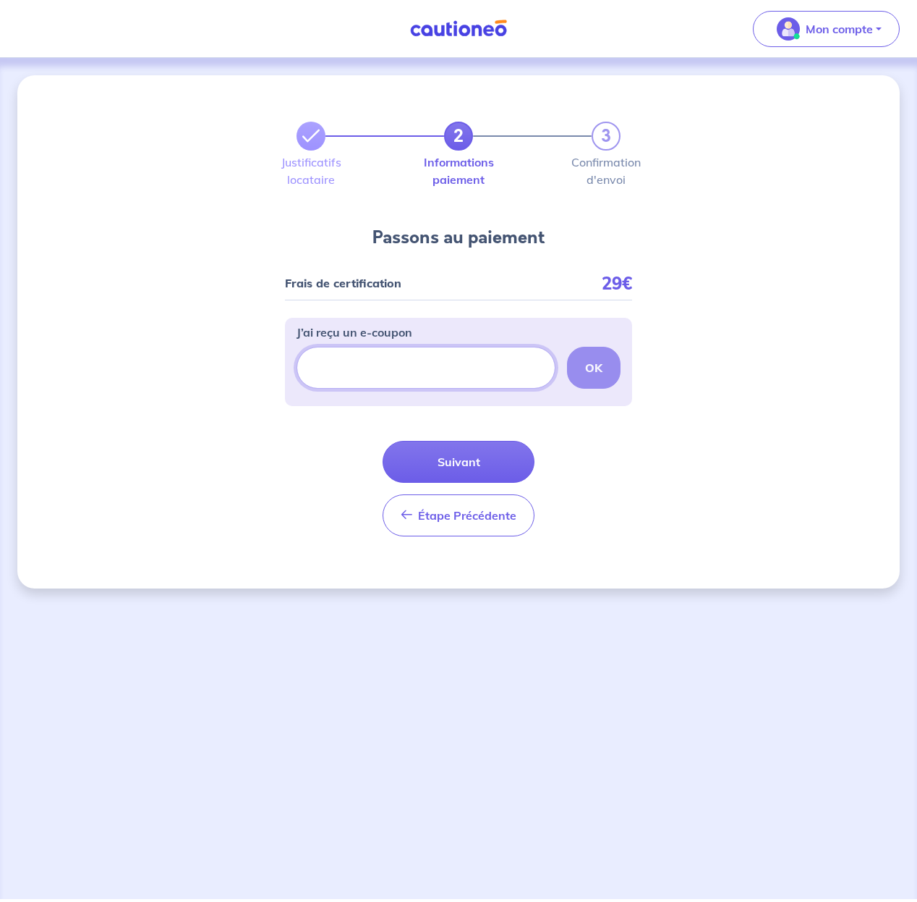
click at [478, 376] on input "J’ai reçu un e-coupon" at bounding box center [426, 368] width 259 height 42
click at [472, 460] on button "Suivant" at bounding box center [459, 462] width 152 height 42
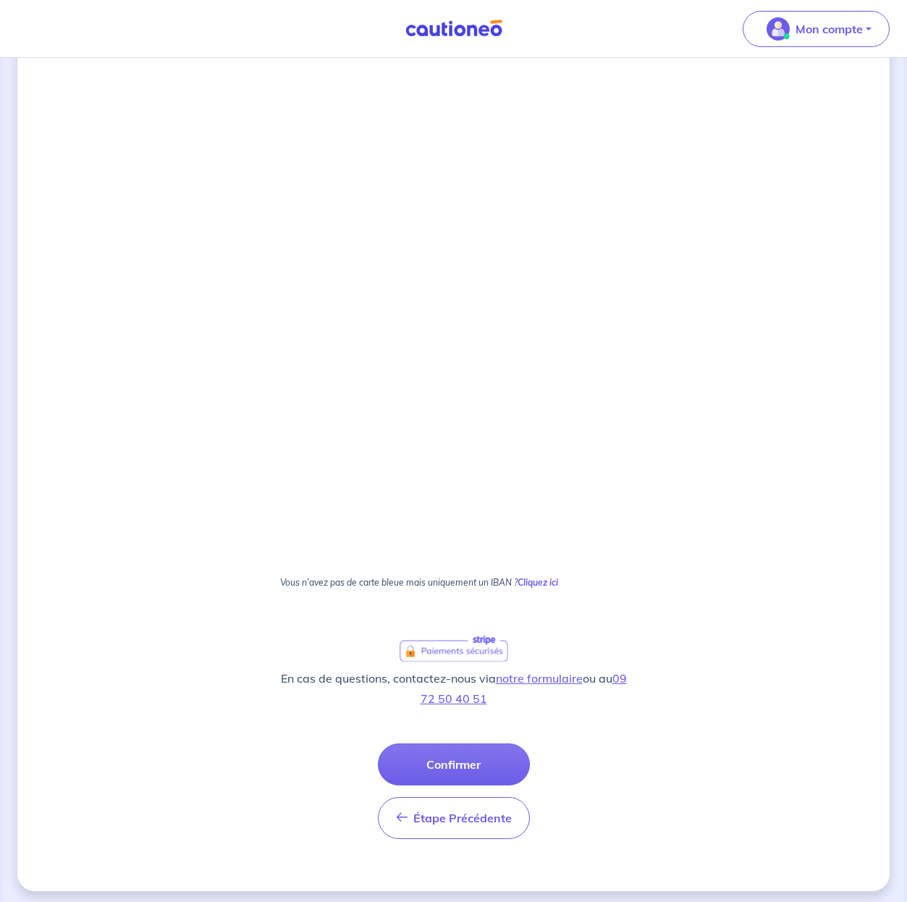
scroll to position [511, 0]
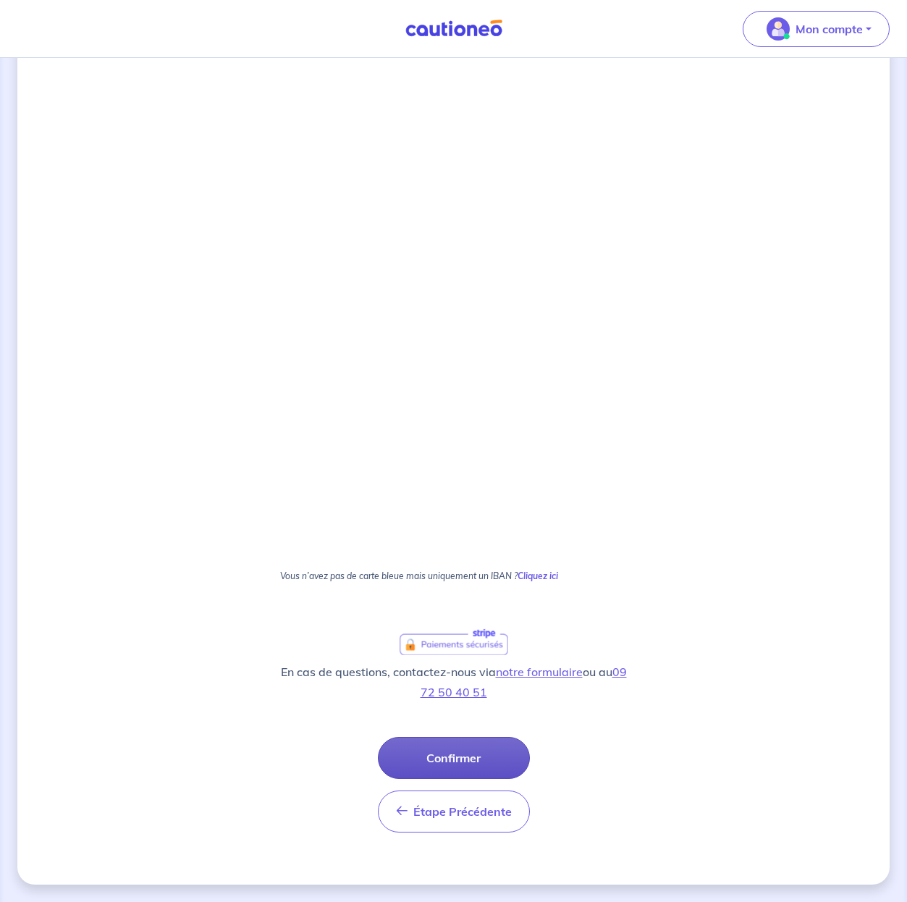
click at [474, 753] on button "Confirmer" at bounding box center [454, 758] width 152 height 42
click at [493, 753] on div "Étape Précédente Précédent Confirmer Confirmer" at bounding box center [454, 785] width 152 height 96
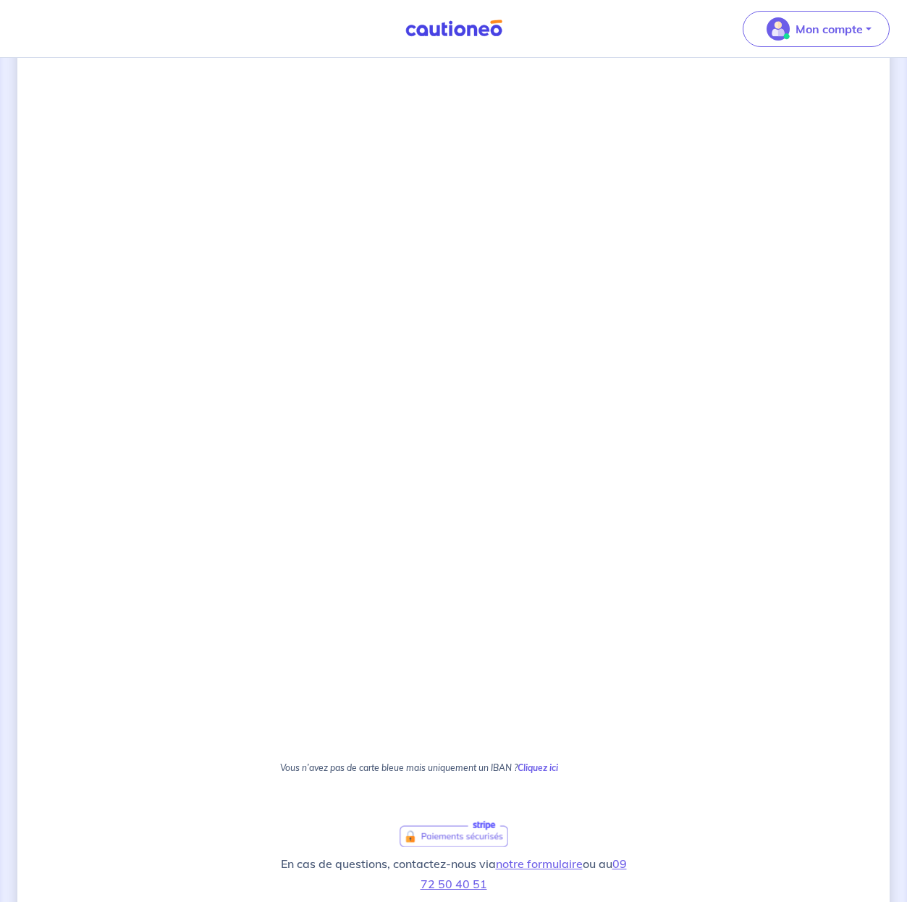
scroll to position [411, 0]
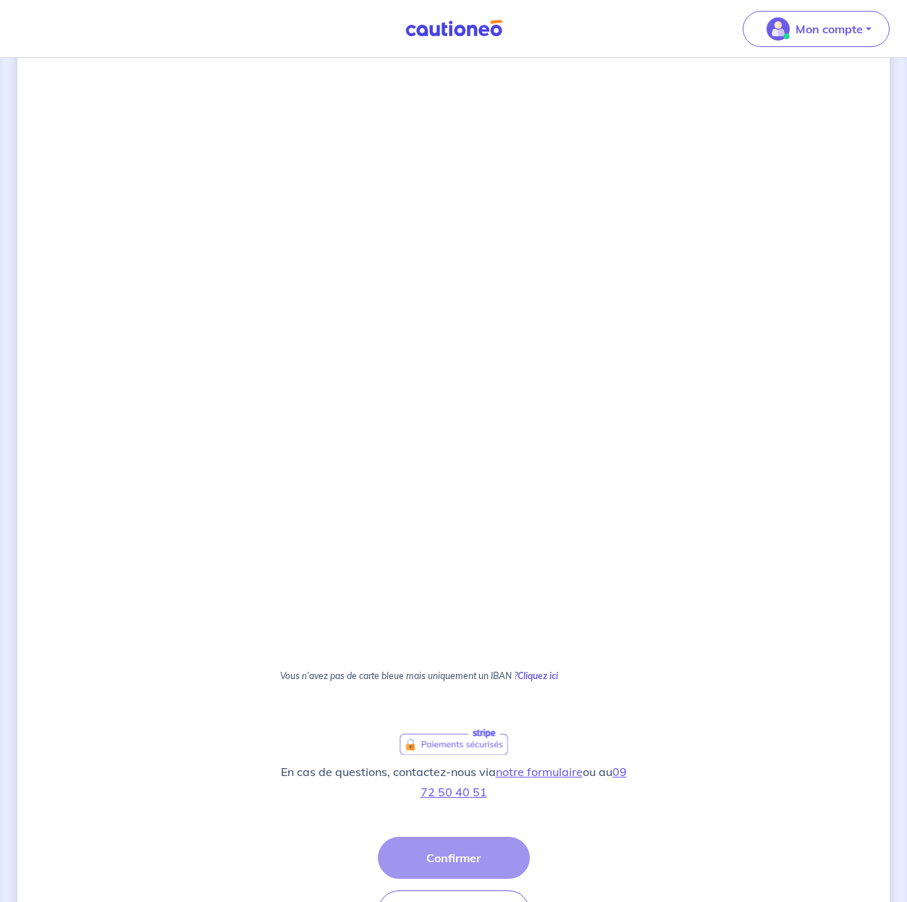
click at [608, 742] on div at bounding box center [453, 741] width 347 height 28
click at [468, 855] on div "Étape Précédente Précédent Confirmer Confirmer" at bounding box center [454, 884] width 152 height 96
click at [469, 855] on div "Étape Précédente Précédent Confirmer Confirmer" at bounding box center [454, 884] width 152 height 96
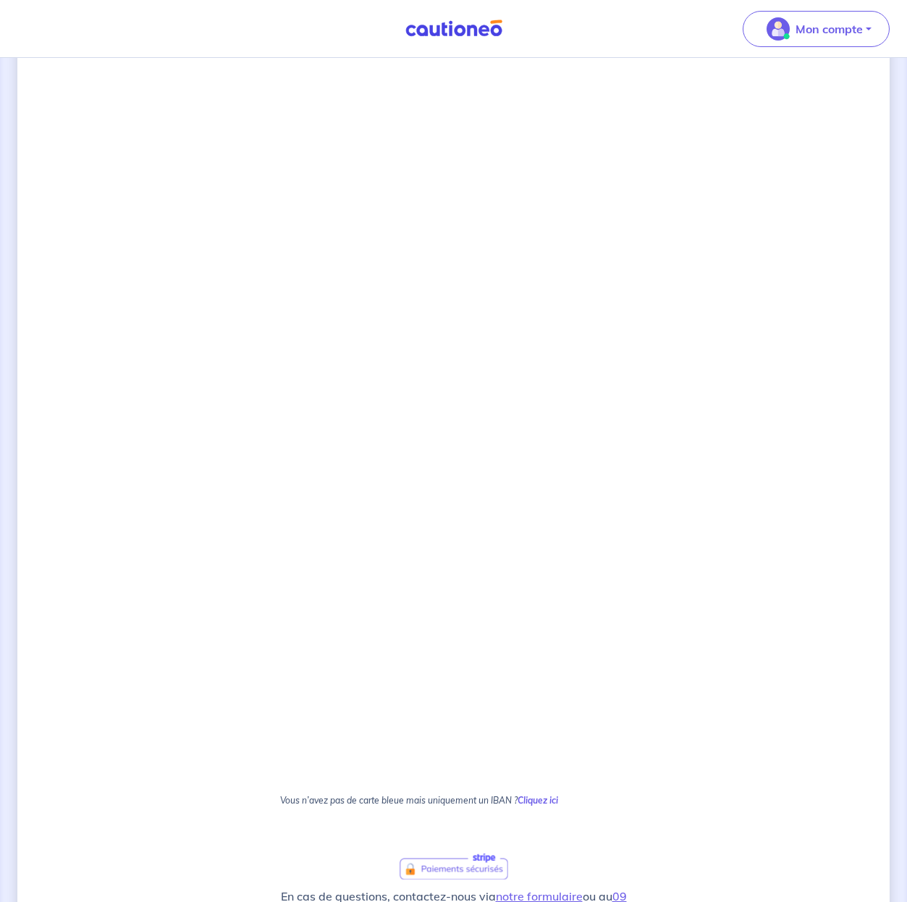
scroll to position [0, 0]
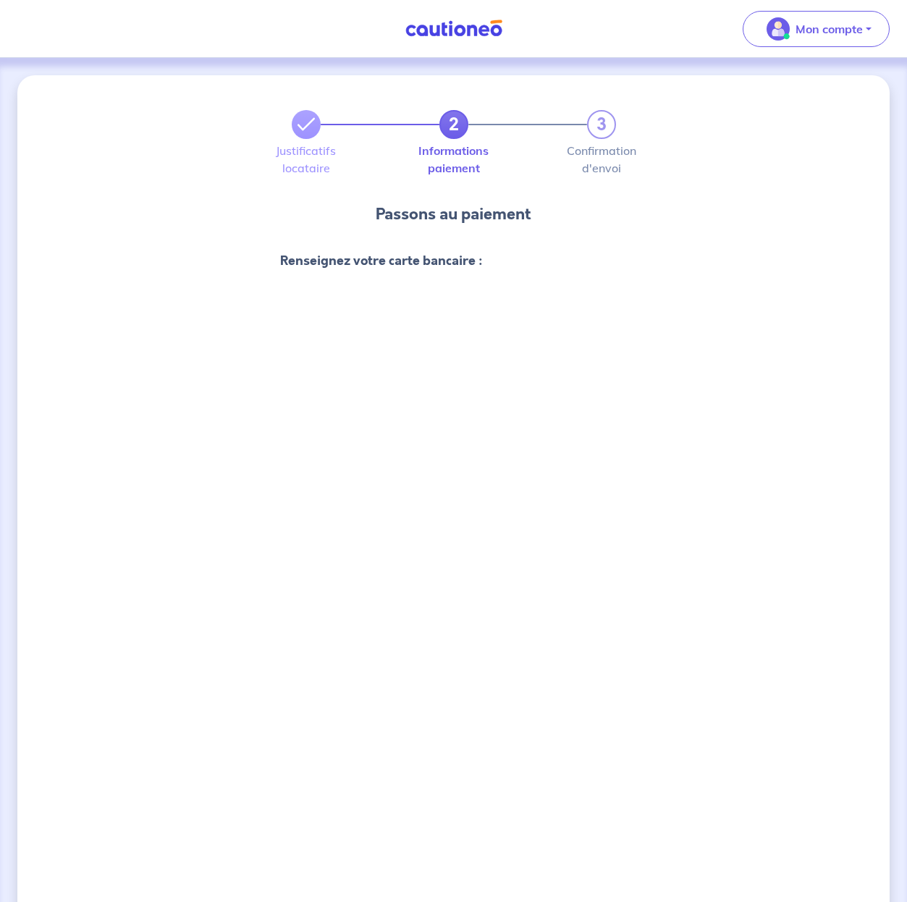
click at [182, 436] on div "2 3 Justificatifs locataire Informations paiement Confirmation d'envoi Passons …" at bounding box center [453, 735] width 872 height 1320
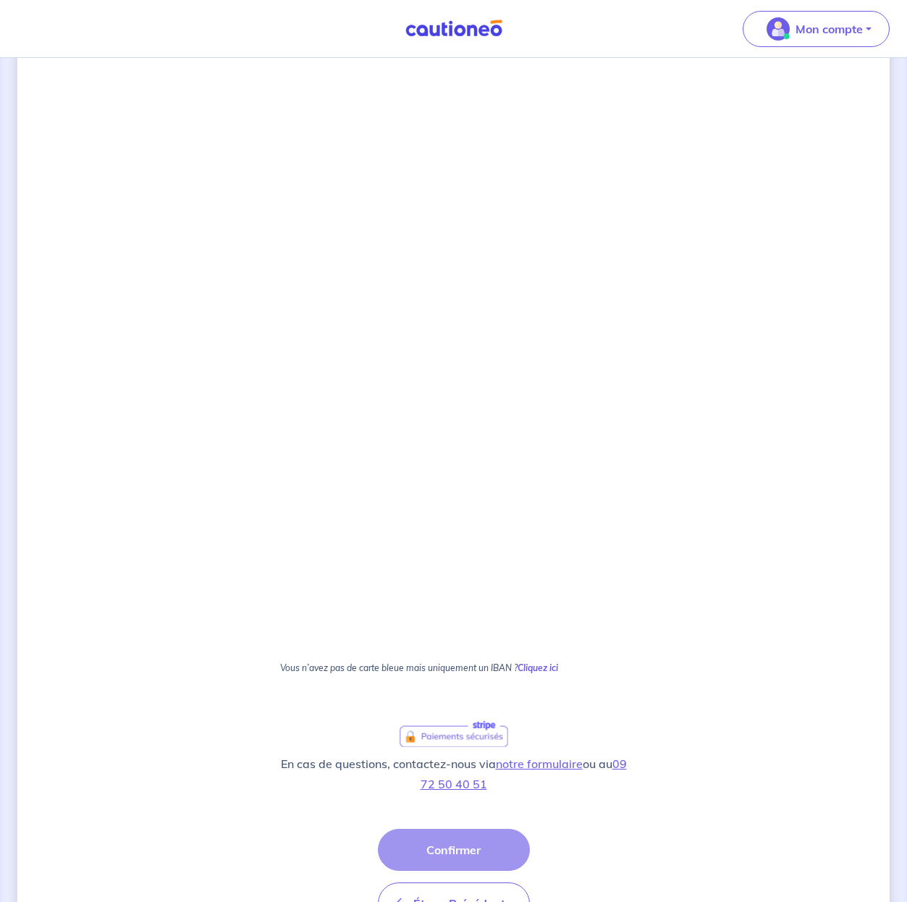
scroll to position [511, 0]
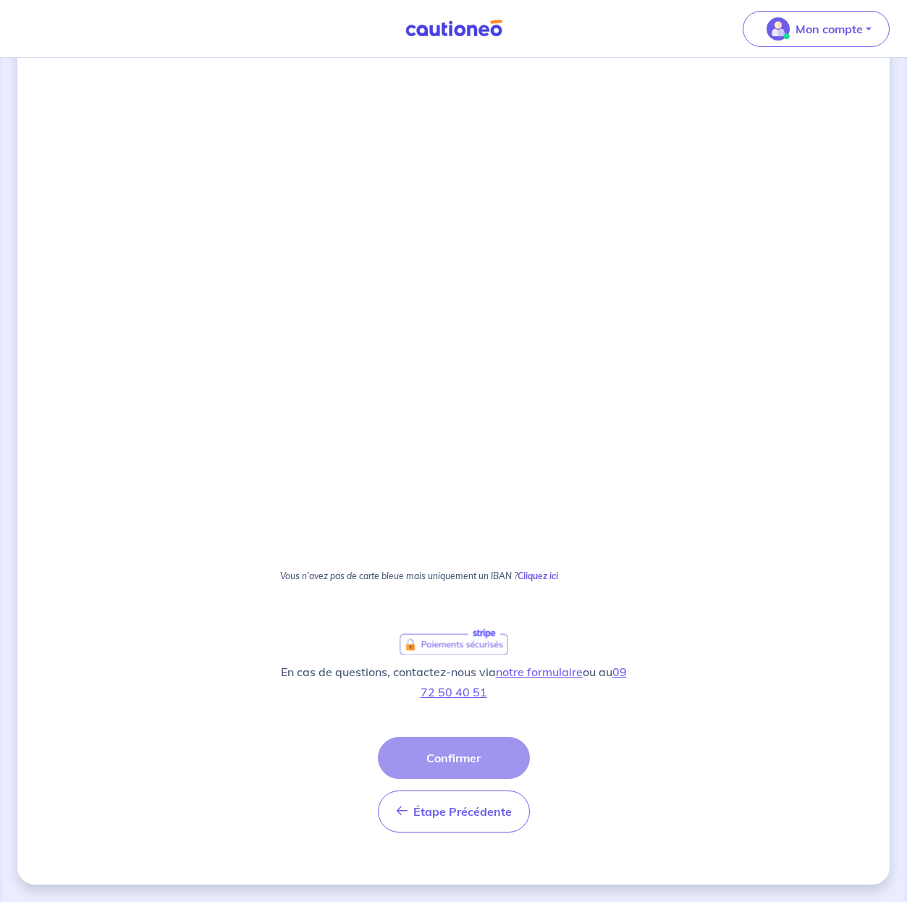
click at [448, 758] on div "Étape Précédente Précédent Confirmer Confirmer" at bounding box center [454, 785] width 152 height 96
click at [449, 758] on div "Étape Précédente Précédent Confirmer Confirmer" at bounding box center [454, 785] width 152 height 96
click at [655, 607] on div "2 3 Justificatifs locataire Informations paiement Confirmation d'envoi Passons …" at bounding box center [453, 224] width 872 height 1320
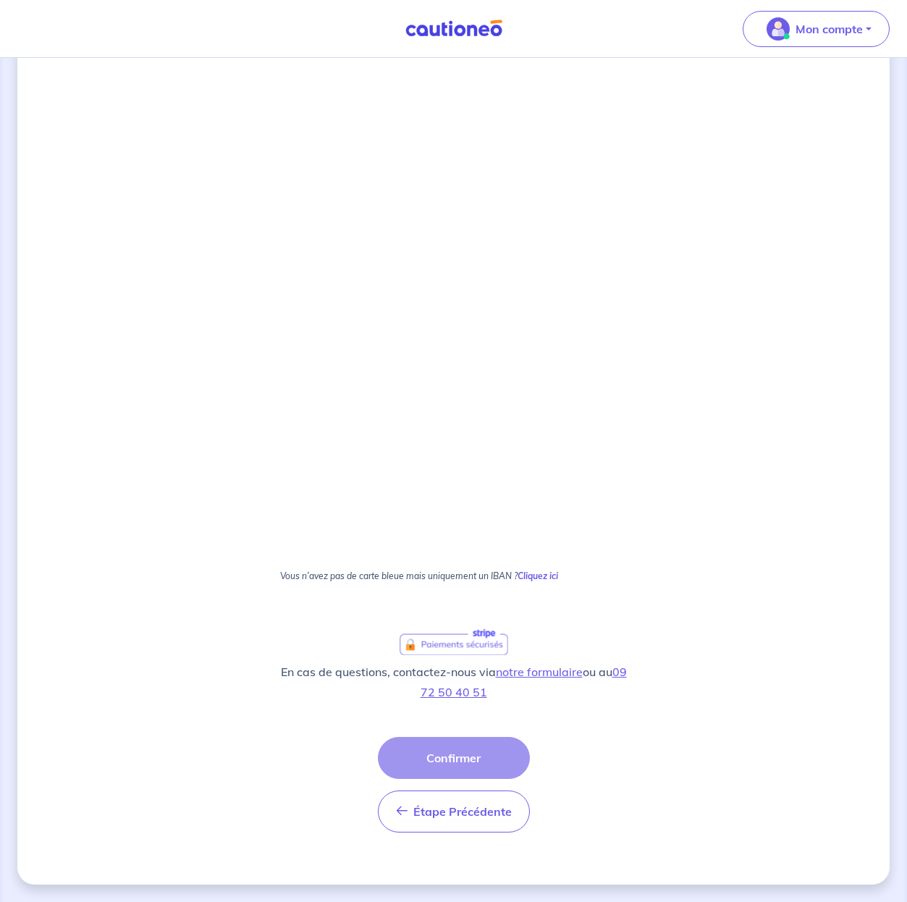
click at [487, 760] on div "Étape Précédente Précédent Confirmer Confirmer" at bounding box center [454, 785] width 152 height 96
click at [458, 810] on span "Étape Précédente" at bounding box center [462, 811] width 98 height 14
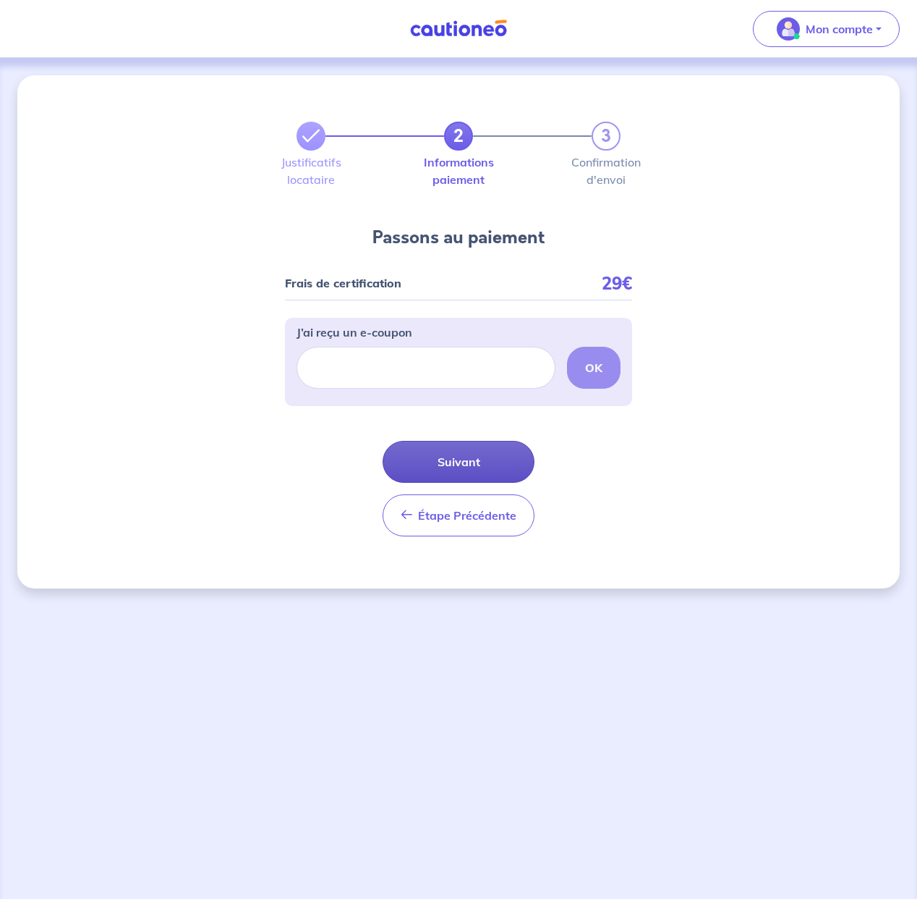
click at [471, 461] on button "Suivant" at bounding box center [459, 462] width 152 height 42
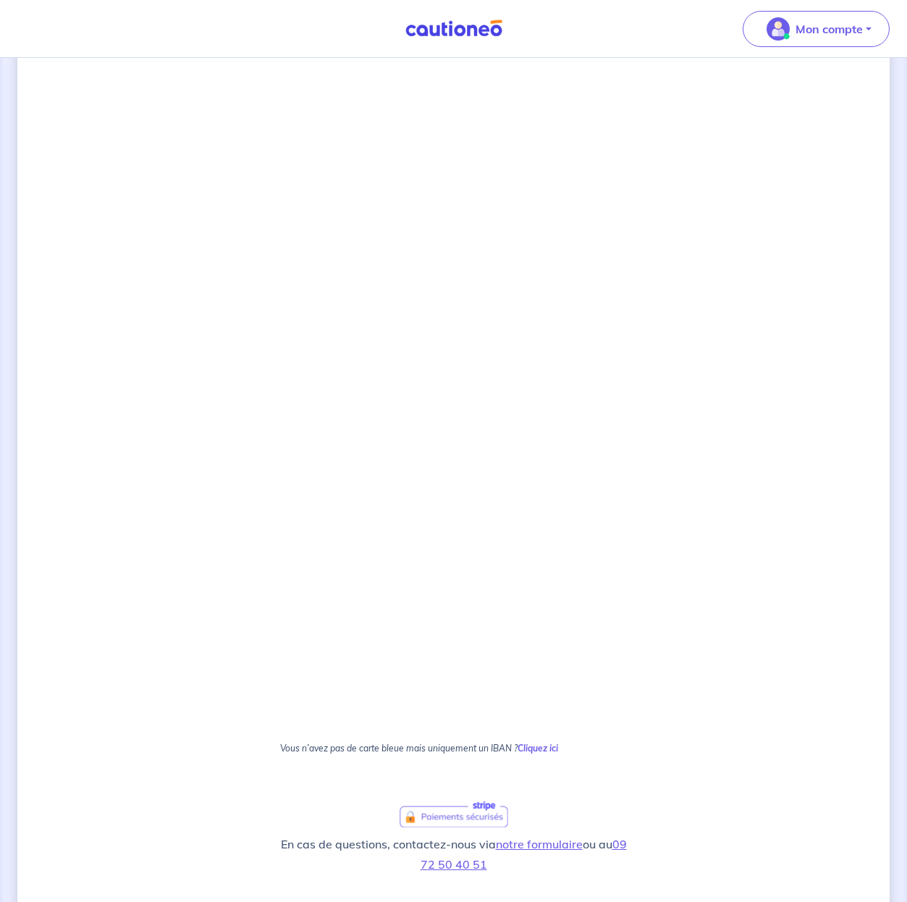
scroll to position [511, 0]
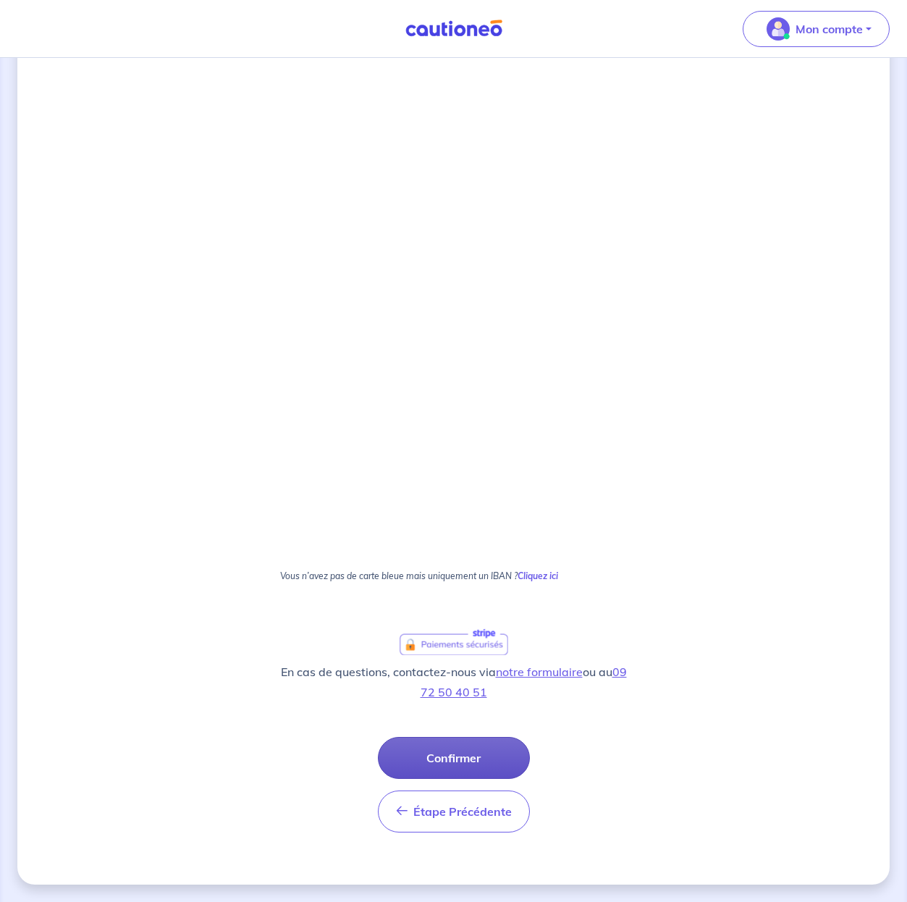
click at [483, 757] on button "Confirmer" at bounding box center [454, 758] width 152 height 42
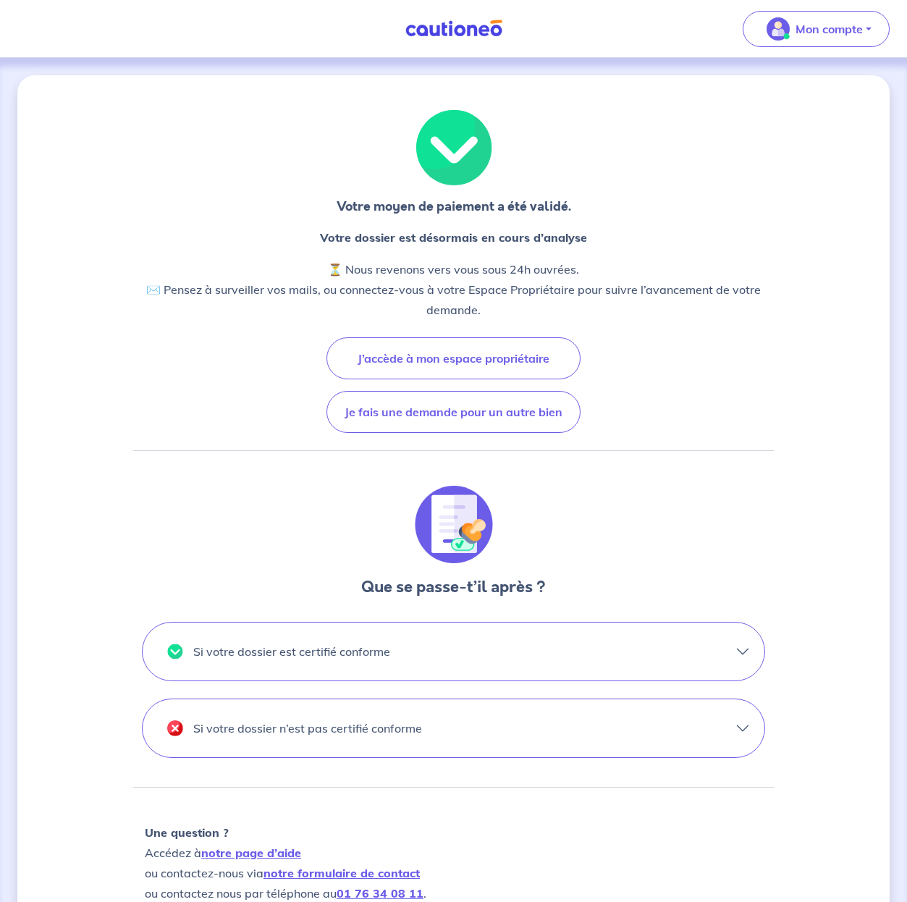
click at [667, 497] on div at bounding box center [453, 525] width 640 height 78
